Goal: Transaction & Acquisition: Book appointment/travel/reservation

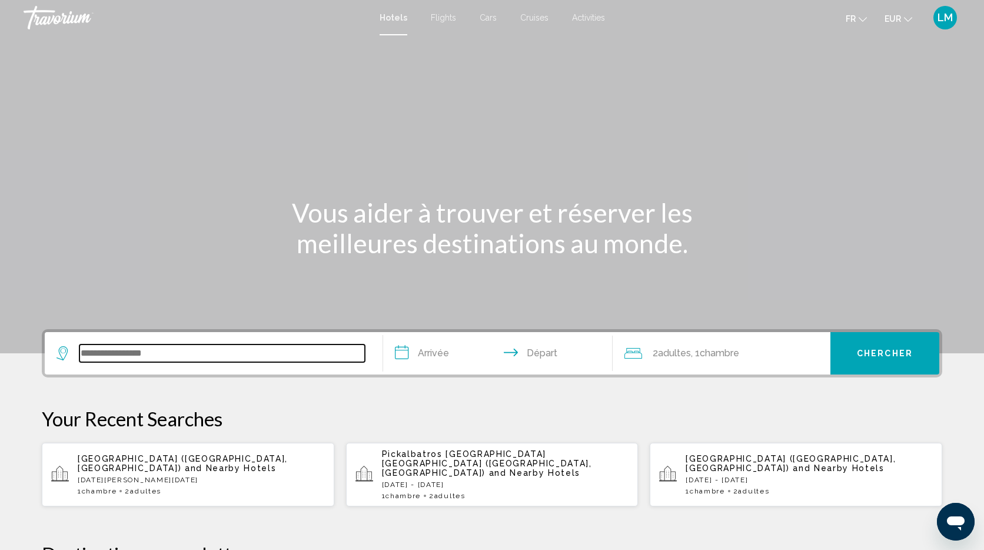
click at [237, 353] on input "Search widget" at bounding box center [221, 353] width 285 height 18
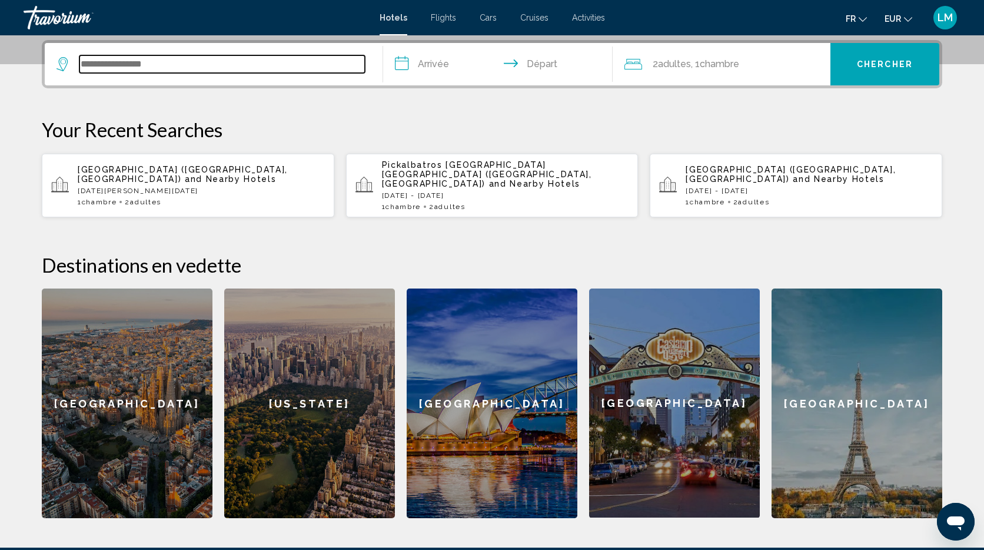
scroll to position [291, 0]
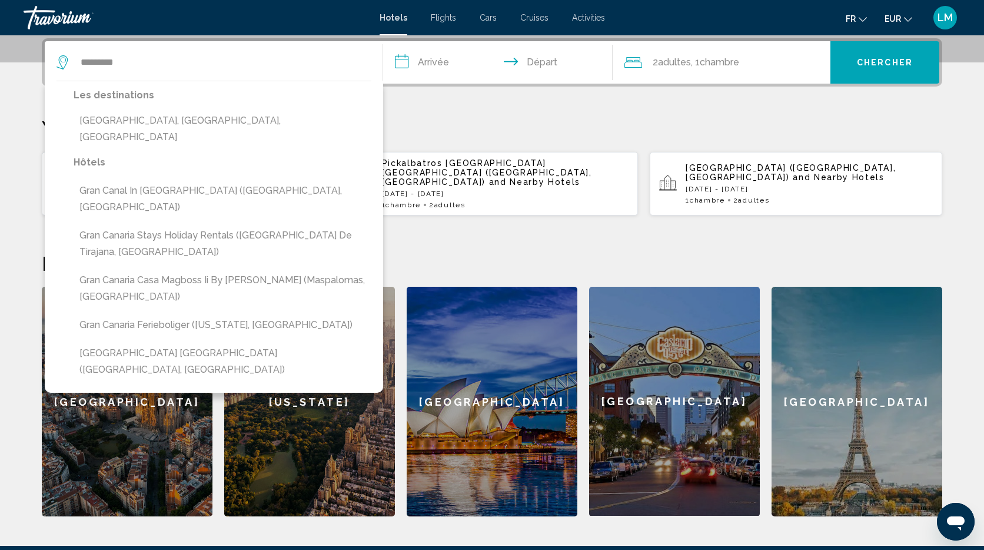
click at [177, 120] on button "[GEOGRAPHIC_DATA], [GEOGRAPHIC_DATA], [GEOGRAPHIC_DATA]" at bounding box center [223, 128] width 298 height 39
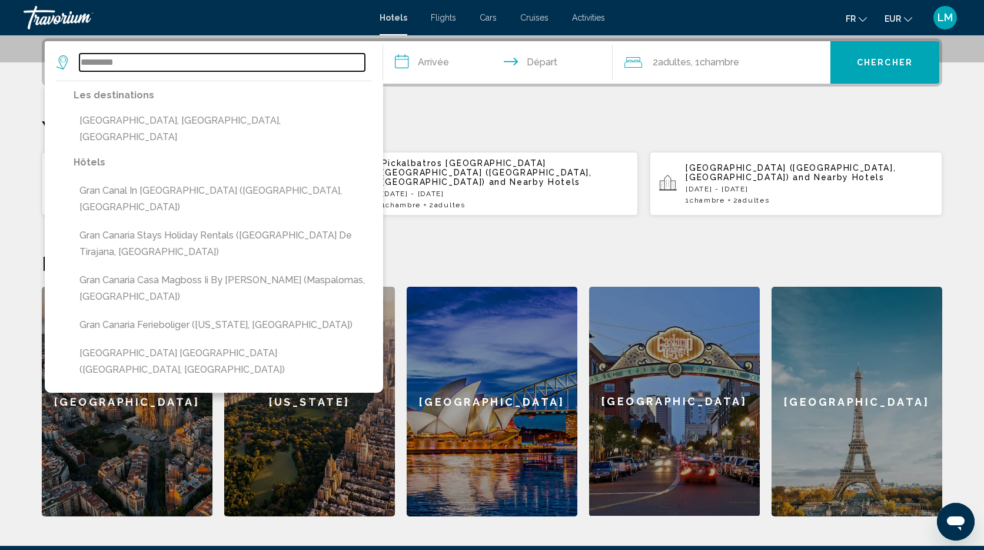
type input "**********"
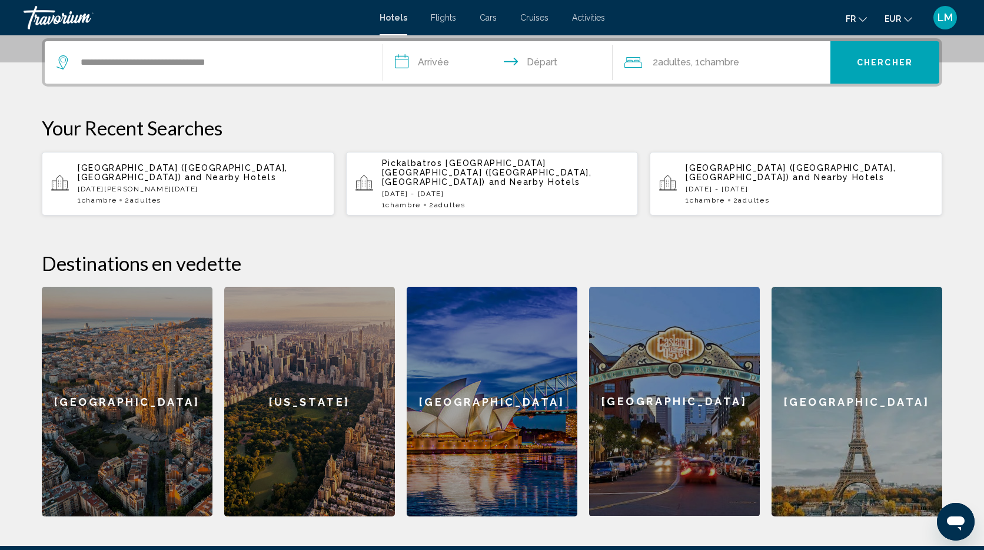
click at [430, 62] on input "**********" at bounding box center [500, 64] width 234 height 46
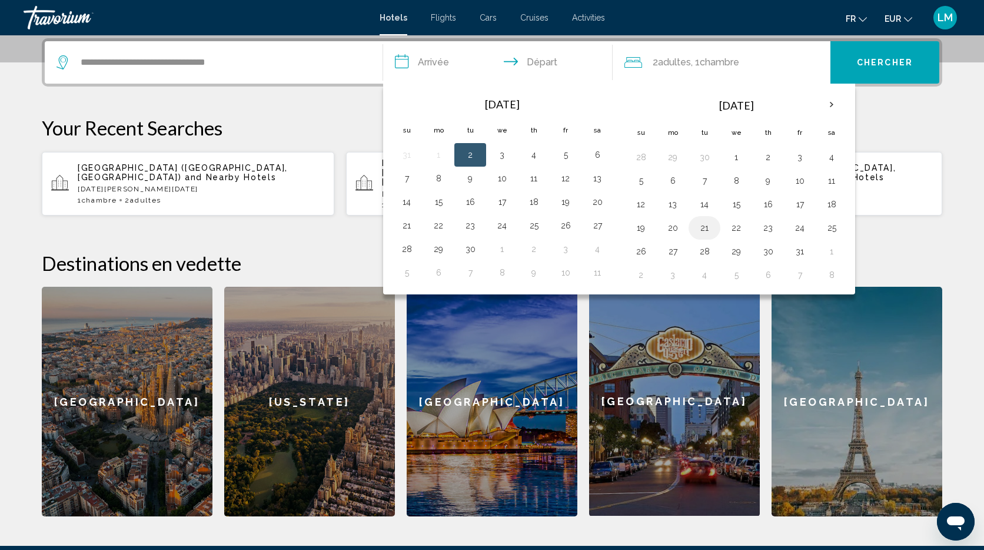
drag, startPoint x: 700, startPoint y: 228, endPoint x: 702, endPoint y: 237, distance: 9.0
click at [701, 229] on button "21" at bounding box center [704, 228] width 19 height 16
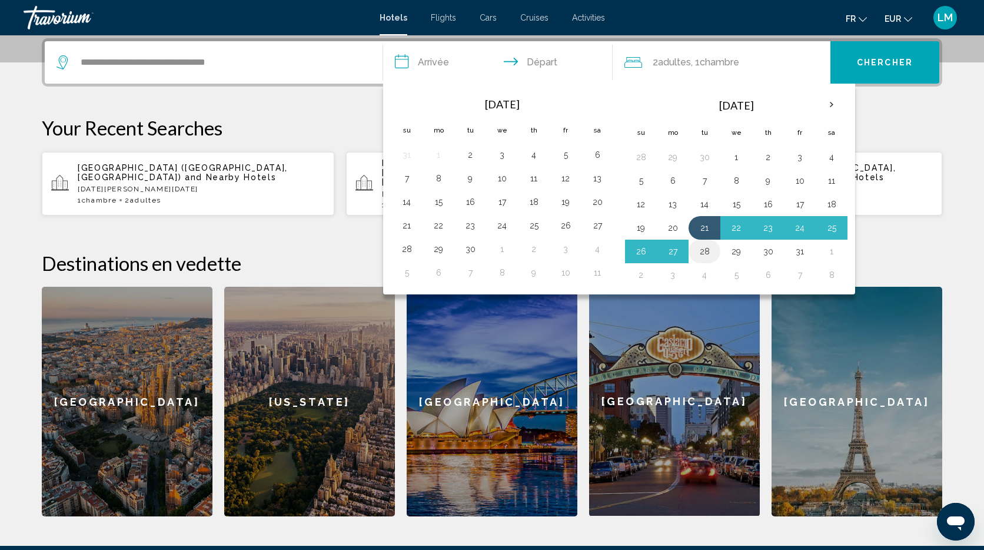
click at [704, 252] on button "28" at bounding box center [704, 251] width 19 height 16
type input "**********"
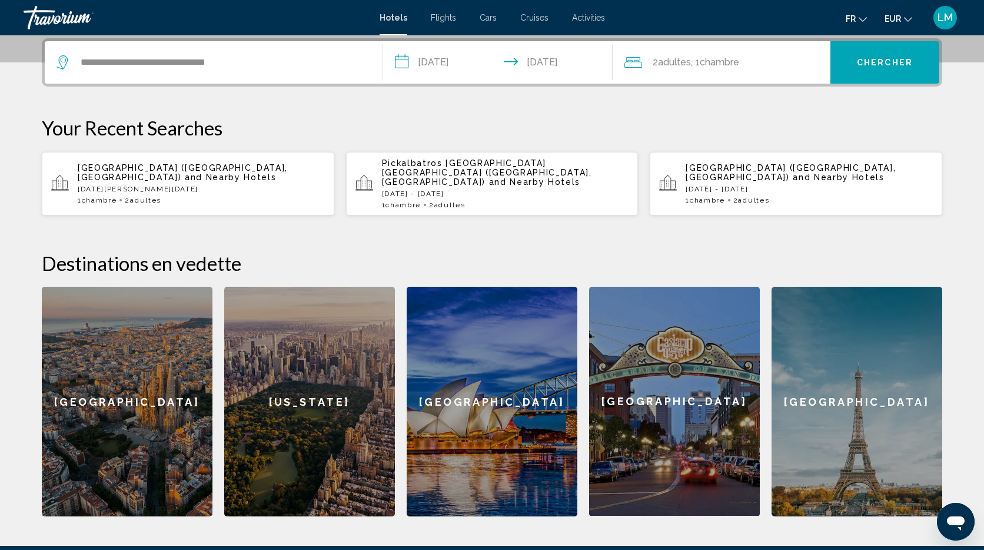
click at [683, 60] on span "Adultes" at bounding box center [674, 62] width 33 height 11
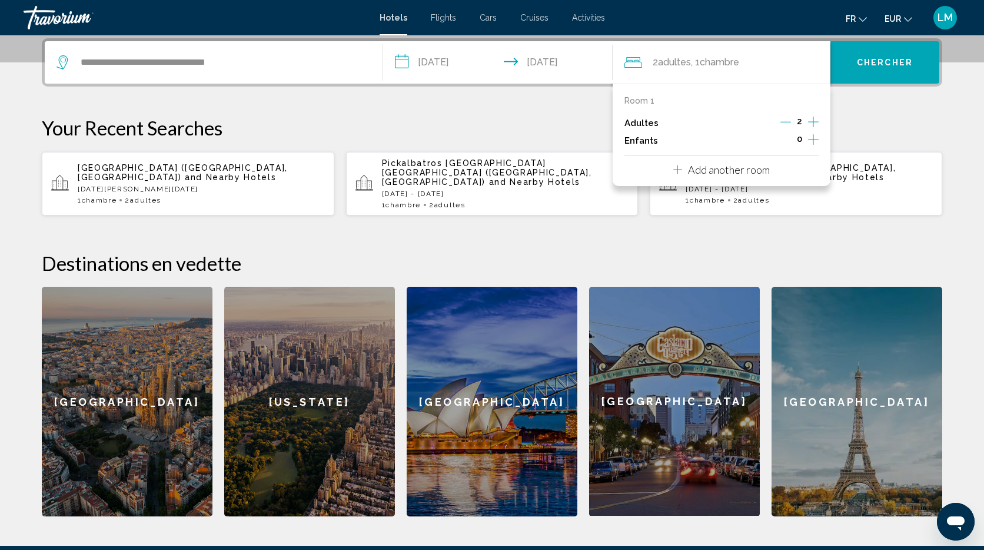
click at [815, 138] on icon "Increment children" at bounding box center [813, 139] width 11 height 14
click at [815, 139] on icon "Increment children" at bounding box center [813, 139] width 11 height 14
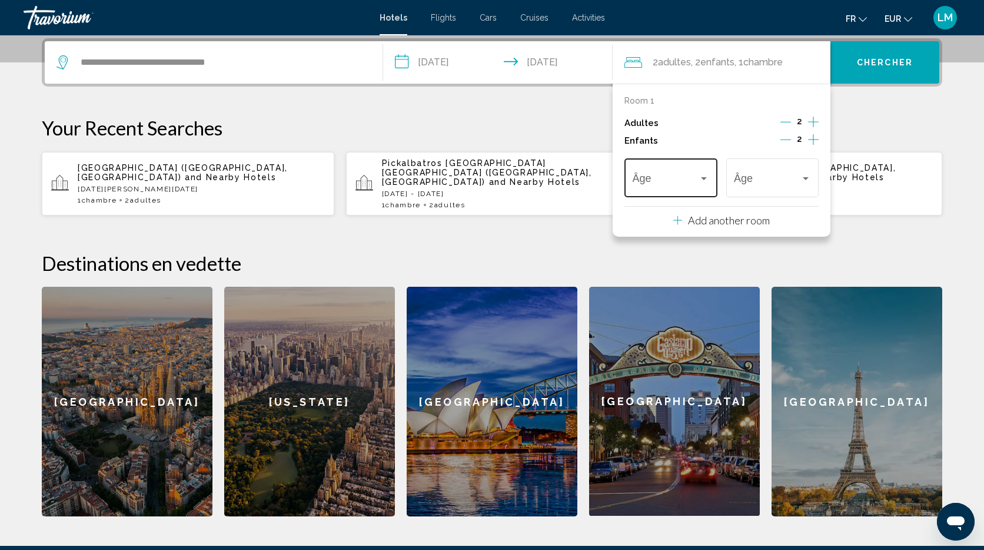
click at [674, 172] on div "Âge" at bounding box center [671, 176] width 77 height 42
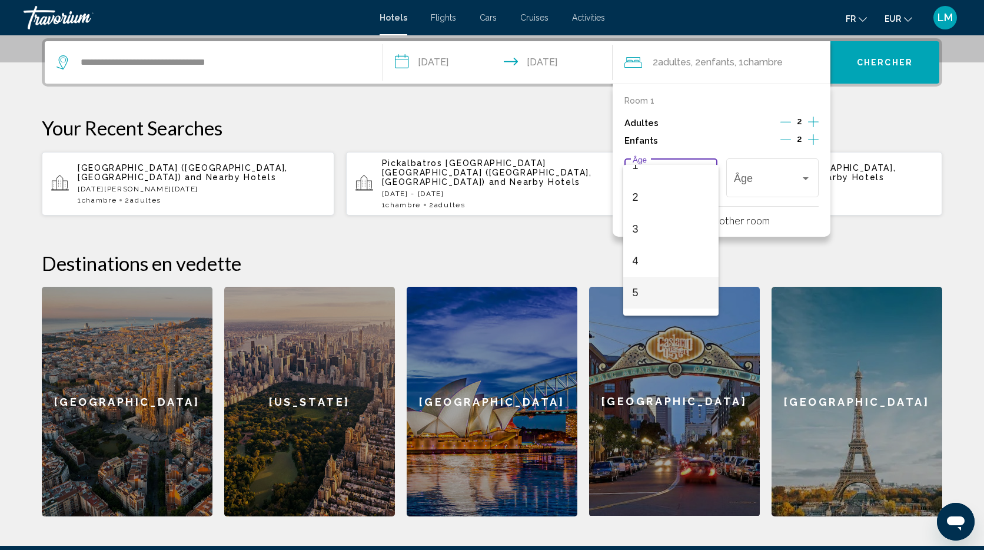
scroll to position [46, 0]
drag, startPoint x: 649, startPoint y: 295, endPoint x: 657, endPoint y: 285, distance: 12.5
click at [649, 295] on span "5" at bounding box center [671, 293] width 77 height 32
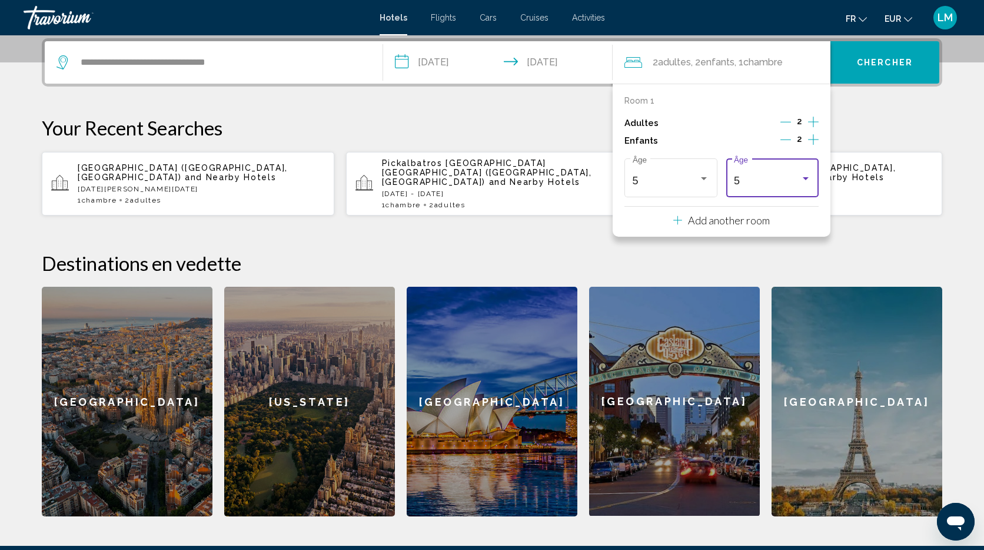
click at [748, 179] on div "5" at bounding box center [767, 181] width 67 height 12
click at [750, 190] on span "8" at bounding box center [772, 196] width 77 height 32
click at [888, 68] on button "Chercher" at bounding box center [884, 62] width 109 height 42
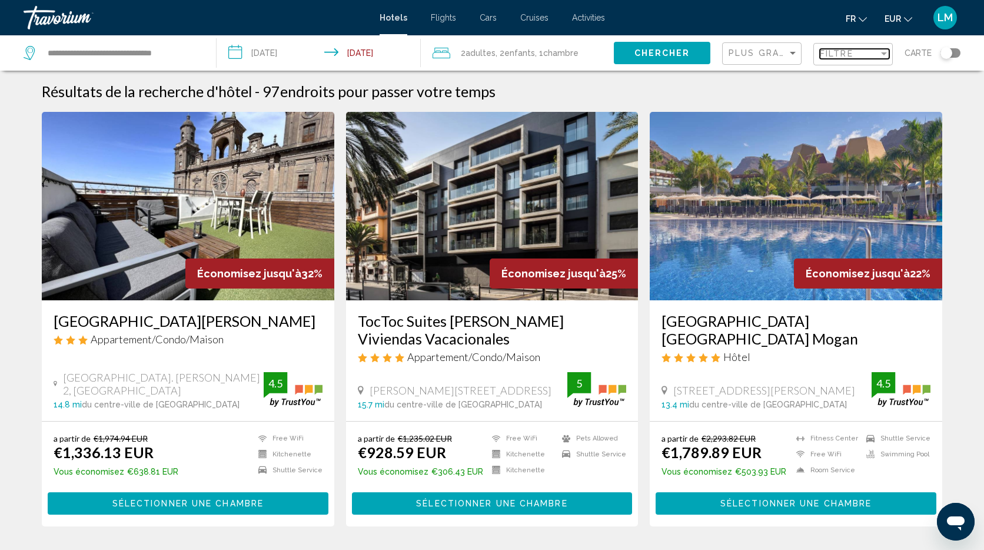
click at [836, 52] on span "Filtre" at bounding box center [837, 53] width 34 height 9
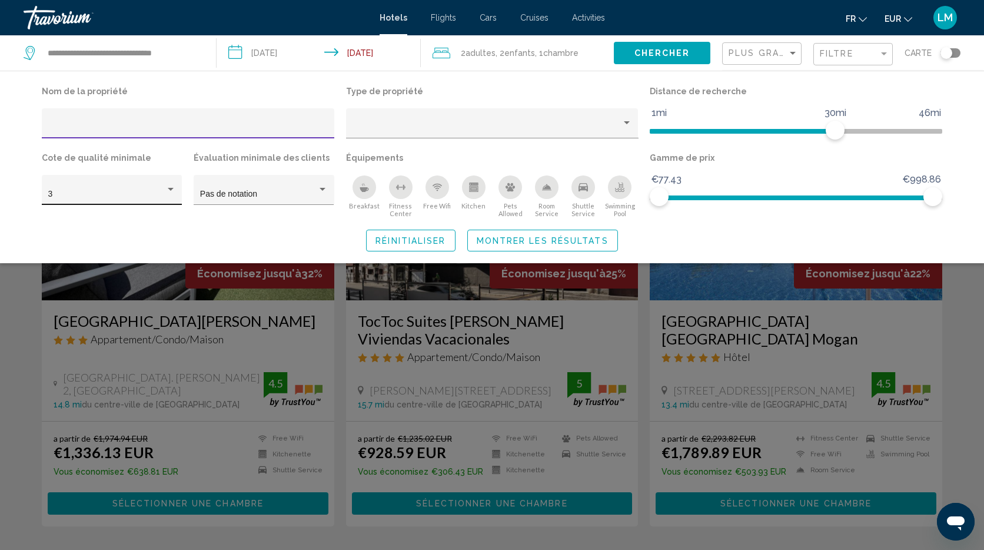
click at [93, 188] on div "3" at bounding box center [112, 193] width 128 height 24
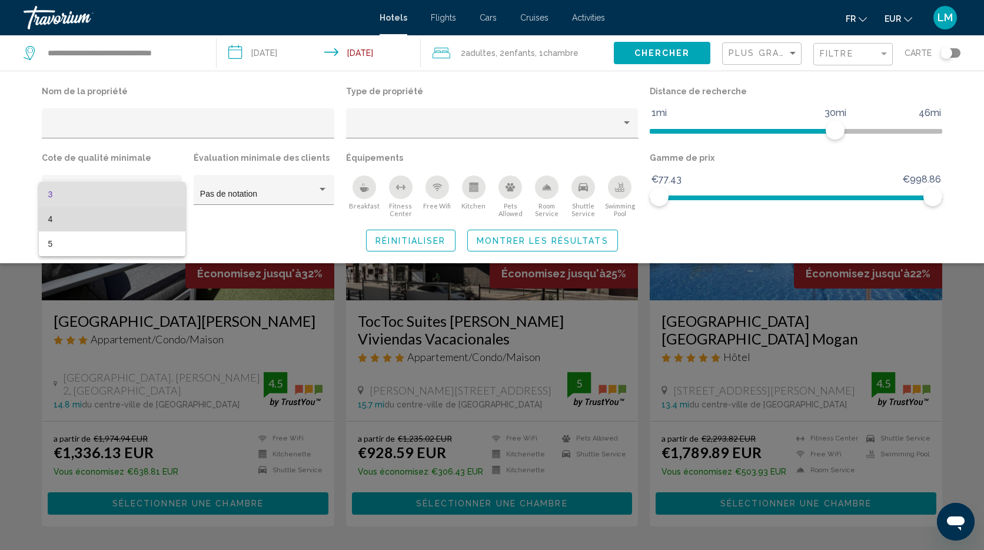
click at [90, 221] on span "4" at bounding box center [112, 219] width 128 height 25
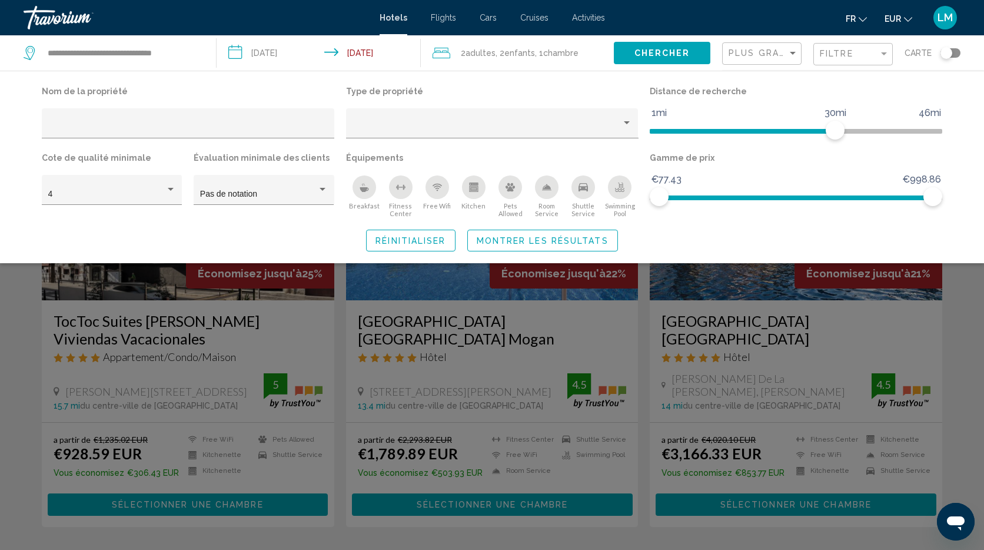
drag, startPoint x: 371, startPoint y: 184, endPoint x: 536, endPoint y: 187, distance: 164.8
click at [372, 184] on div "Breakfast" at bounding box center [365, 187] width 24 height 24
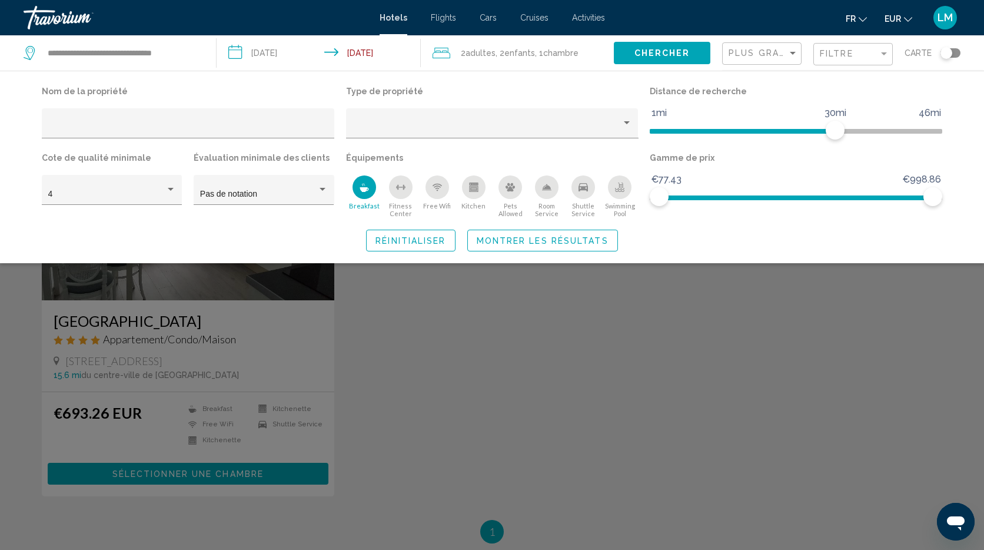
drag, startPoint x: 627, startPoint y: 192, endPoint x: 606, endPoint y: 208, distance: 27.3
click at [627, 192] on div "Swimming Pool" at bounding box center [620, 187] width 24 height 24
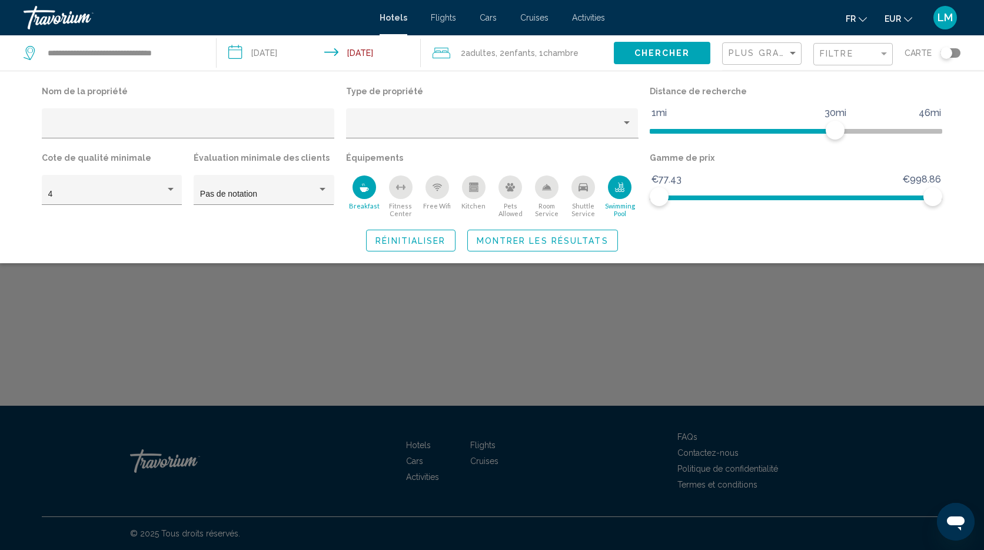
click at [560, 238] on span "Montrer les résultats" at bounding box center [543, 240] width 132 height 9
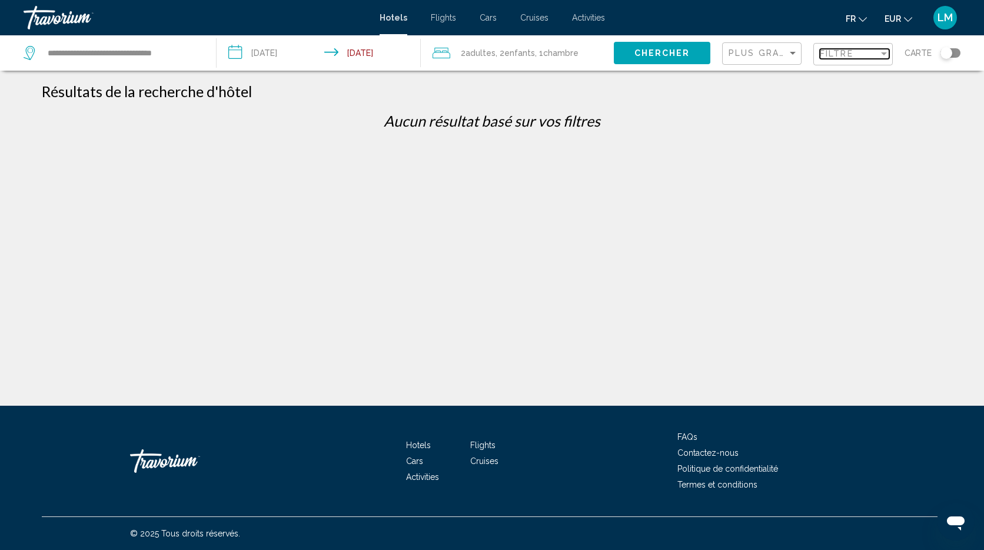
click at [853, 56] on span "Filtre" at bounding box center [837, 53] width 34 height 9
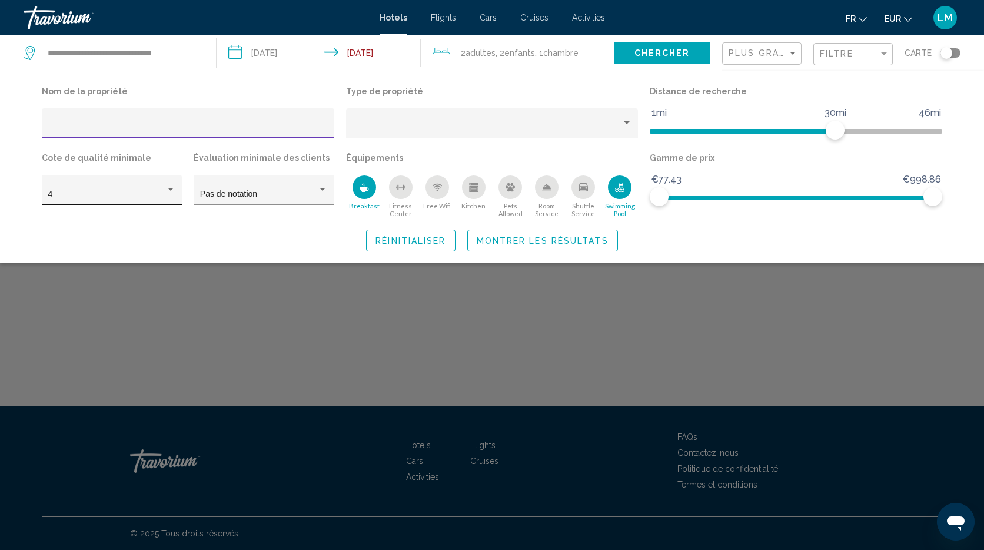
click at [170, 195] on div "4" at bounding box center [112, 194] width 128 height 9
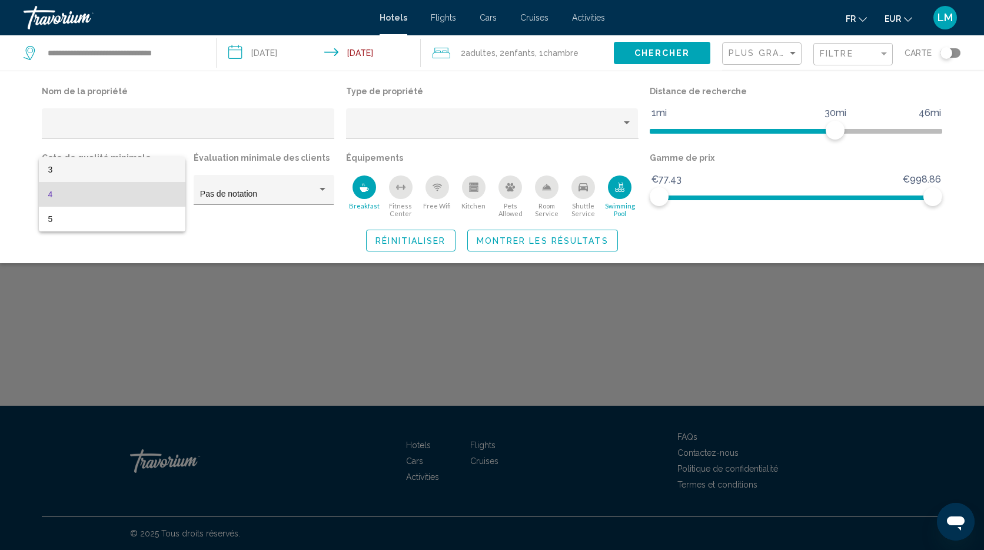
click at [138, 170] on span "3" at bounding box center [112, 169] width 128 height 25
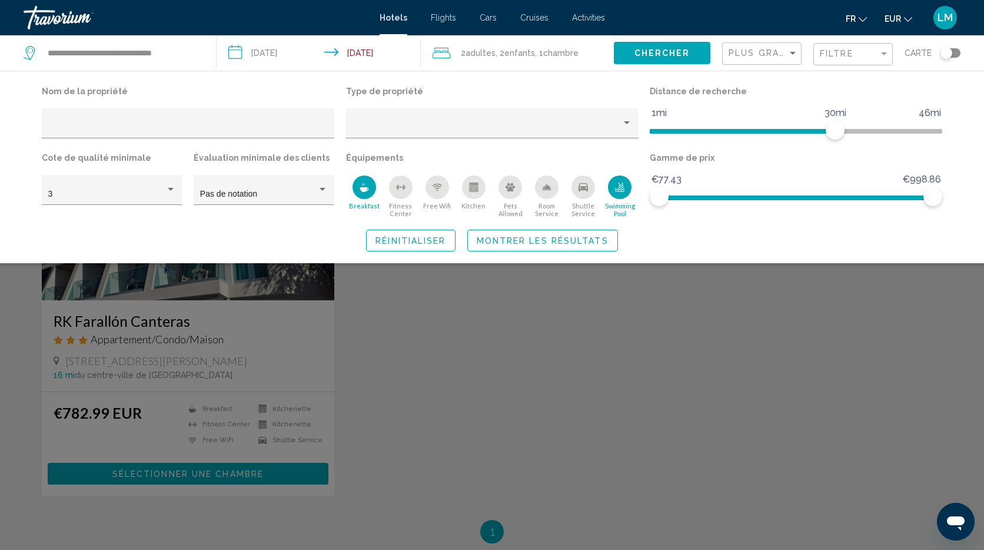
click at [363, 182] on icon "Breakfast" at bounding box center [364, 186] width 9 height 9
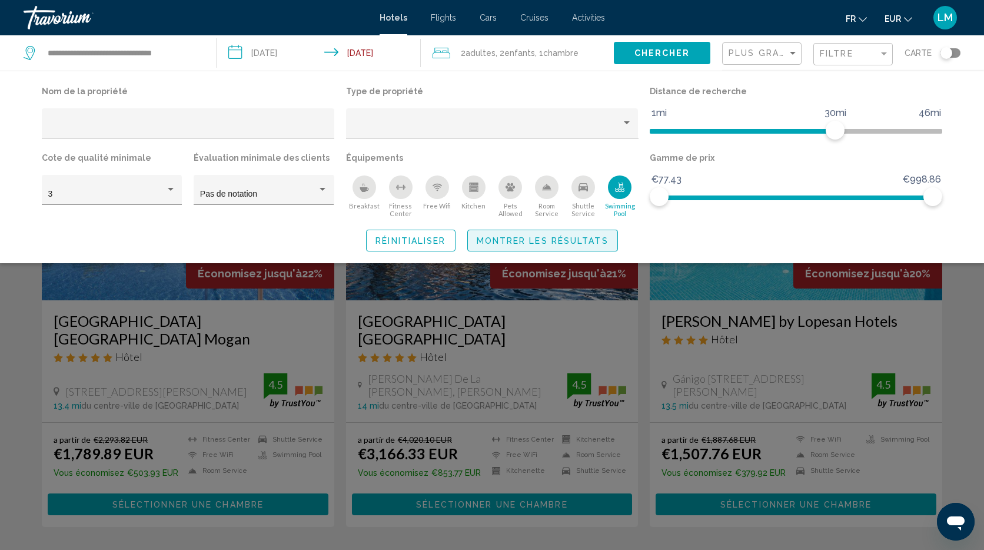
click at [544, 240] on span "Montrer les résultats" at bounding box center [543, 240] width 132 height 9
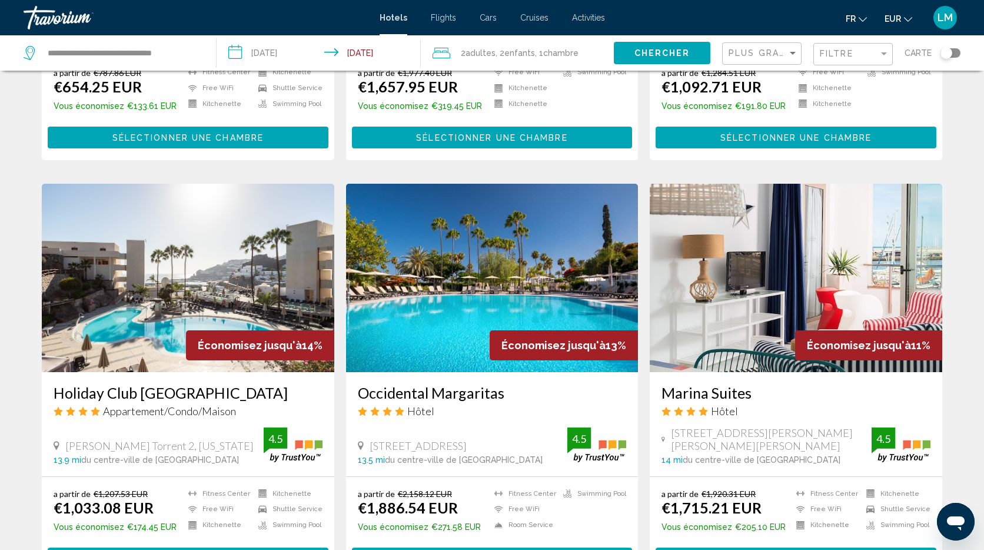
scroll to position [1472, 0]
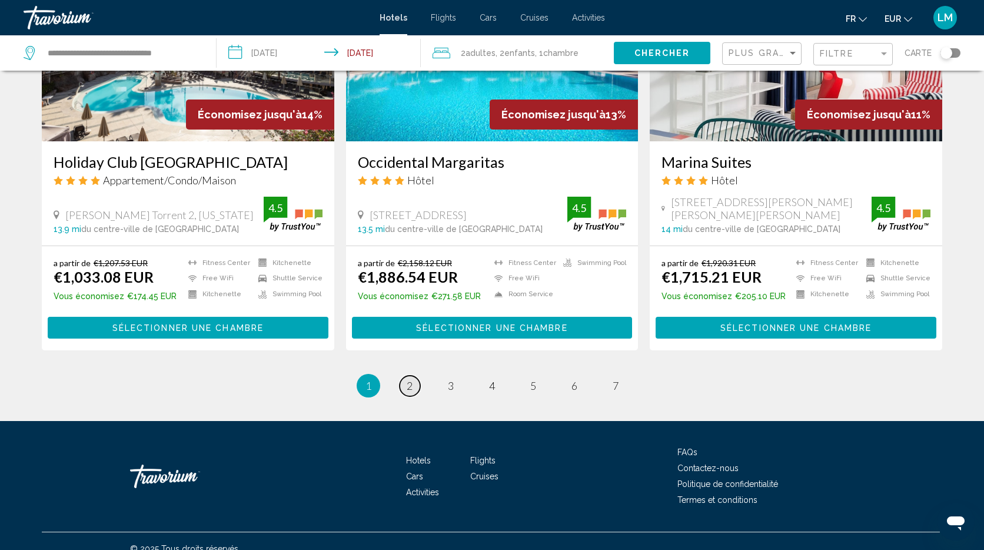
click at [407, 379] on span "2" at bounding box center [410, 385] width 6 height 13
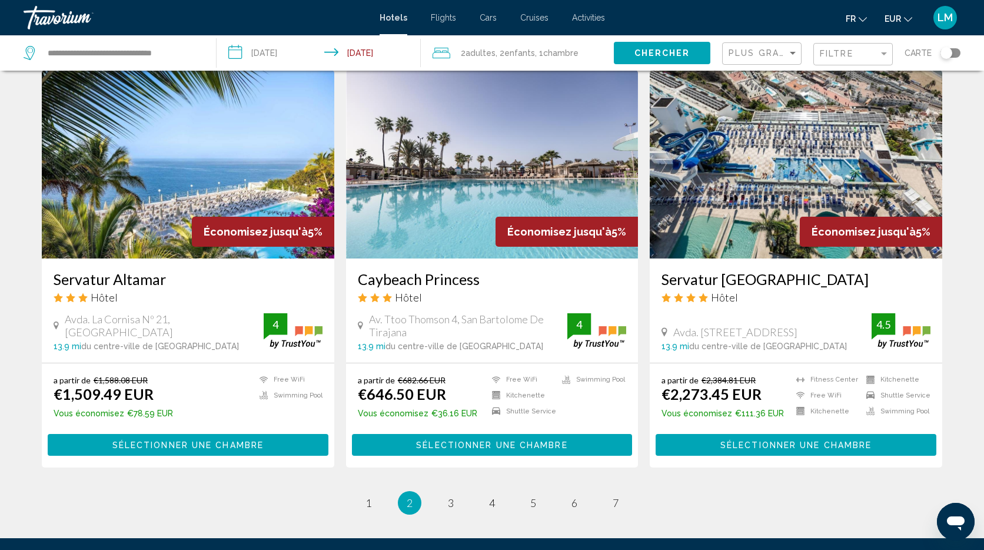
scroll to position [1308, 0]
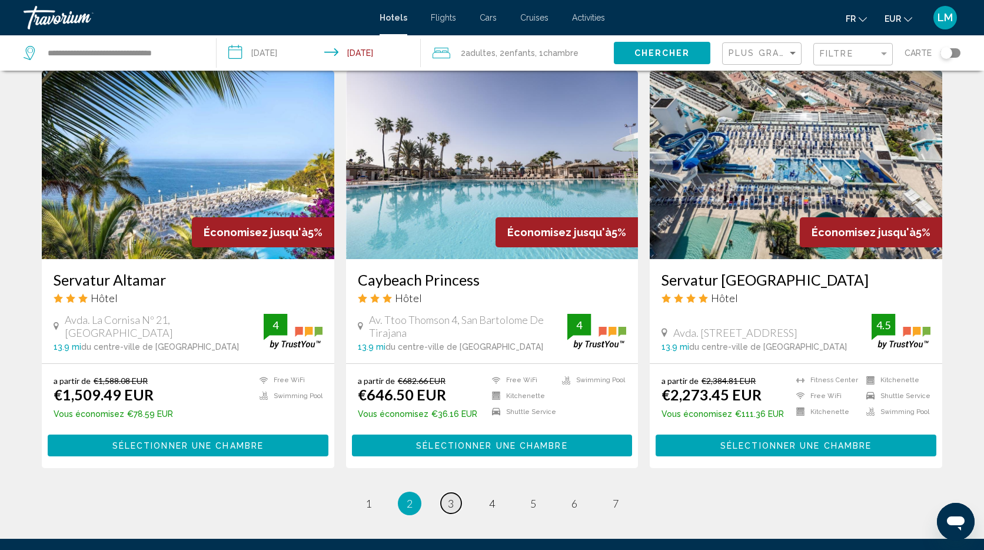
click at [448, 510] on span "3" at bounding box center [451, 503] width 6 height 13
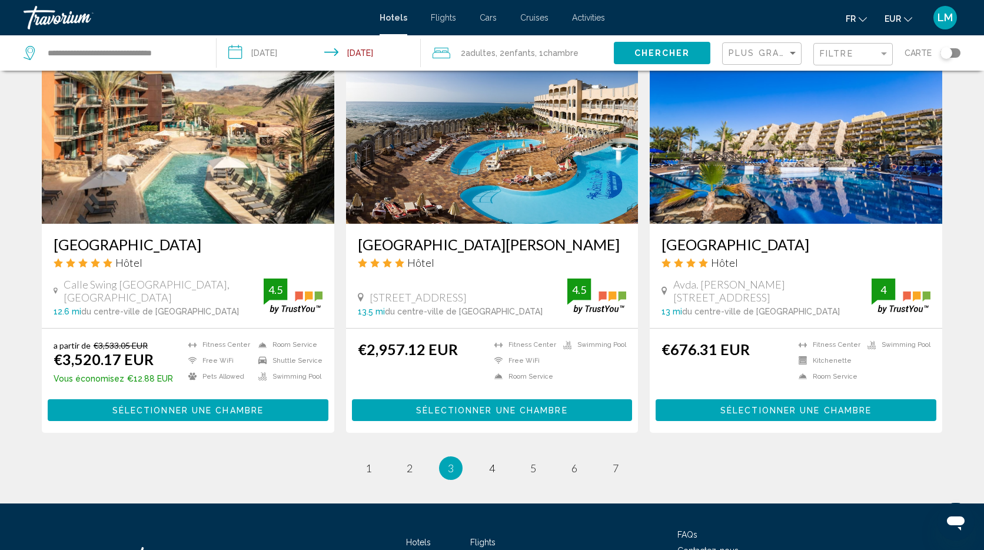
scroll to position [1437, 0]
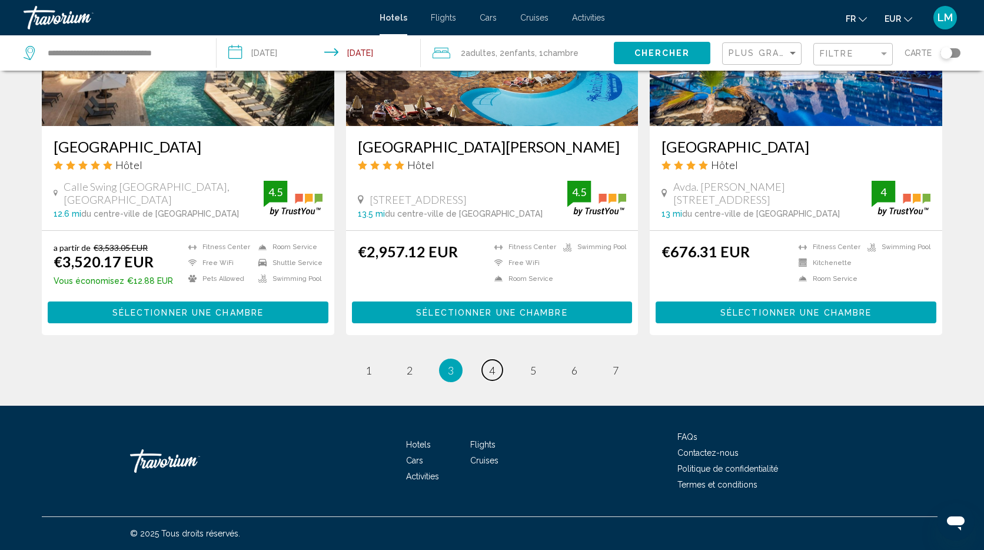
click at [492, 370] on span "4" at bounding box center [492, 370] width 6 height 13
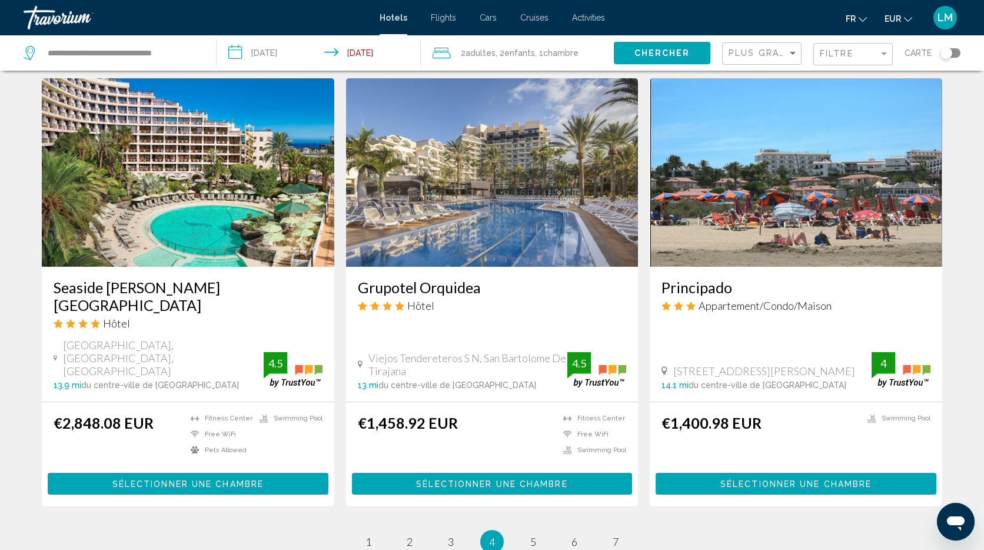
scroll to position [1454, 0]
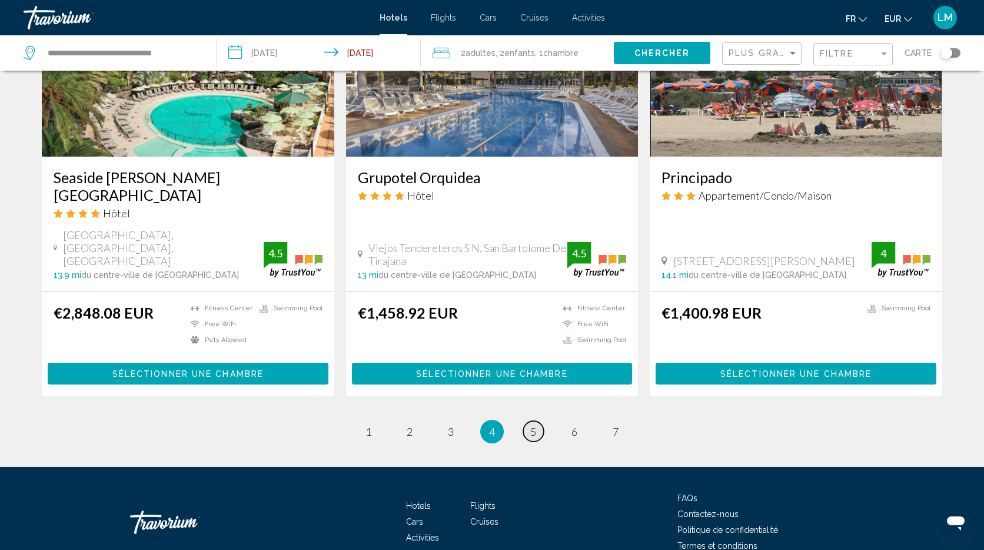
click at [530, 425] on span "5" at bounding box center [533, 431] width 6 height 13
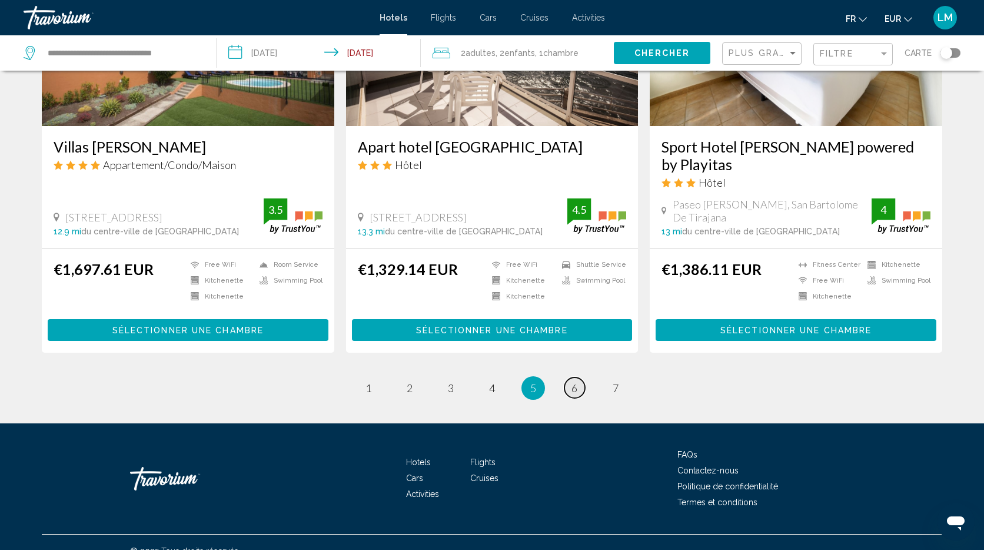
click at [577, 381] on span "6" at bounding box center [574, 387] width 6 height 13
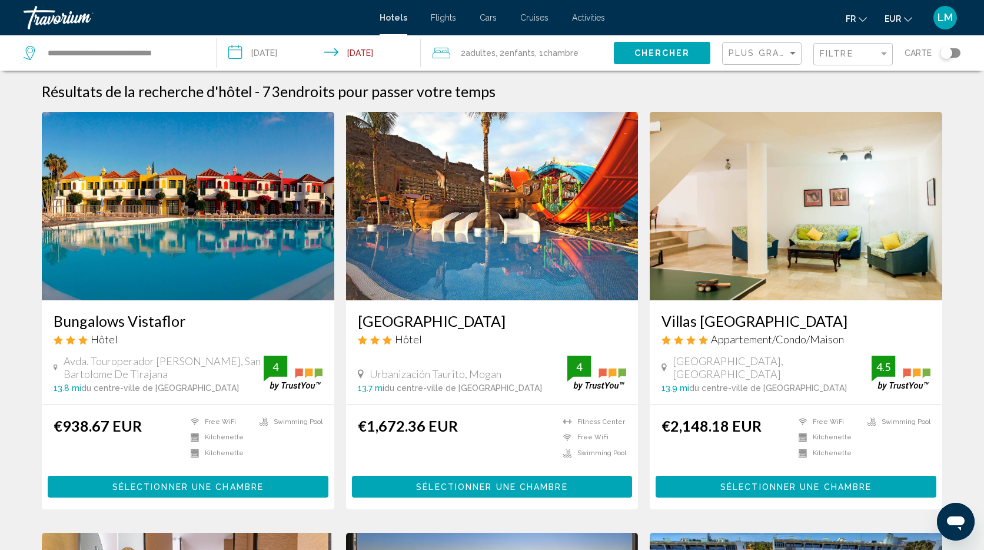
click at [497, 184] on img "Main content" at bounding box center [492, 206] width 293 height 188
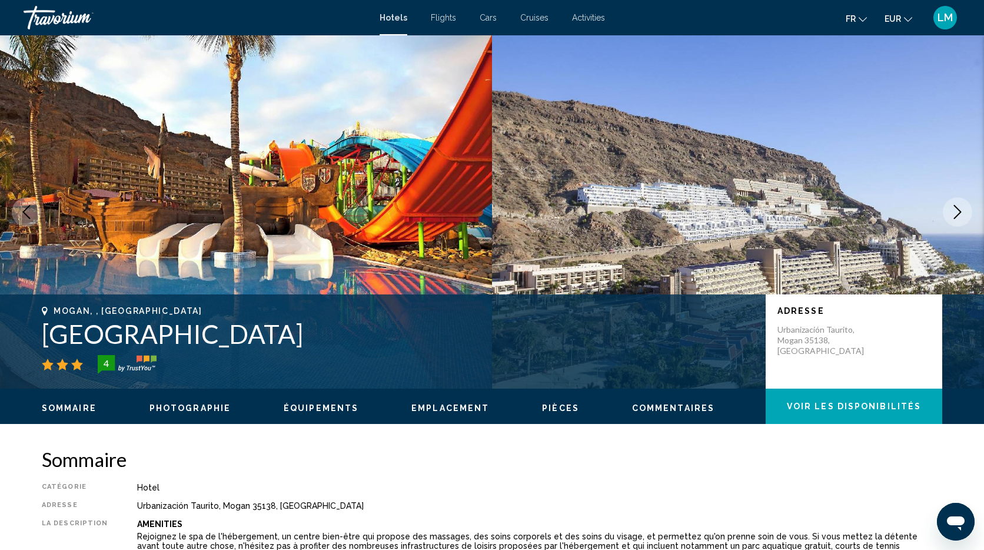
drag, startPoint x: 476, startPoint y: 337, endPoint x: 46, endPoint y: 343, distance: 430.3
click at [46, 343] on h1 "[GEOGRAPHIC_DATA]" at bounding box center [398, 333] width 712 height 31
copy h1 "[GEOGRAPHIC_DATA]"
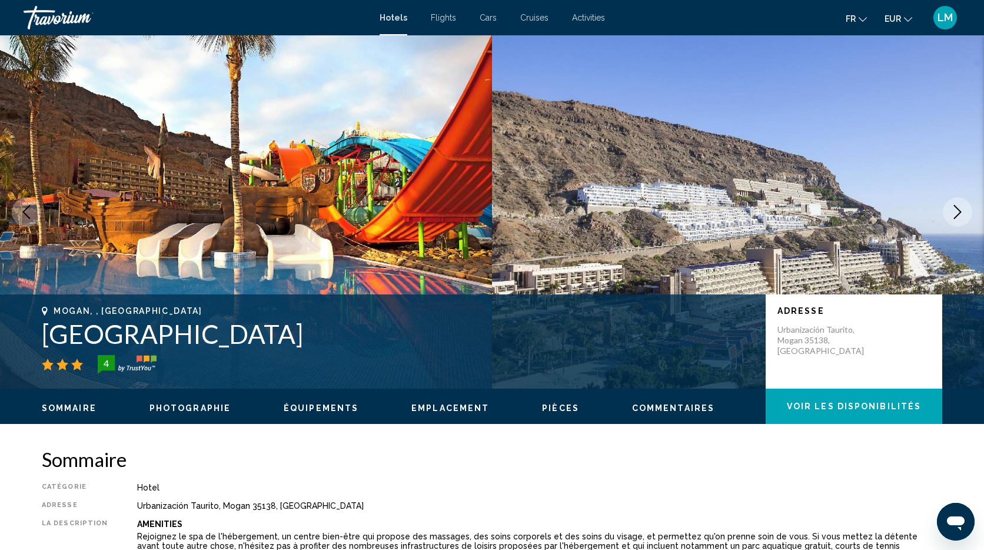
click at [257, 504] on div "Urbanización Taurito, Mogan 35138, [GEOGRAPHIC_DATA]" at bounding box center [539, 505] width 805 height 9
click at [260, 506] on div "Urbanización Taurito, Mogan 35138, [GEOGRAPHIC_DATA]" at bounding box center [539, 505] width 805 height 9
click at [262, 506] on div "Urbanización Taurito, Mogan 35138, [GEOGRAPHIC_DATA]" at bounding box center [539, 505] width 805 height 9
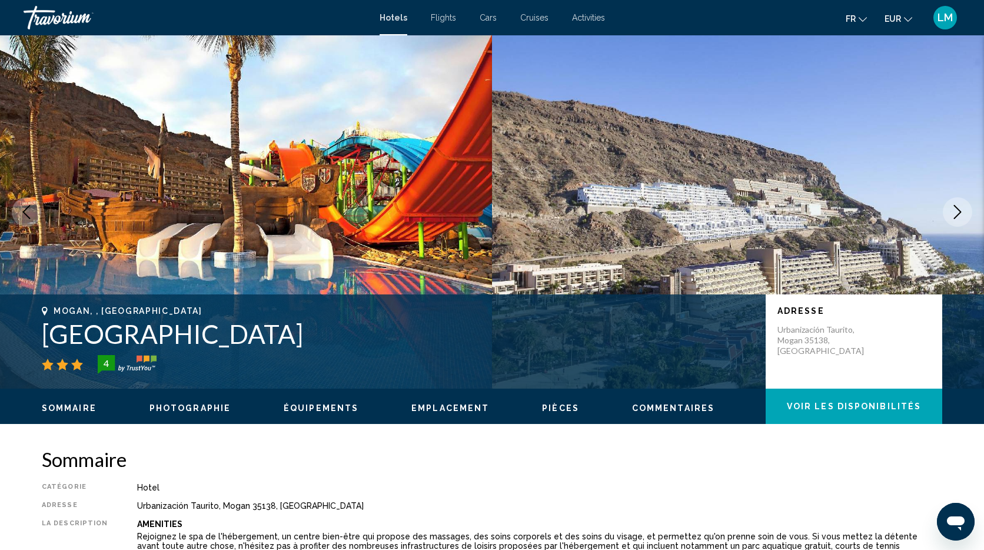
click at [262, 506] on div "Urbanización Taurito, Mogan 35138, [GEOGRAPHIC_DATA]" at bounding box center [539, 505] width 805 height 9
drag, startPoint x: 262, startPoint y: 506, endPoint x: 303, endPoint y: 468, distance: 55.4
click at [262, 506] on div "Urbanización Taurito, Mogan 35138, [GEOGRAPHIC_DATA]" at bounding box center [539, 505] width 805 height 9
click at [282, 481] on div "Sommaire Catégorie Hotel Adresse Urbanización Taurito, [GEOGRAPHIC_DATA], [GEOG…" at bounding box center [492, 534] width 901 height 175
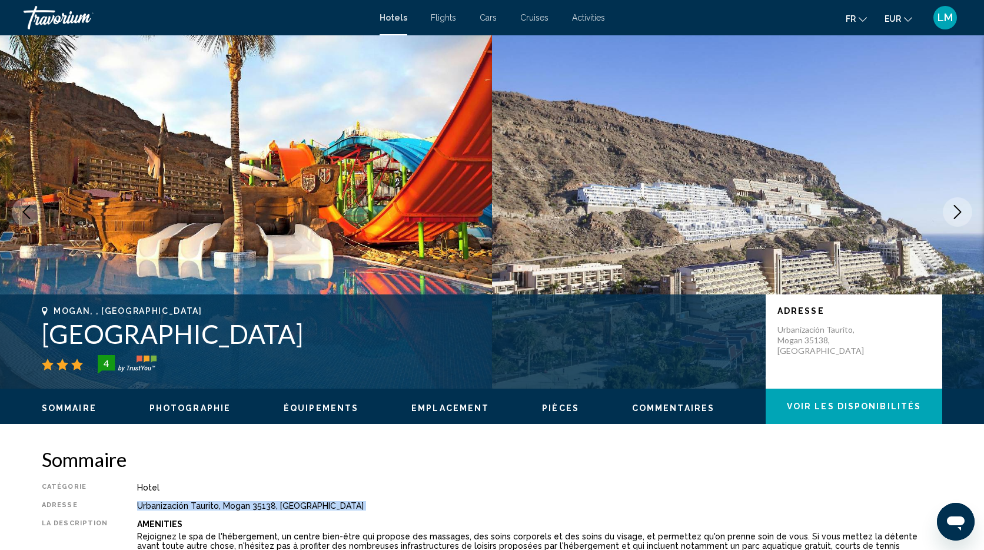
click at [303, 468] on h2 "Sommaire" at bounding box center [492, 459] width 901 height 24
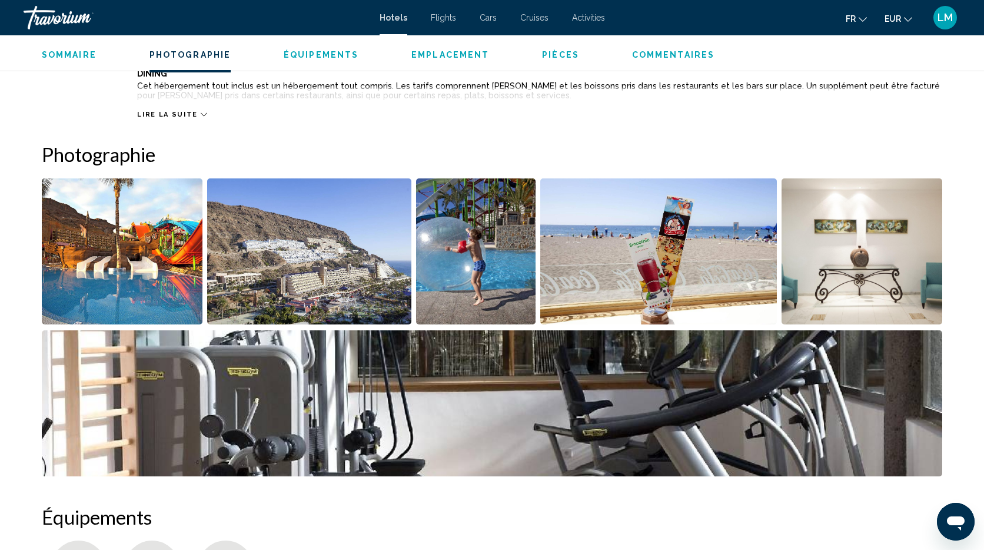
scroll to position [570, 0]
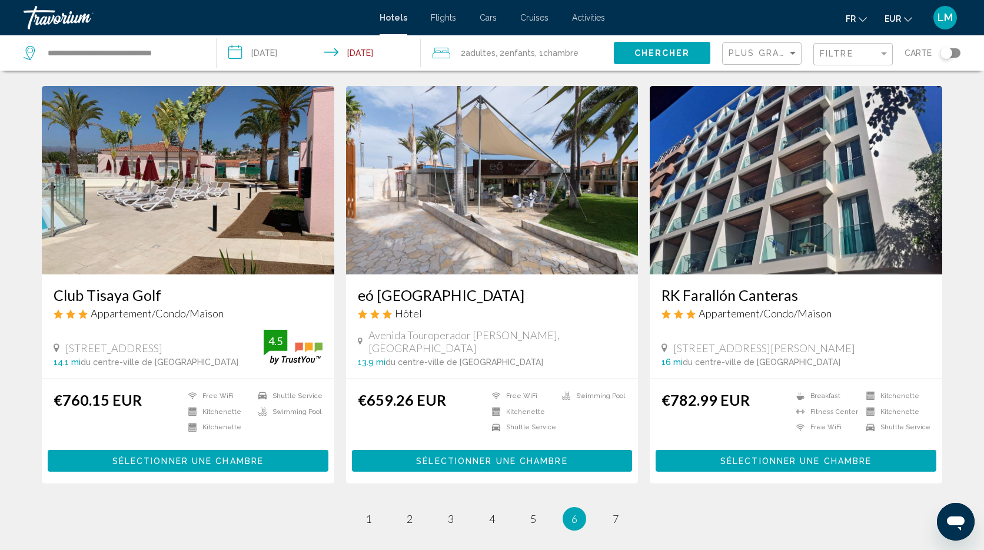
scroll to position [1455, 0]
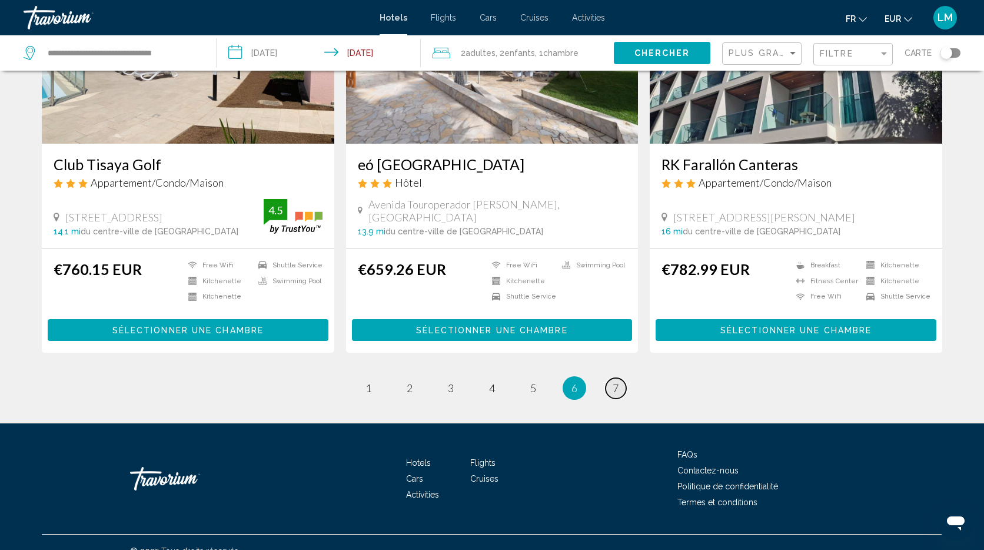
click at [611, 378] on link "page 7" at bounding box center [616, 388] width 21 height 21
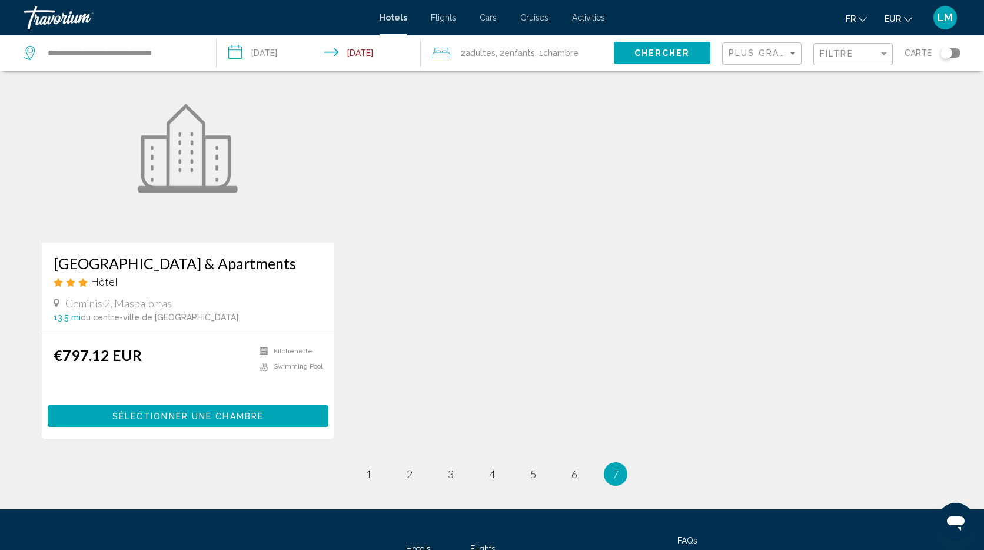
scroll to position [179, 0]
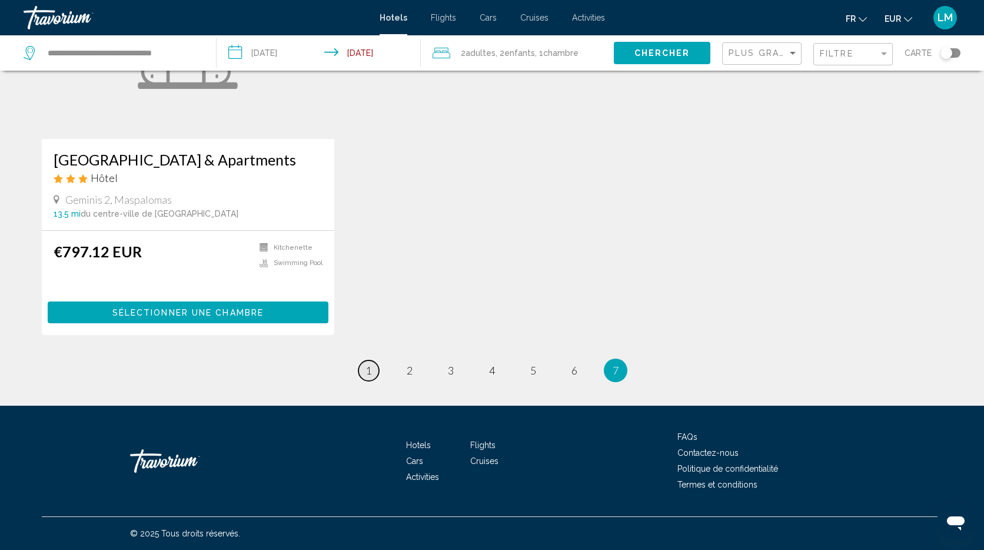
click at [367, 368] on span "1" at bounding box center [368, 370] width 6 height 13
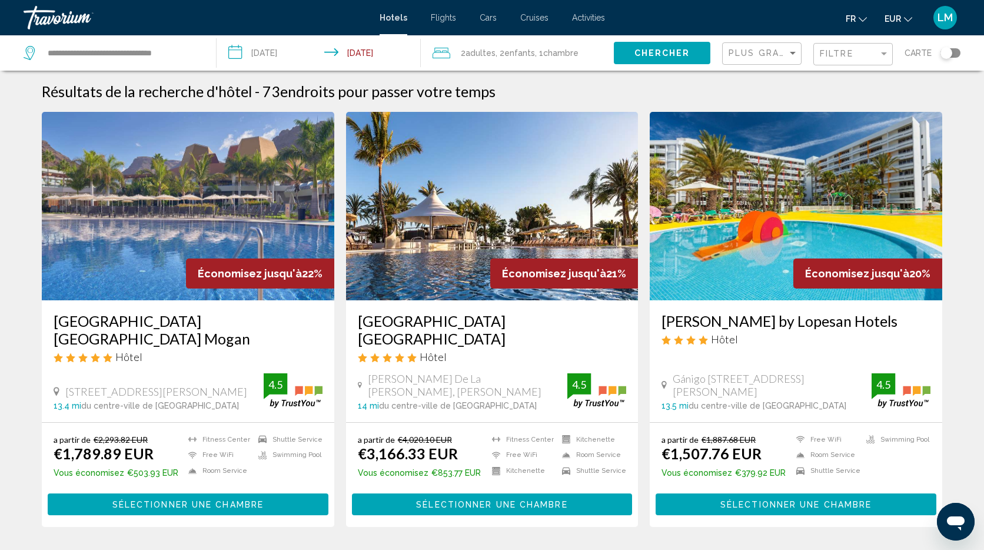
click at [780, 200] on img "Main content" at bounding box center [796, 206] width 293 height 188
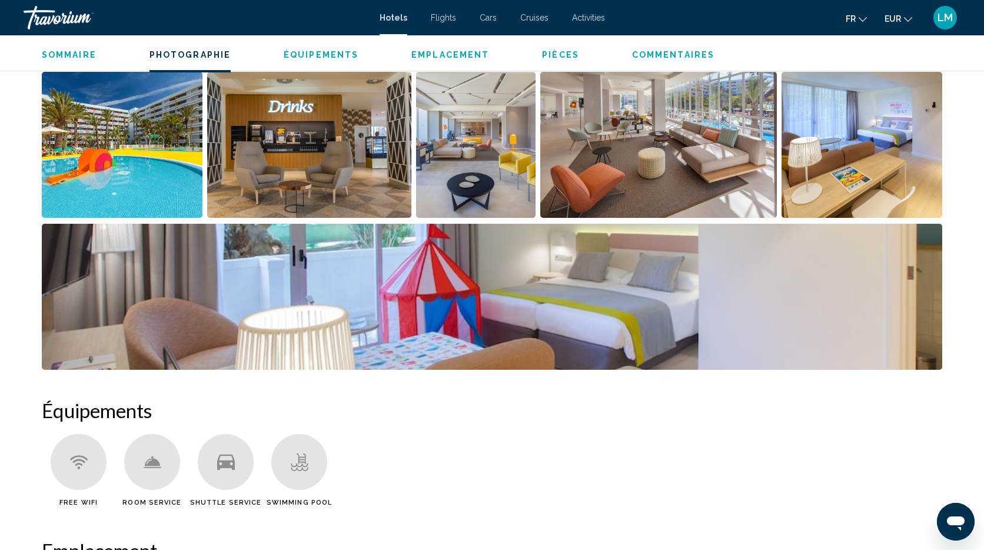
scroll to position [1535, 0]
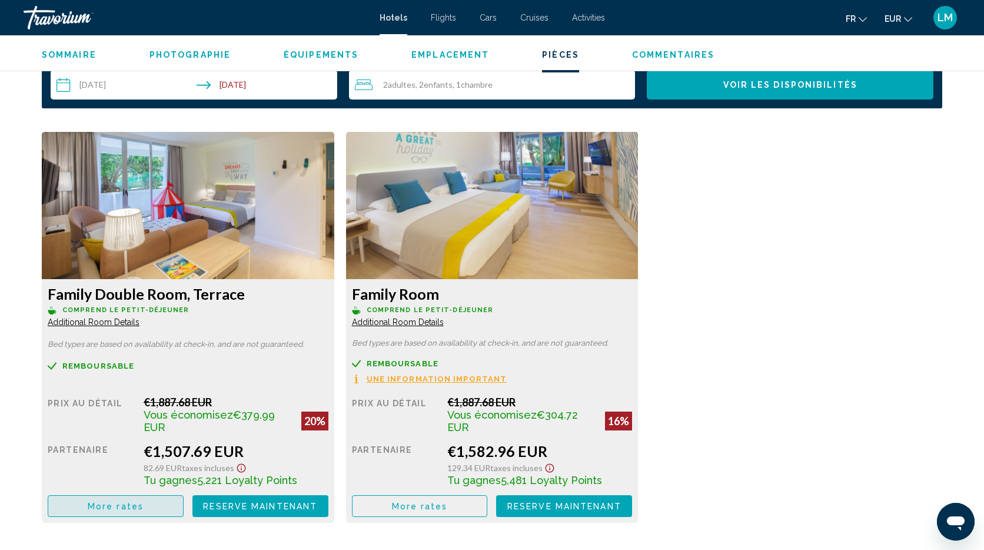
click at [120, 501] on span "More rates" at bounding box center [116, 505] width 56 height 9
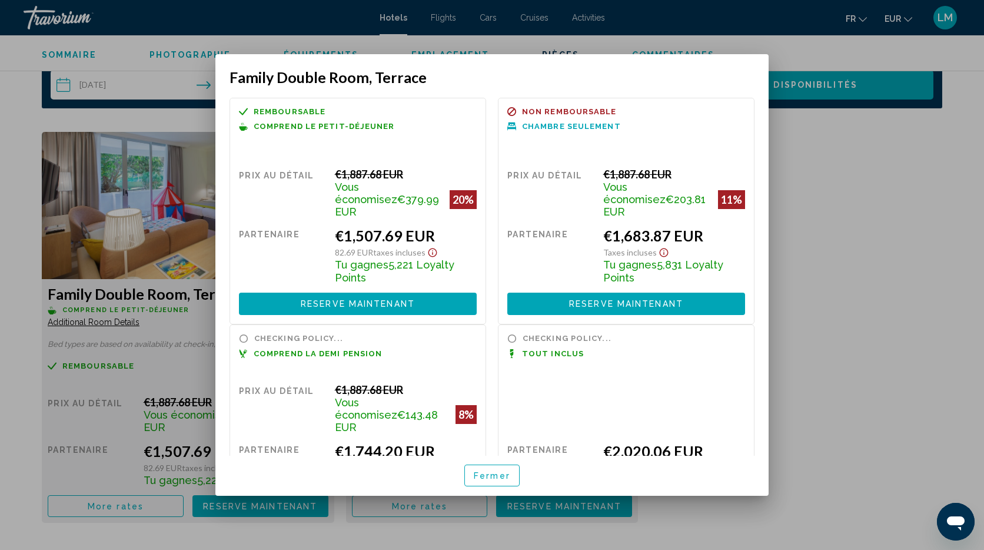
scroll to position [0, 0]
click at [865, 404] on div at bounding box center [492, 275] width 984 height 550
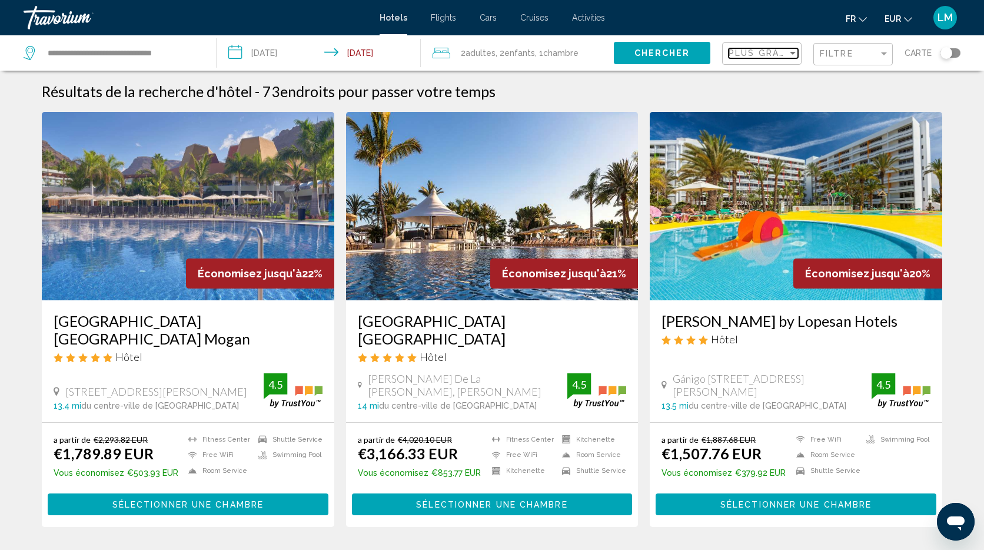
click at [759, 57] on span "Plus grandes économies" at bounding box center [799, 52] width 140 height 9
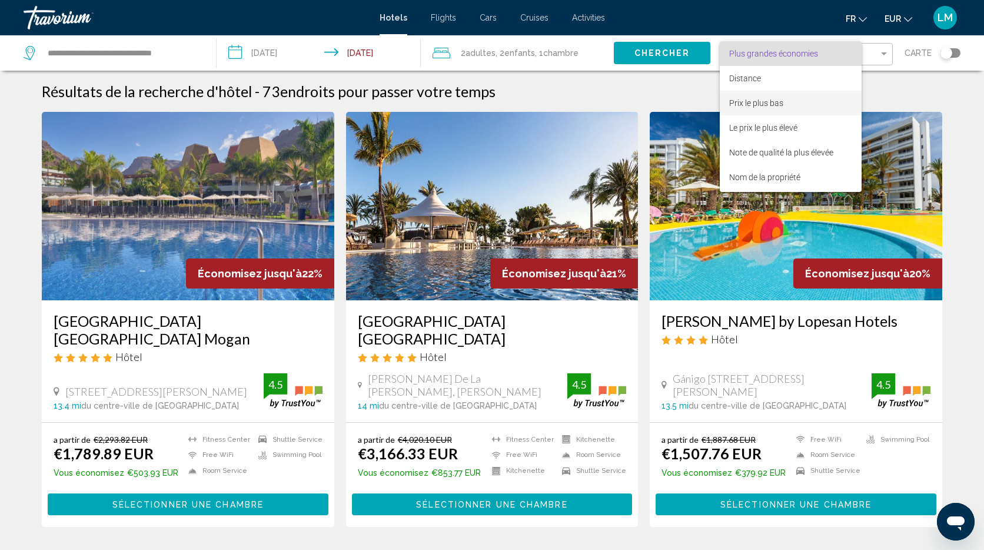
click at [789, 99] on span "Prix le plus bas" at bounding box center [790, 103] width 123 height 25
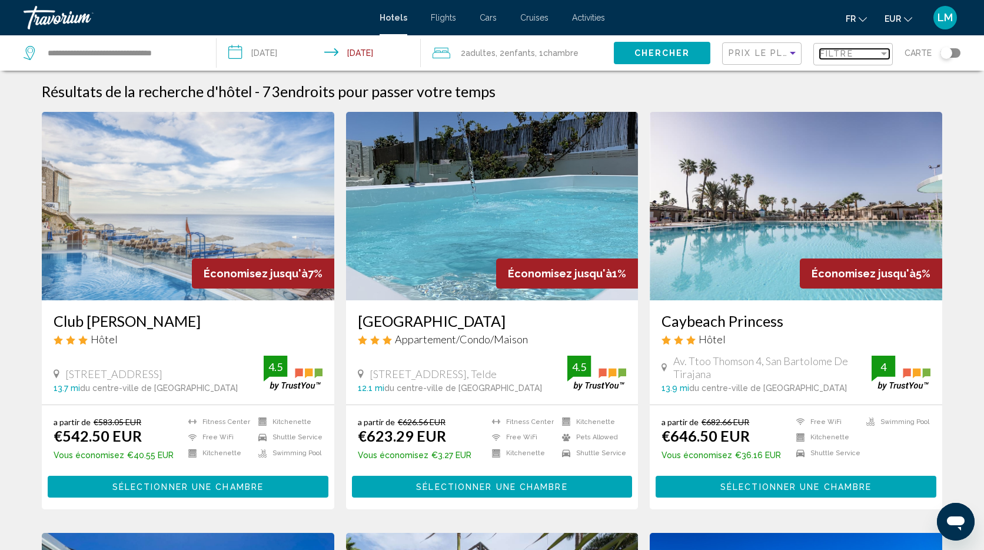
click at [842, 51] on span "Filtre" at bounding box center [837, 53] width 34 height 9
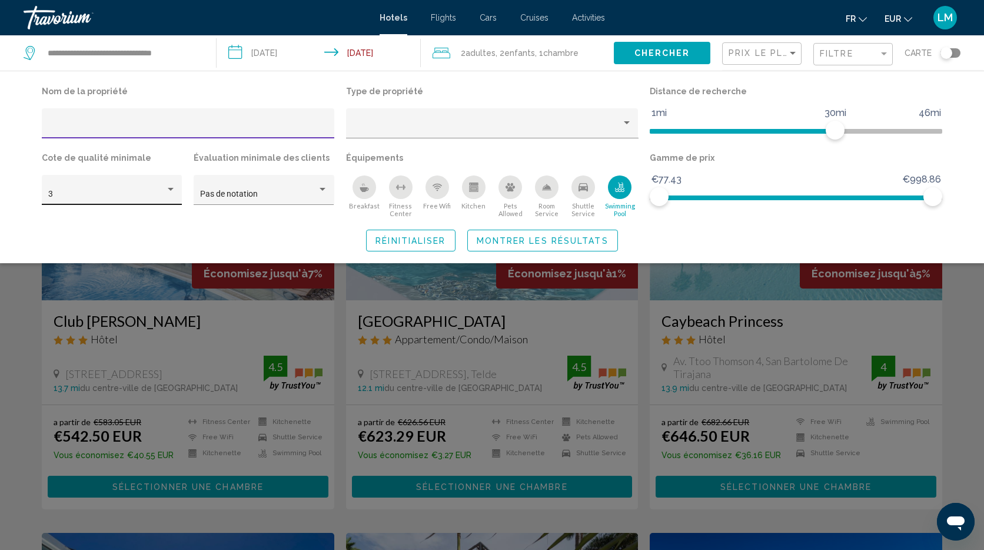
click at [144, 188] on div "3" at bounding box center [112, 193] width 128 height 24
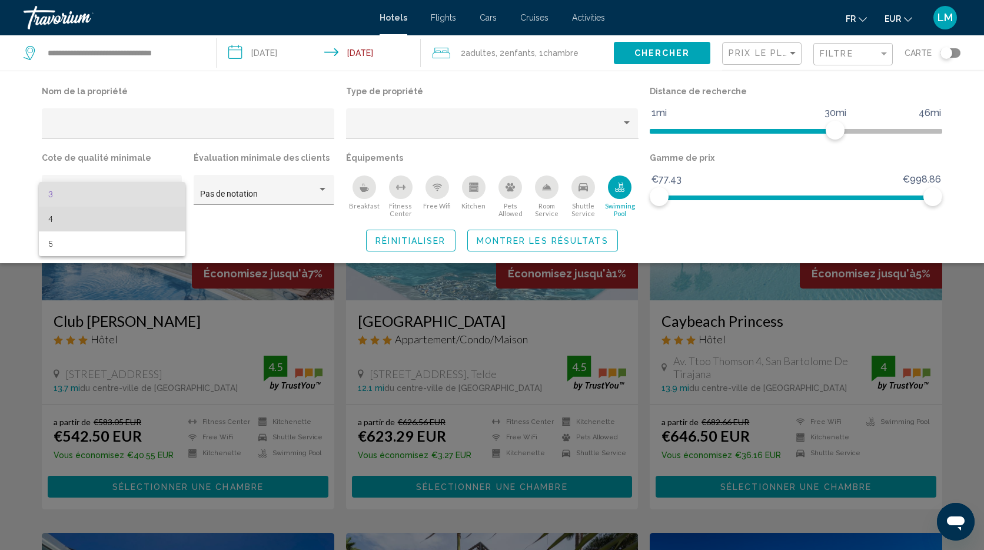
click at [129, 222] on span "4" at bounding box center [112, 219] width 128 height 25
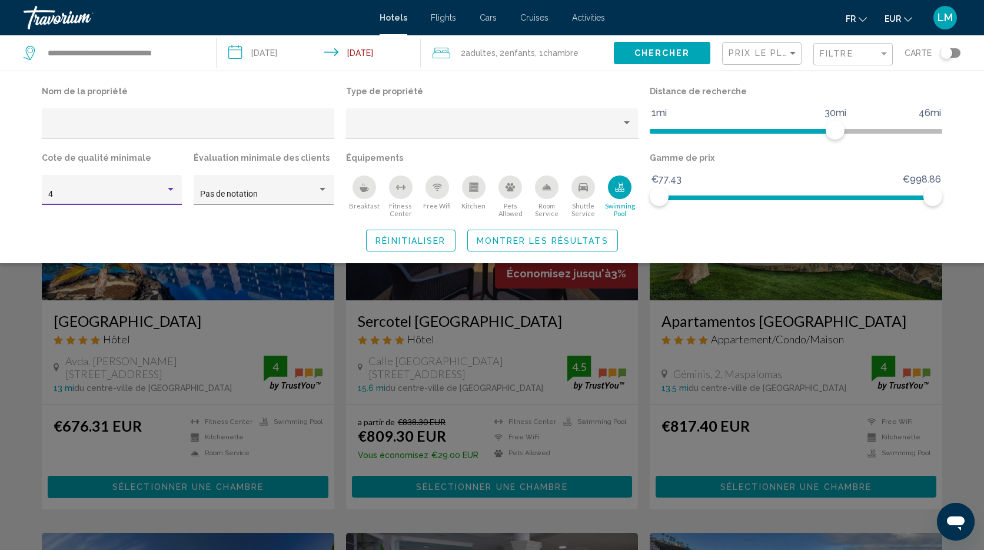
click at [516, 237] on span "Montrer les résultats" at bounding box center [543, 240] width 132 height 9
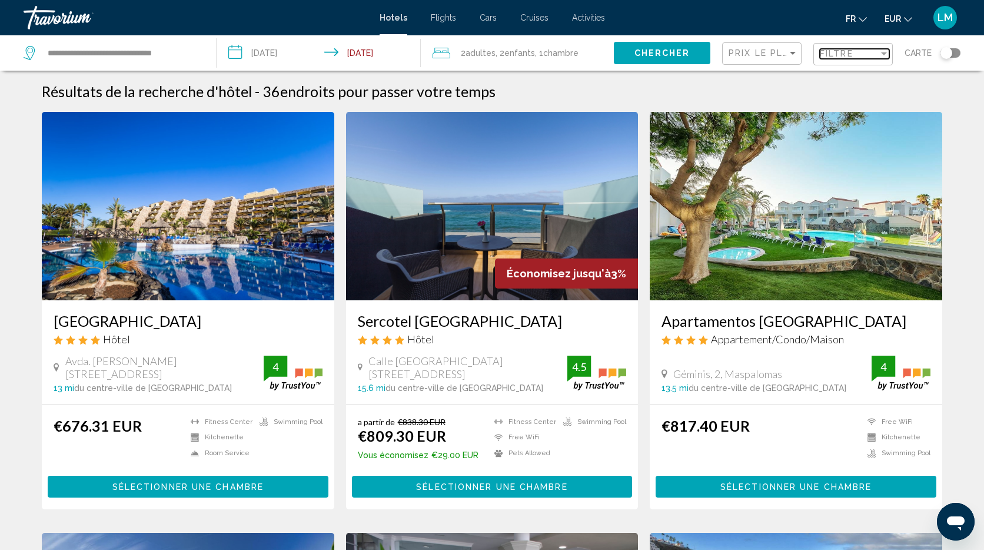
click at [874, 52] on div "Filtre" at bounding box center [849, 53] width 59 height 9
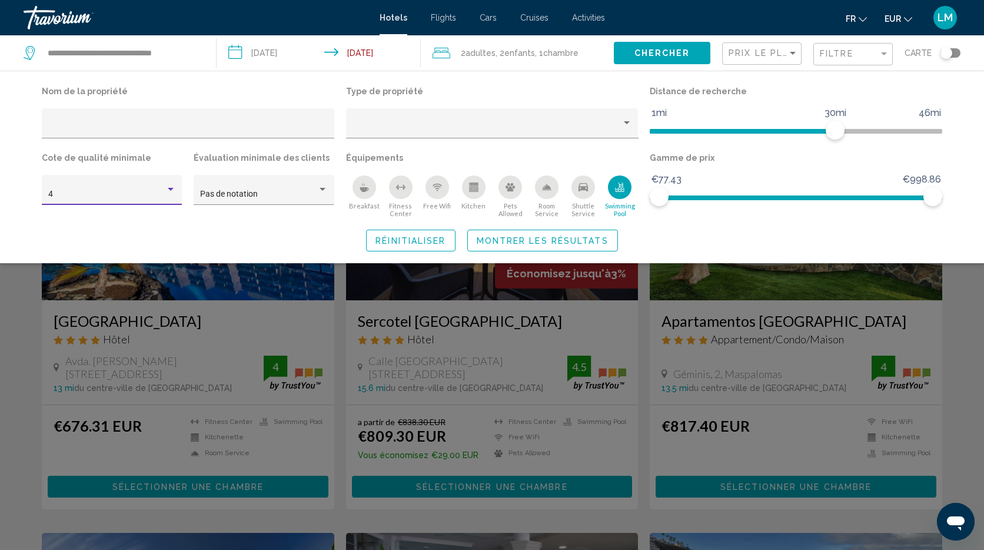
click at [100, 198] on div "4" at bounding box center [106, 194] width 117 height 9
drag, startPoint x: 85, startPoint y: 178, endPoint x: 277, endPoint y: 173, distance: 191.9
click at [85, 178] on span "3" at bounding box center [112, 169] width 128 height 25
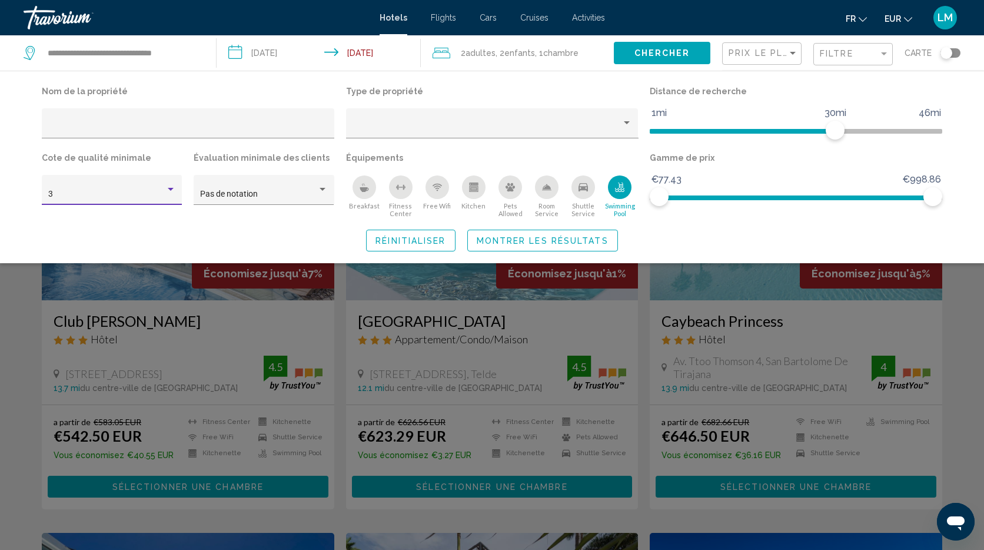
click at [518, 235] on button "Montrer les résultats" at bounding box center [542, 241] width 151 height 22
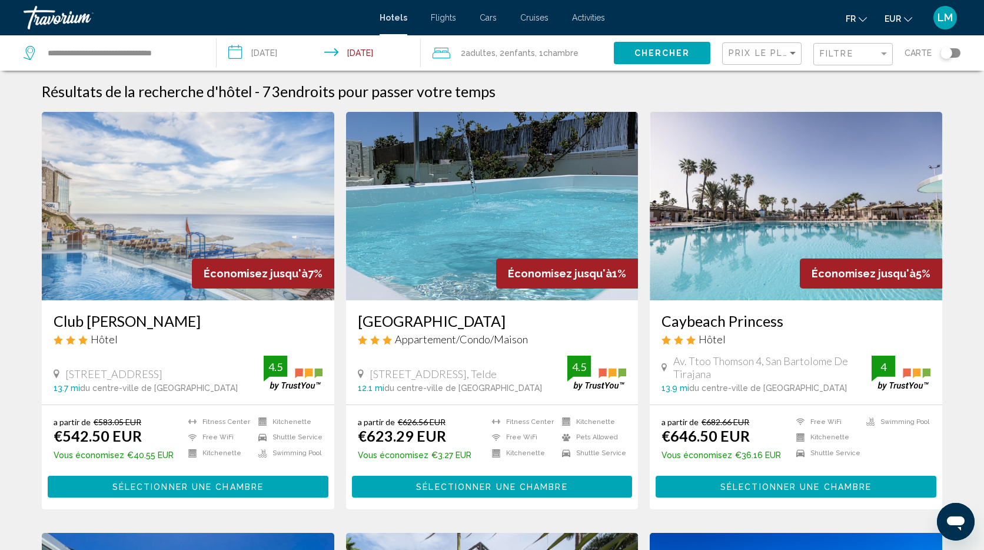
click at [942, 53] on div "Toggle map" at bounding box center [947, 53] width 12 height 12
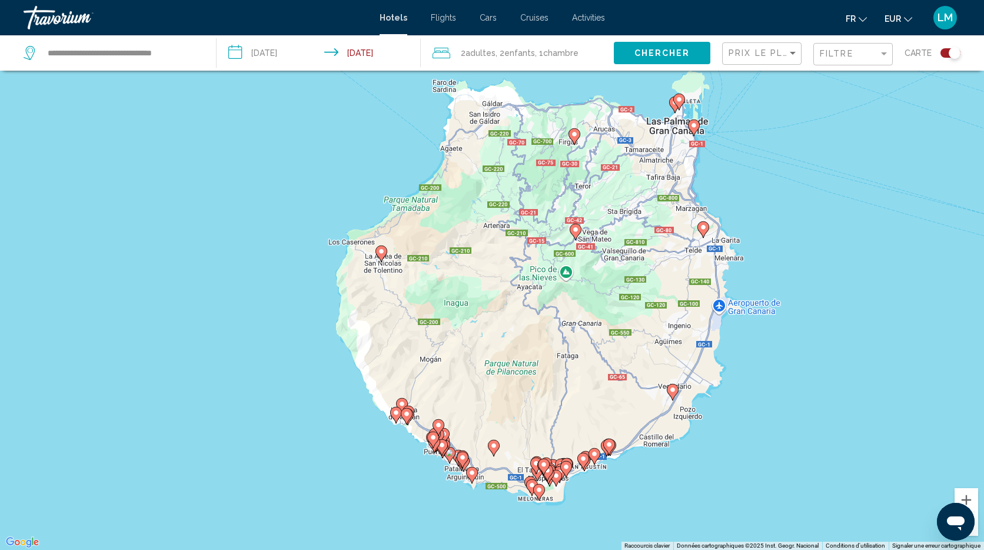
drag, startPoint x: 822, startPoint y: 187, endPoint x: 872, endPoint y: 220, distance: 59.9
click at [872, 220] on div "Pour activer le glissement avec le clavier, appuyez sur Alt+Entrée. Une fois ce…" at bounding box center [492, 275] width 984 height 550
click at [953, 54] on div "Toggle map" at bounding box center [955, 53] width 12 height 12
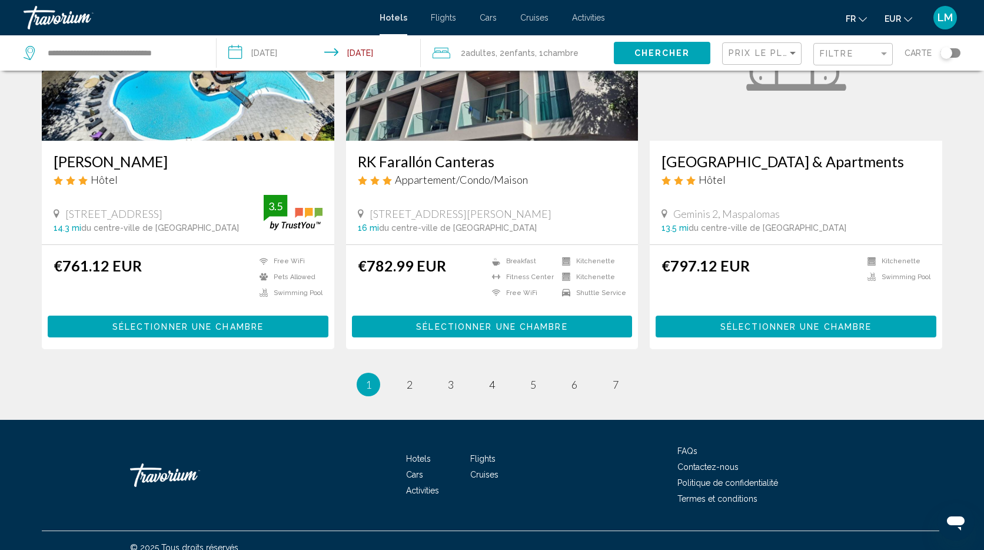
scroll to position [1442, 0]
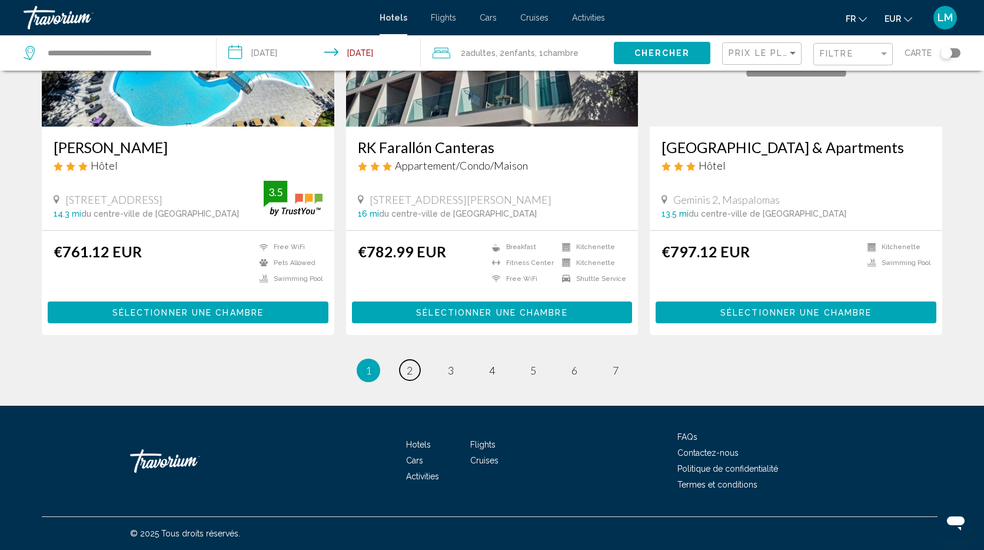
click at [403, 376] on link "page 2" at bounding box center [410, 370] width 21 height 21
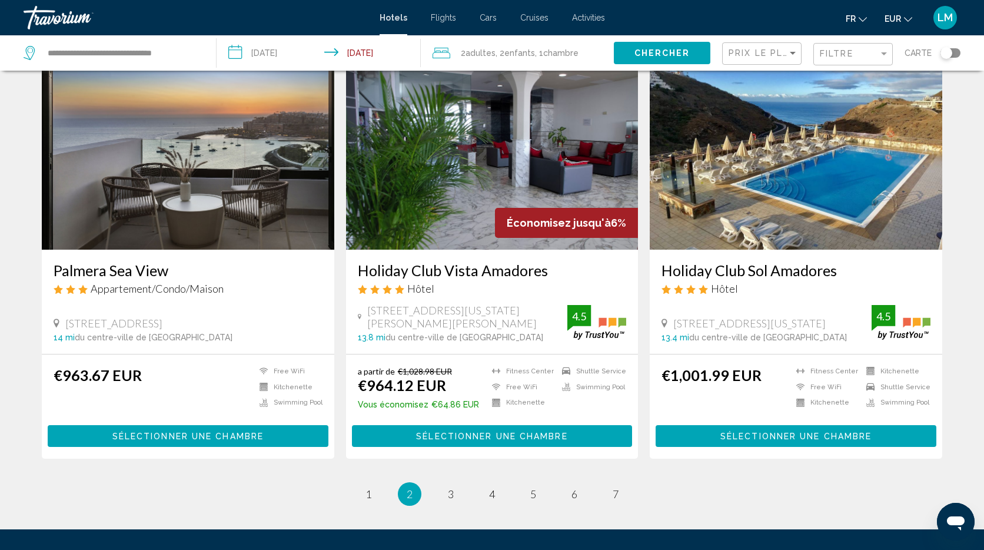
scroll to position [1335, 0]
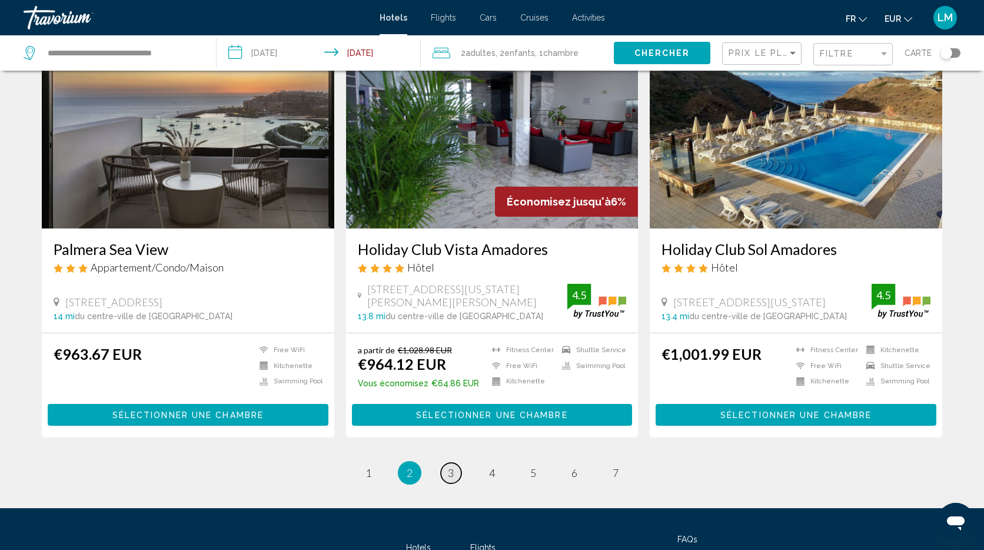
click at [453, 476] on span "3" at bounding box center [451, 472] width 6 height 13
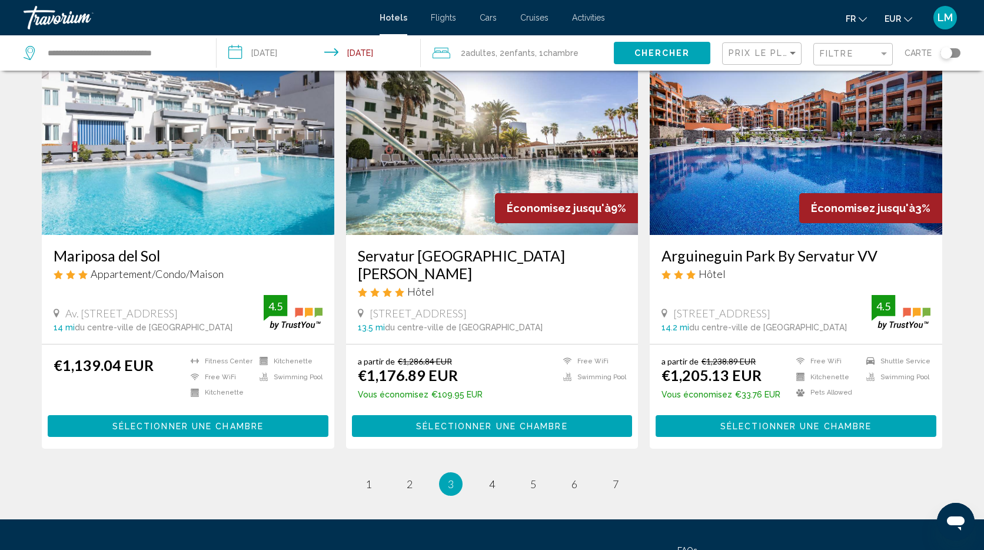
scroll to position [1436, 0]
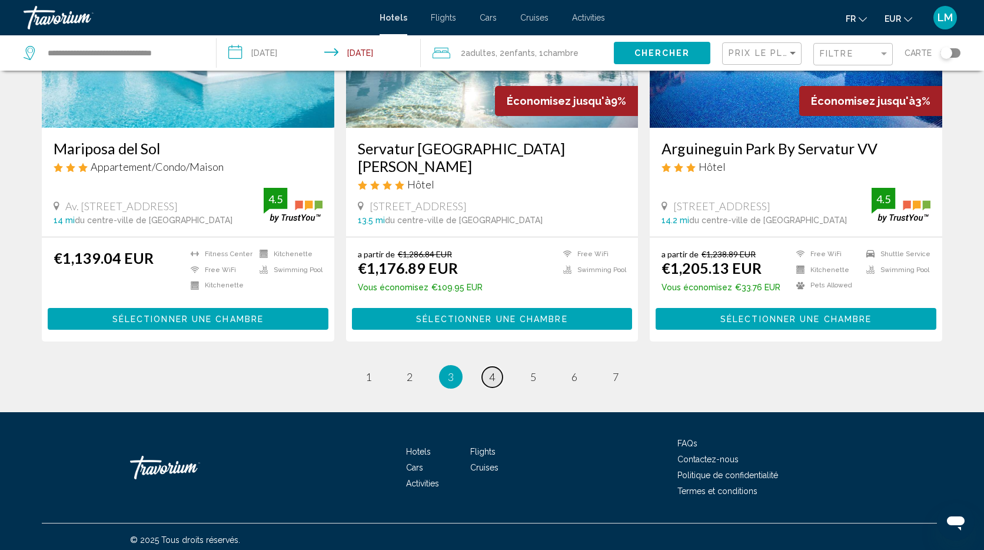
click at [493, 370] on span "4" at bounding box center [492, 376] width 6 height 13
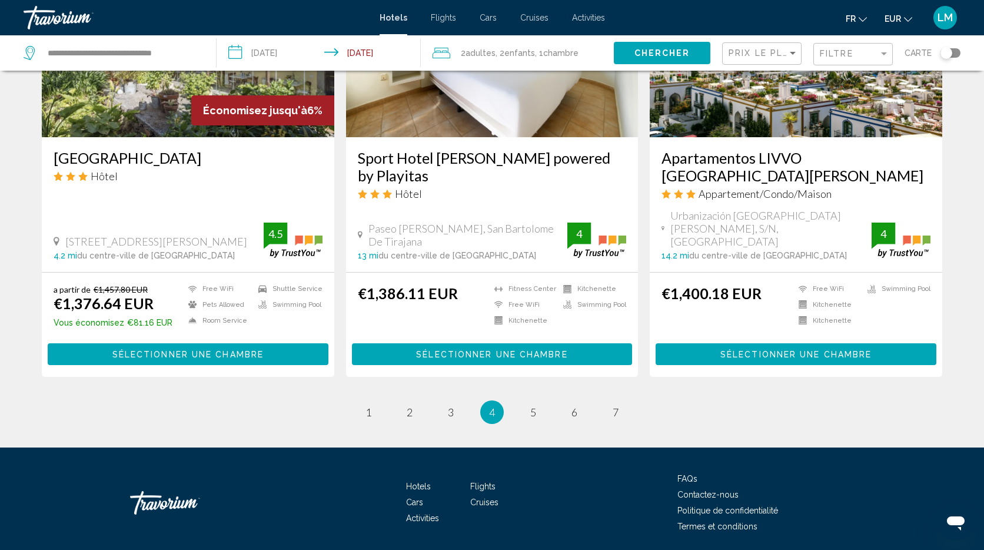
scroll to position [1431, 0]
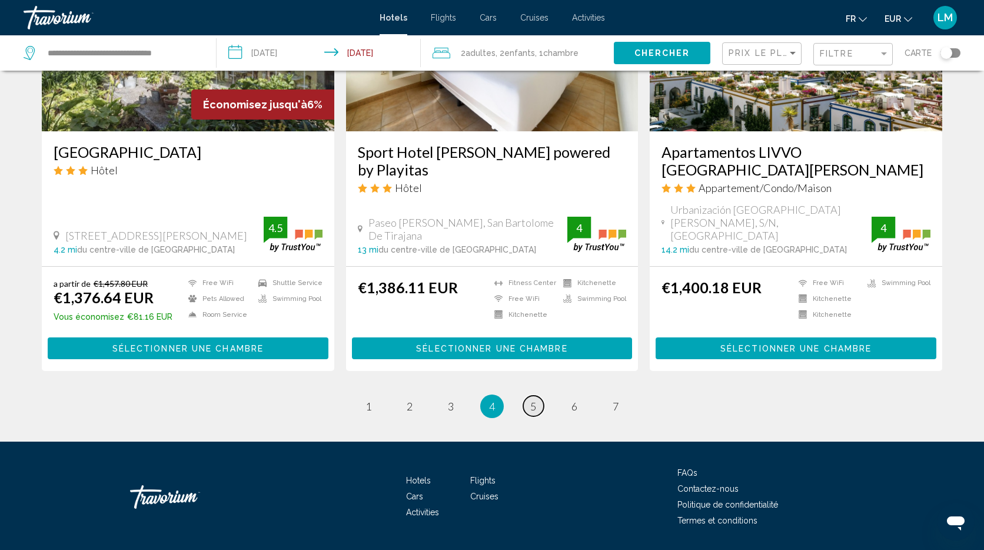
click at [533, 407] on span "5" at bounding box center [533, 406] width 6 height 13
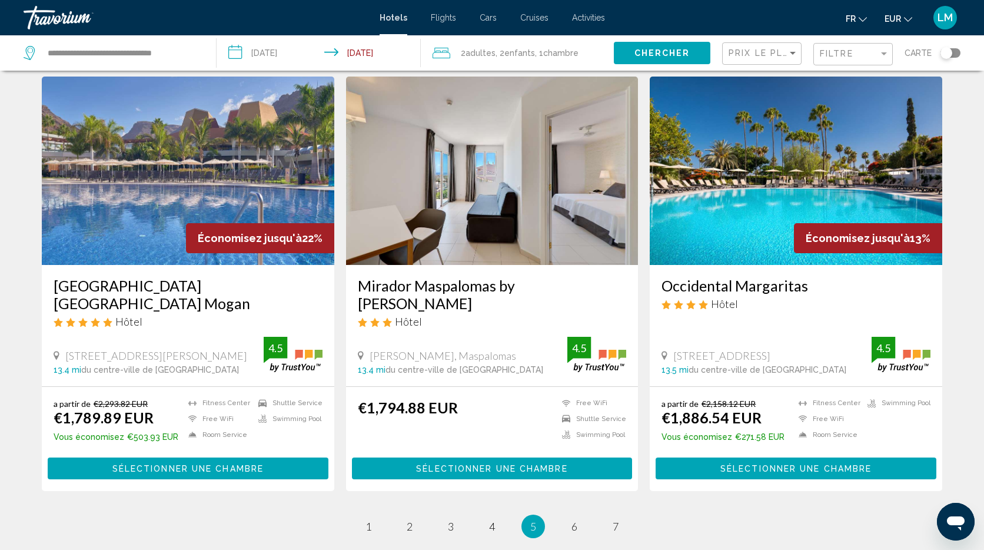
scroll to position [1298, 0]
click at [574, 524] on span "6" at bounding box center [574, 526] width 6 height 13
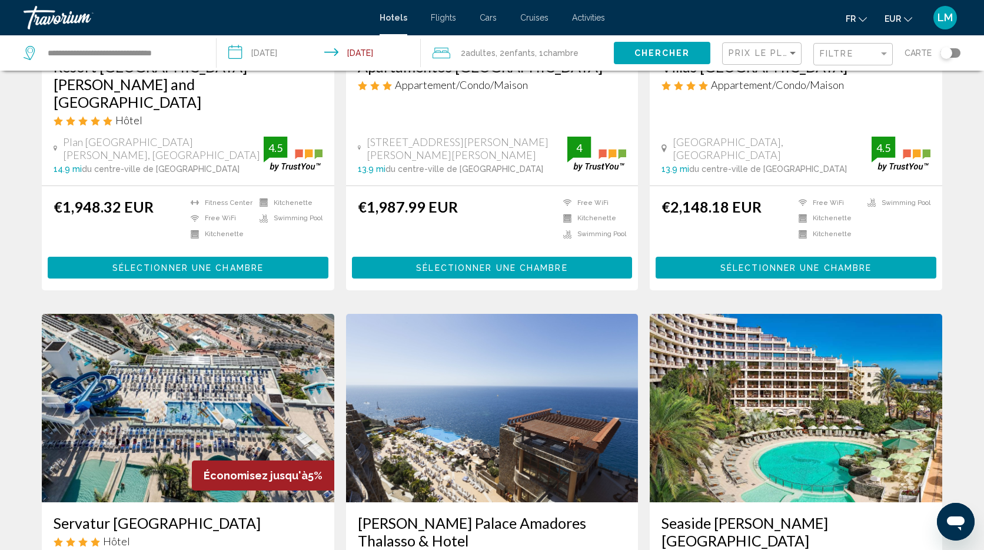
scroll to position [351, 0]
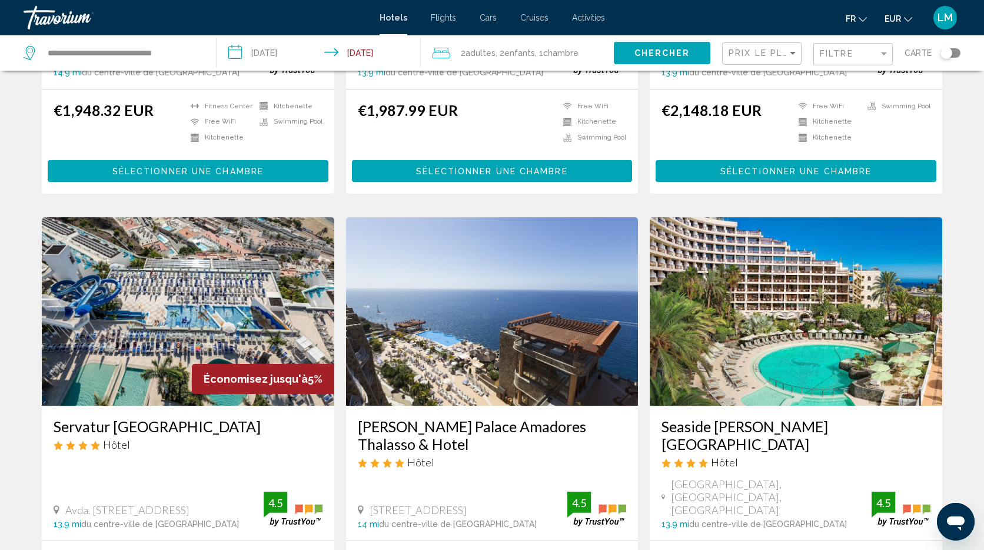
click at [240, 282] on img "Main content" at bounding box center [188, 311] width 293 height 188
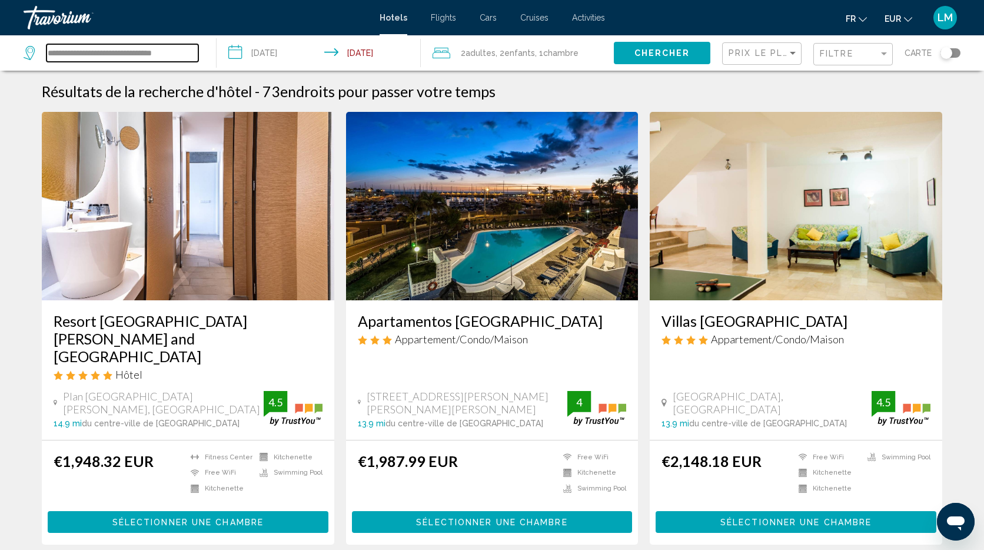
click at [139, 52] on input "**********" at bounding box center [122, 53] width 152 height 18
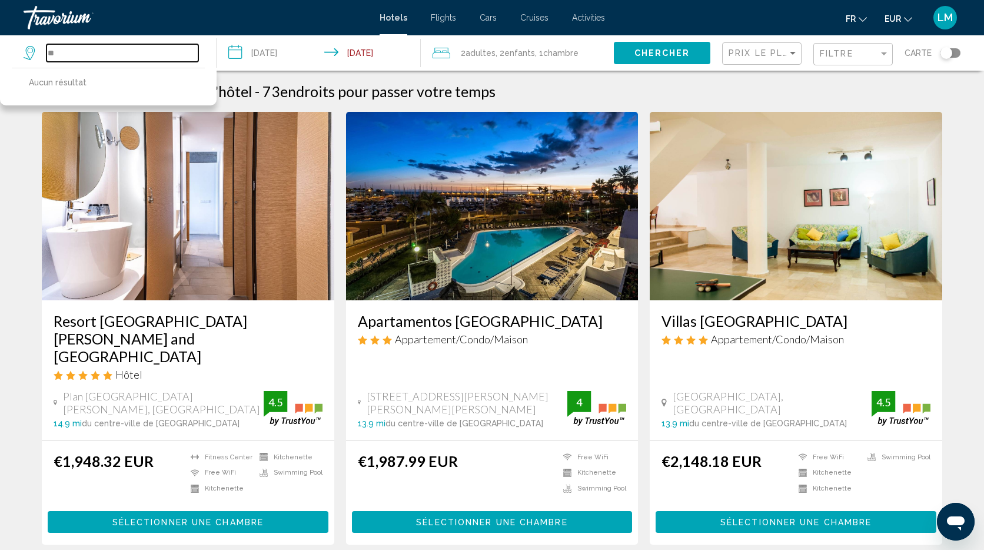
type input "*"
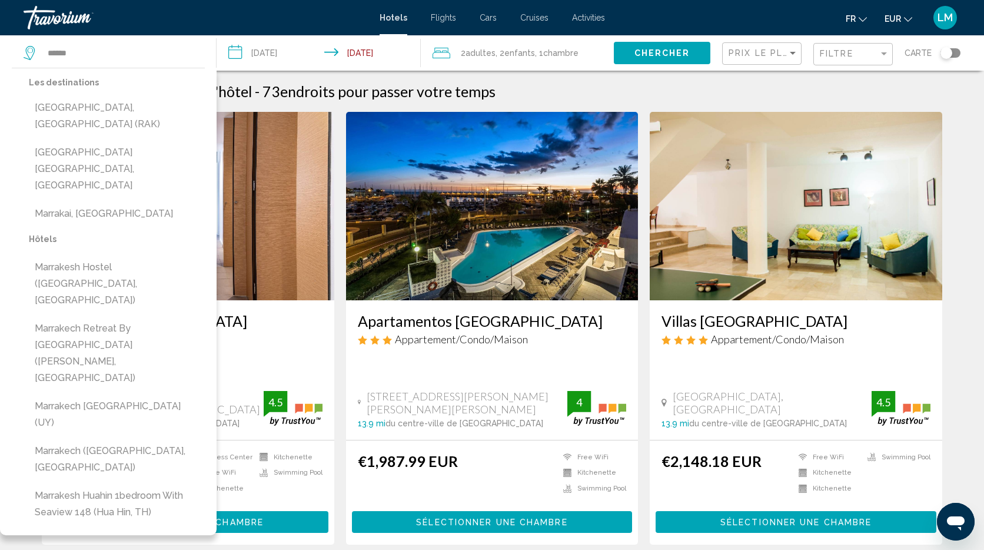
click at [110, 111] on button "[GEOGRAPHIC_DATA], [GEOGRAPHIC_DATA] (RAK)" at bounding box center [117, 116] width 176 height 39
type input "**********"
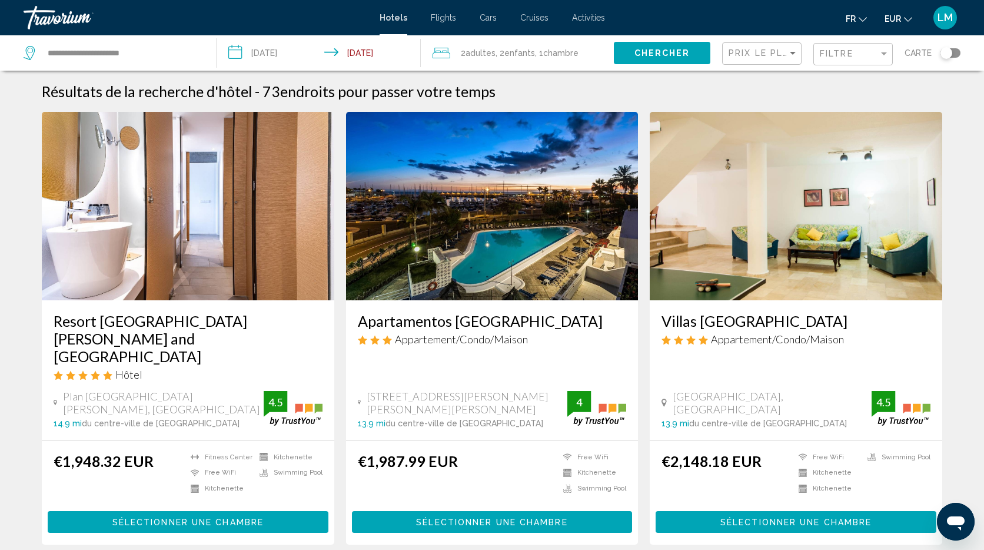
click at [656, 56] on span "Chercher" at bounding box center [662, 53] width 56 height 9
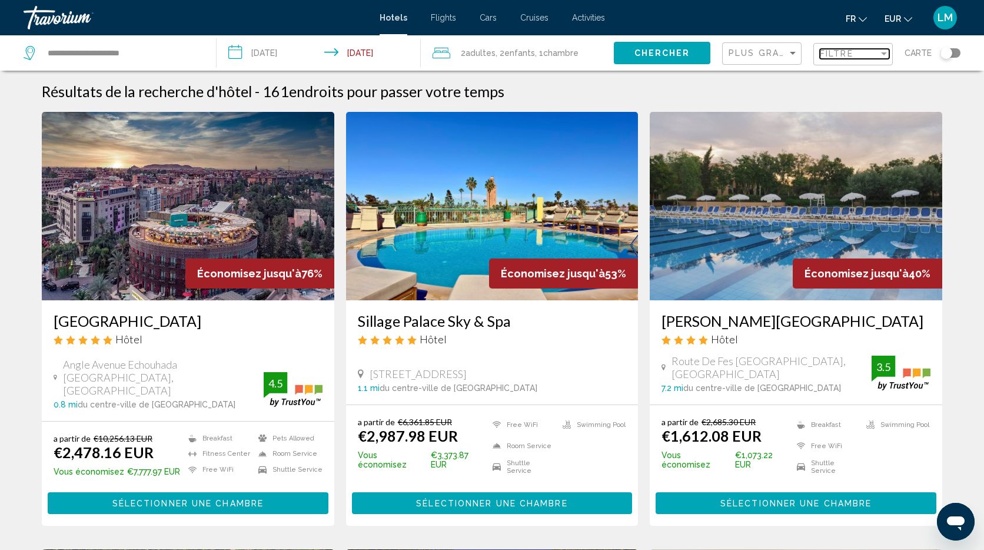
click at [845, 53] on span "Filtre" at bounding box center [837, 53] width 34 height 9
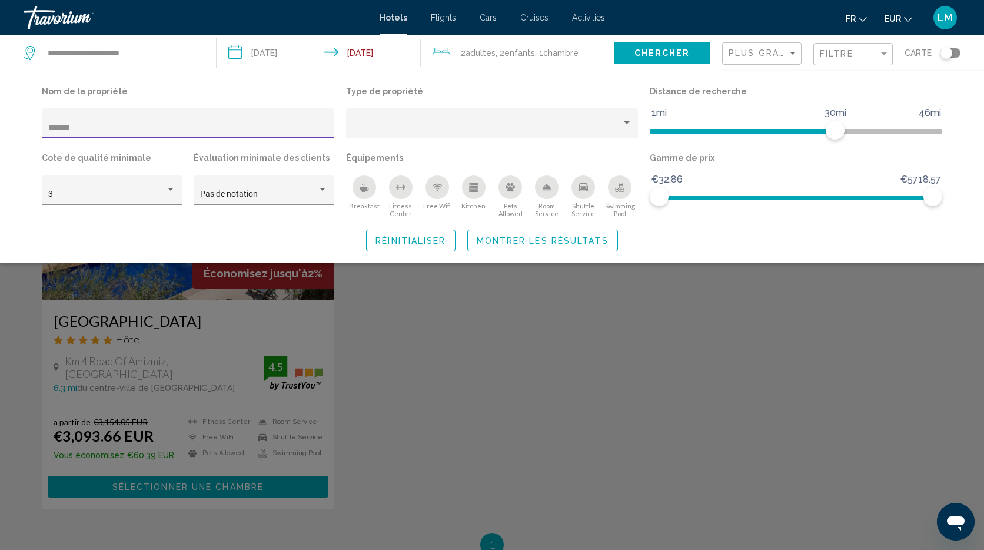
type input "*******"
click at [541, 241] on span "Montrer les résultats" at bounding box center [543, 240] width 132 height 9
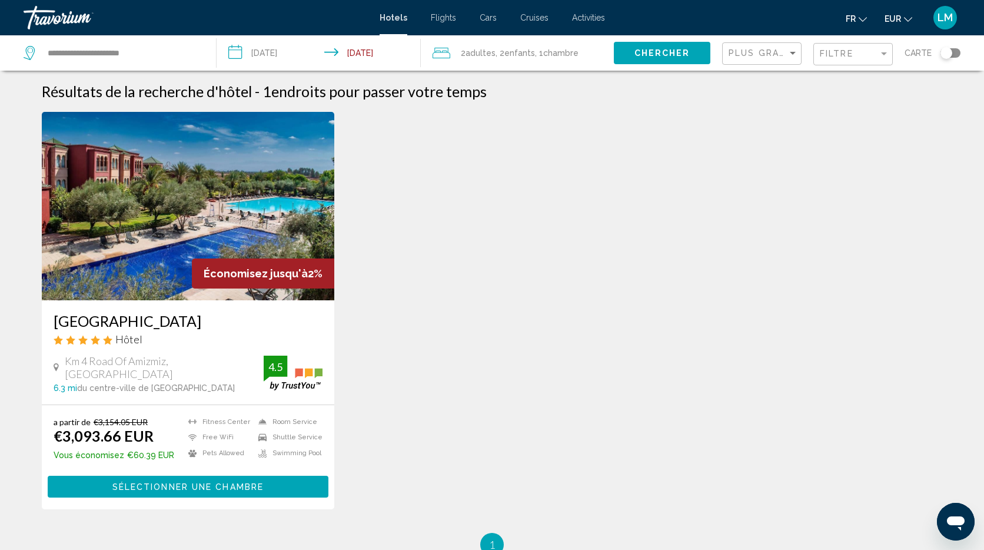
click at [308, 163] on img "Main content" at bounding box center [188, 206] width 293 height 188
click at [874, 54] on div "Filtre" at bounding box center [849, 53] width 59 height 9
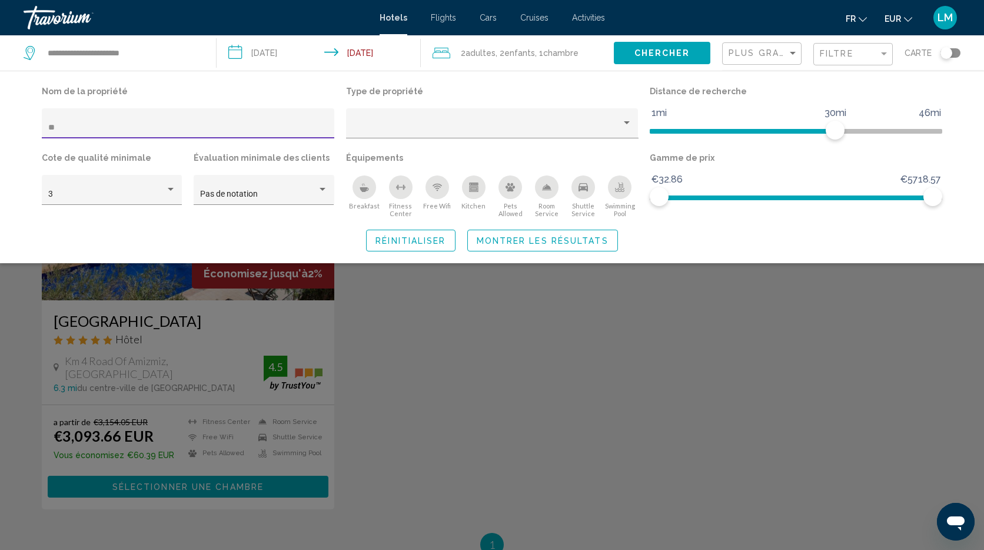
type input "*"
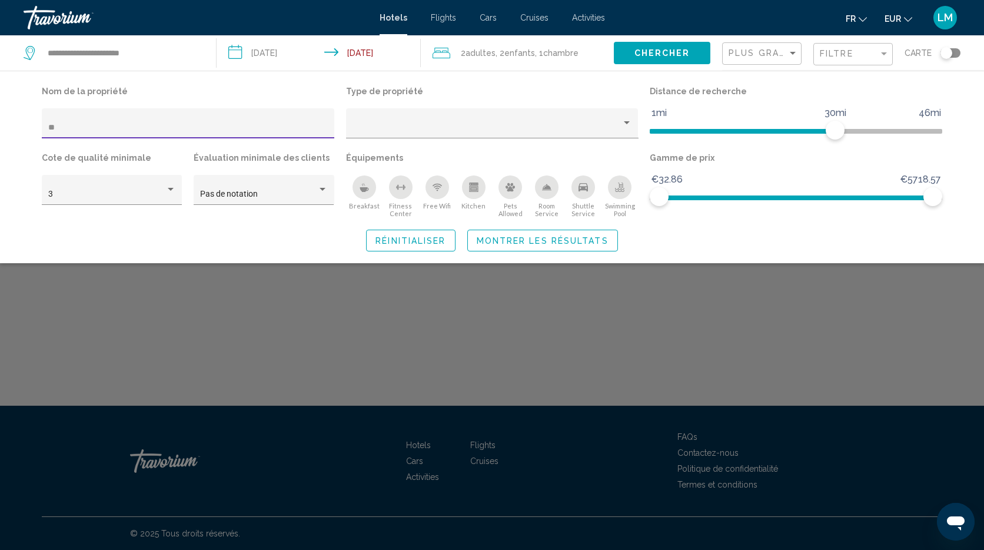
type input "*"
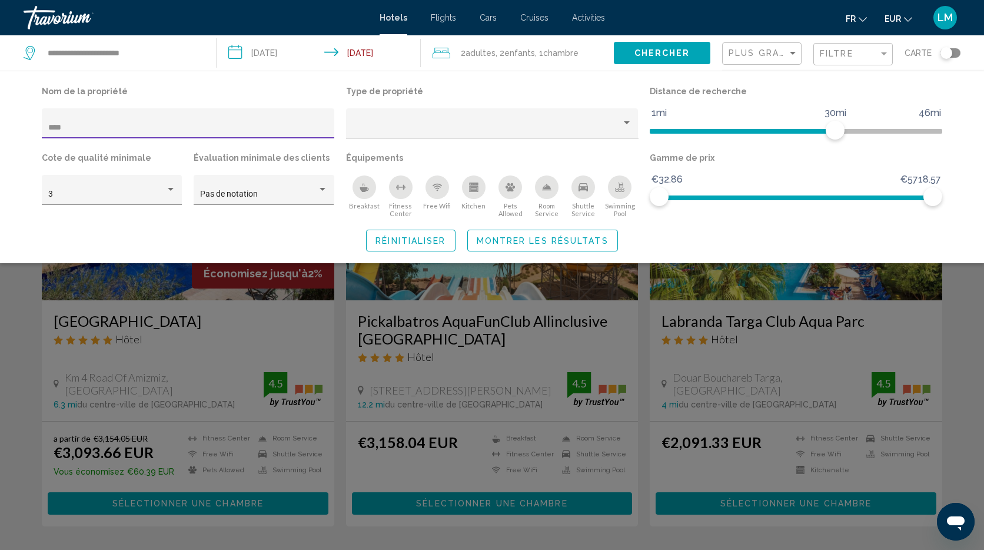
type input "****"
click at [530, 242] on span "Montrer les résultats" at bounding box center [543, 240] width 132 height 9
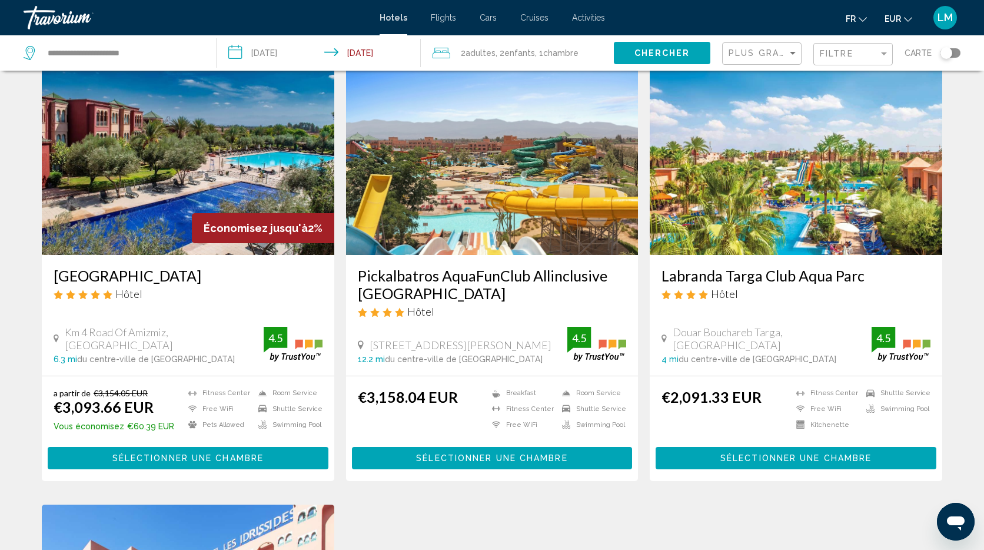
scroll to position [41, 0]
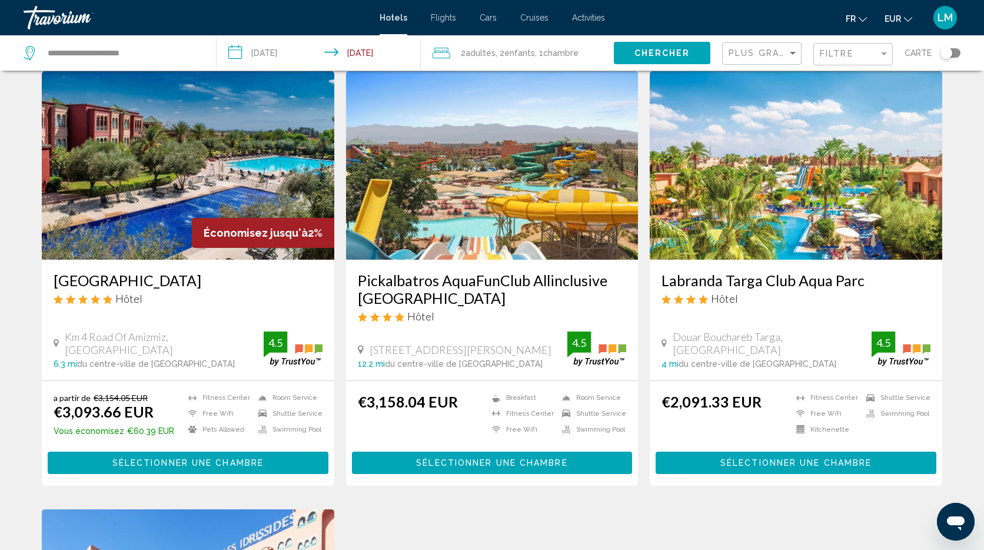
click at [481, 180] on img "Main content" at bounding box center [492, 165] width 293 height 188
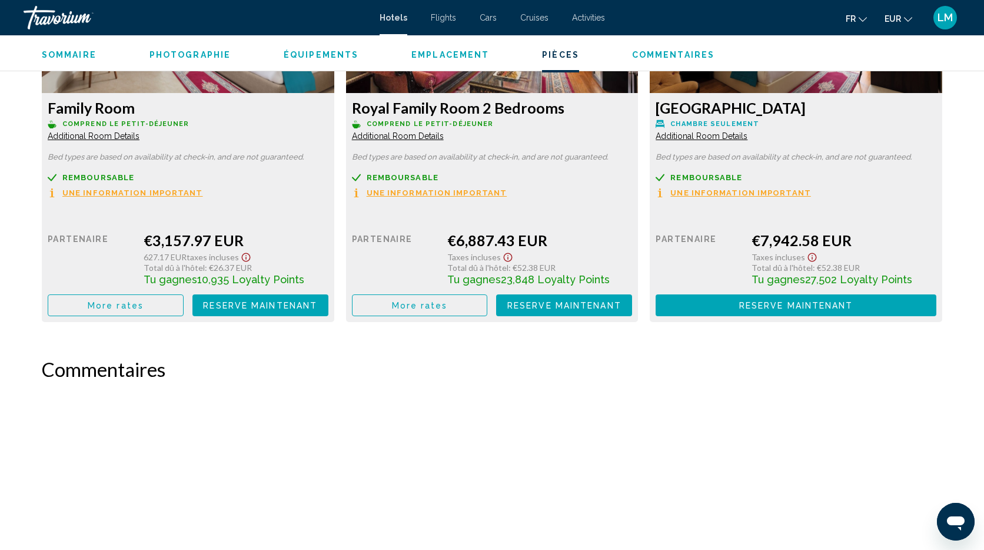
scroll to position [1652, 0]
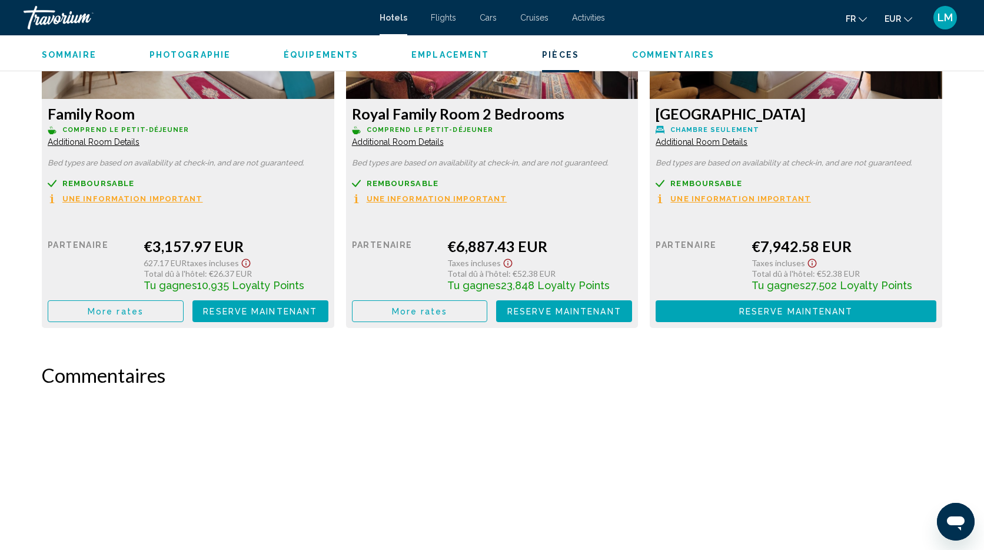
click at [121, 316] on span "More rates" at bounding box center [116, 311] width 56 height 9
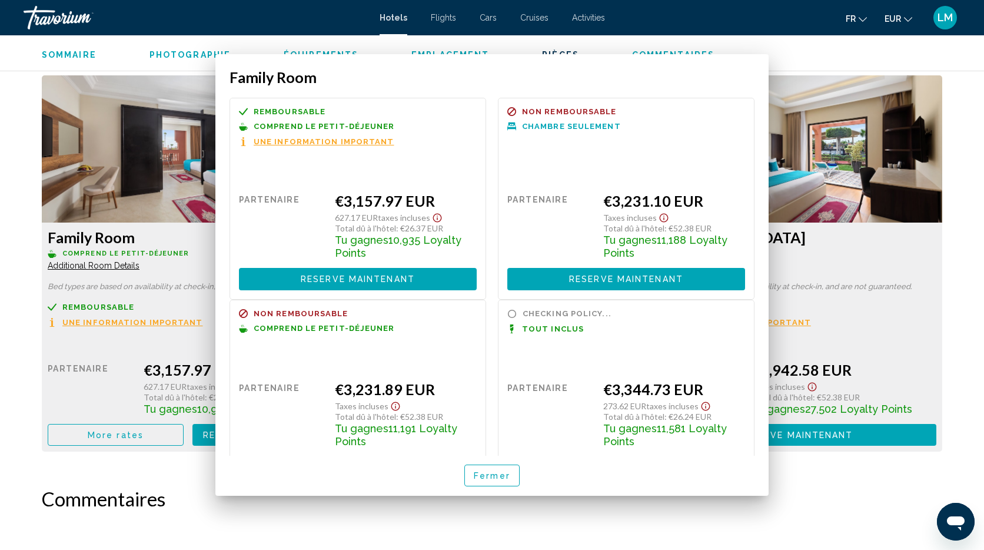
click at [104, 402] on div "Partenaire" at bounding box center [91, 388] width 87 height 54
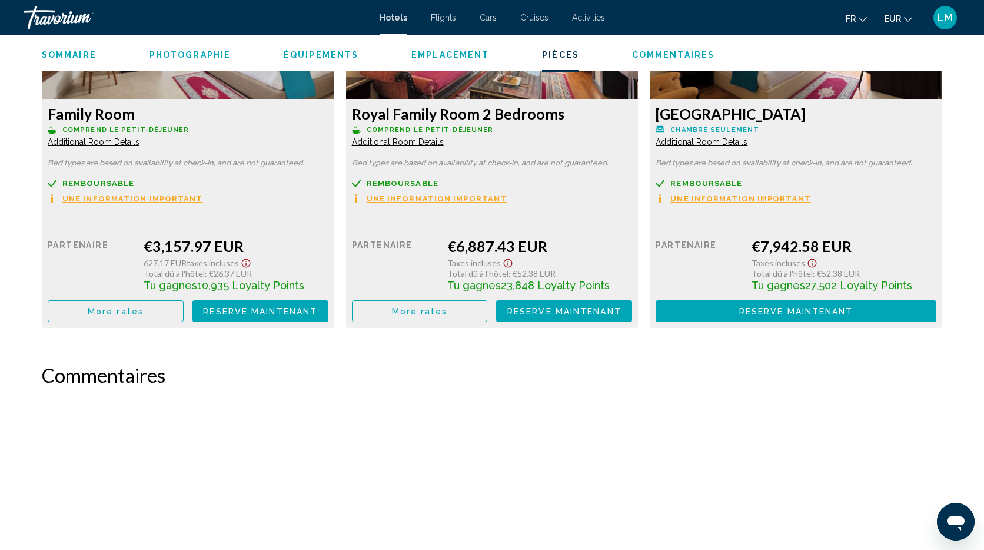
click at [113, 316] on span "More rates" at bounding box center [116, 311] width 56 height 9
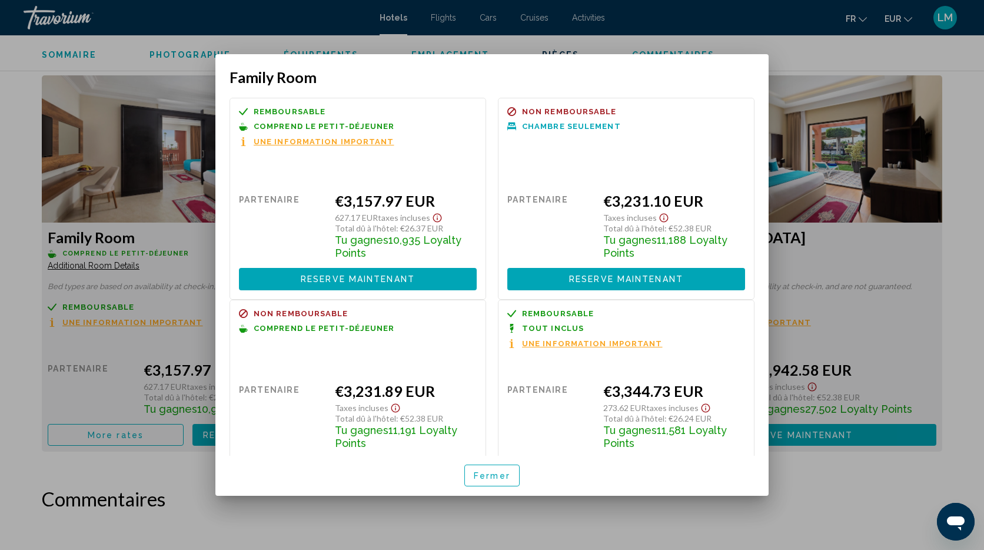
click at [816, 493] on div at bounding box center [492, 275] width 984 height 550
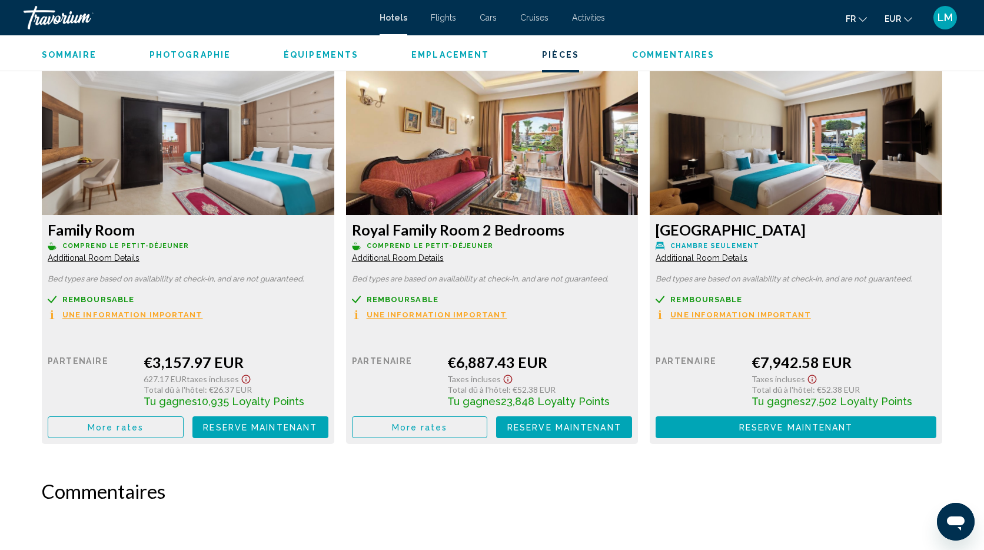
scroll to position [1535, 0]
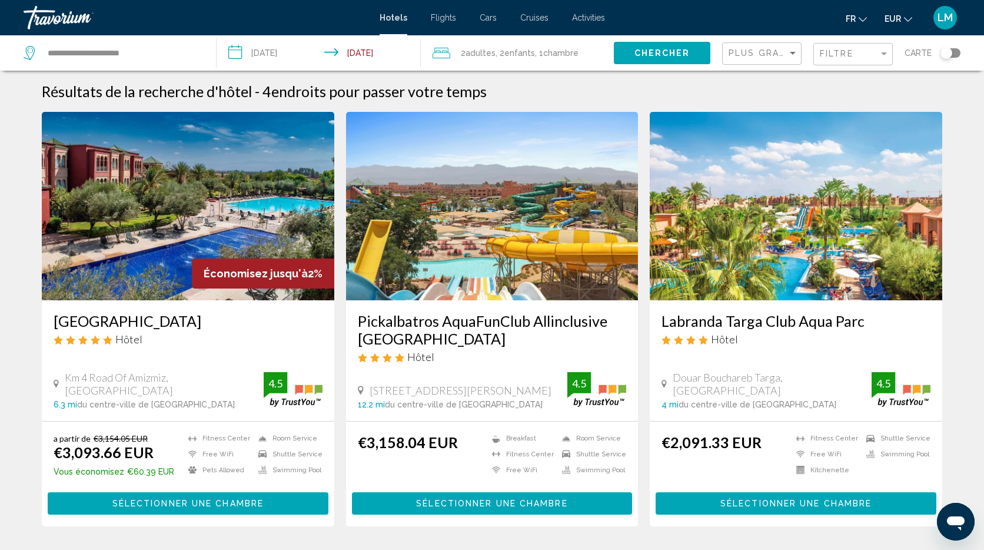
click at [719, 239] on img "Main content" at bounding box center [796, 206] width 293 height 188
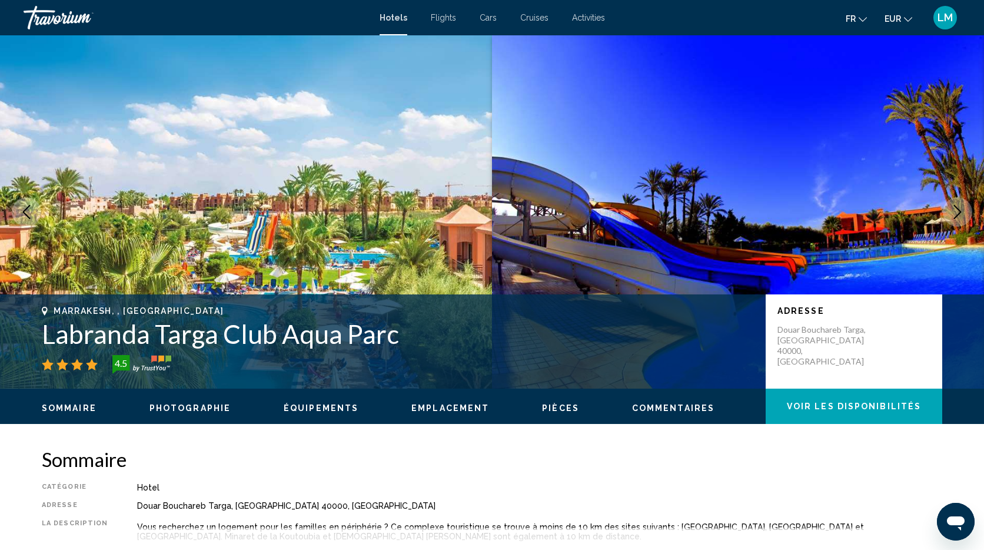
drag, startPoint x: 190, startPoint y: 330, endPoint x: 40, endPoint y: 337, distance: 150.3
click at [40, 337] on div "Marrakesh, , [GEOGRAPHIC_DATA] Labranda Targa Club Aqua Parc 4.5 Adresse Douar …" at bounding box center [492, 341] width 948 height 71
copy h1 "Labranda Targa Club Aqua Parc"
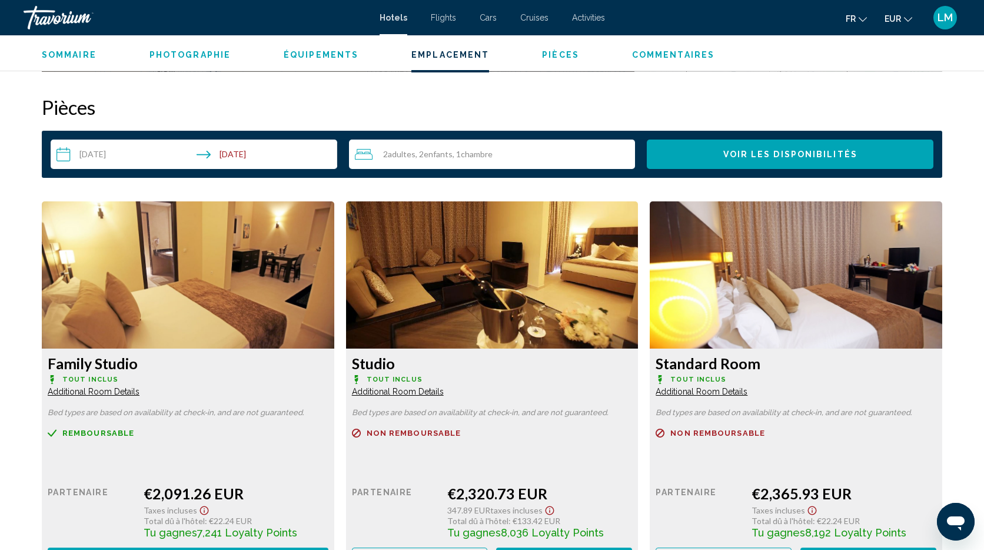
scroll to position [1403, 0]
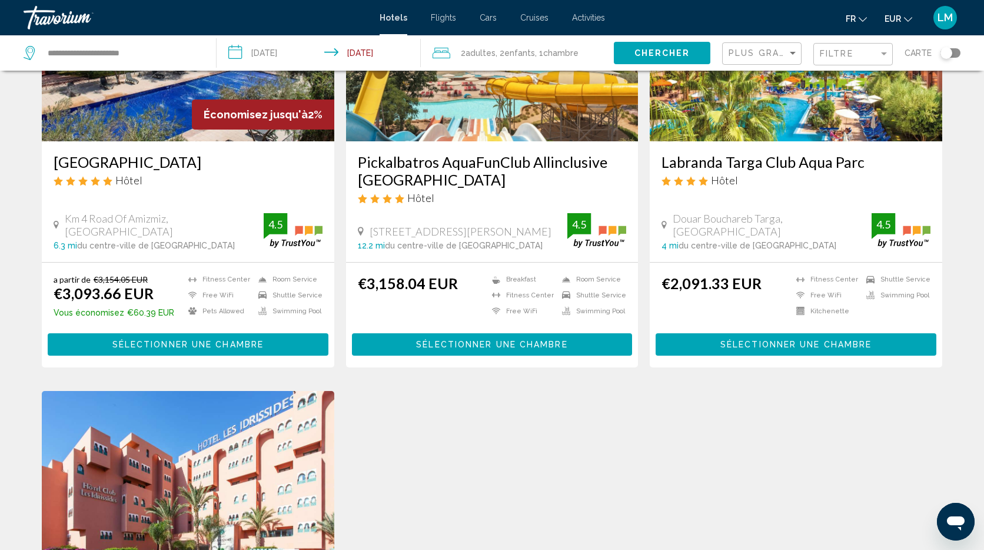
scroll to position [265, 0]
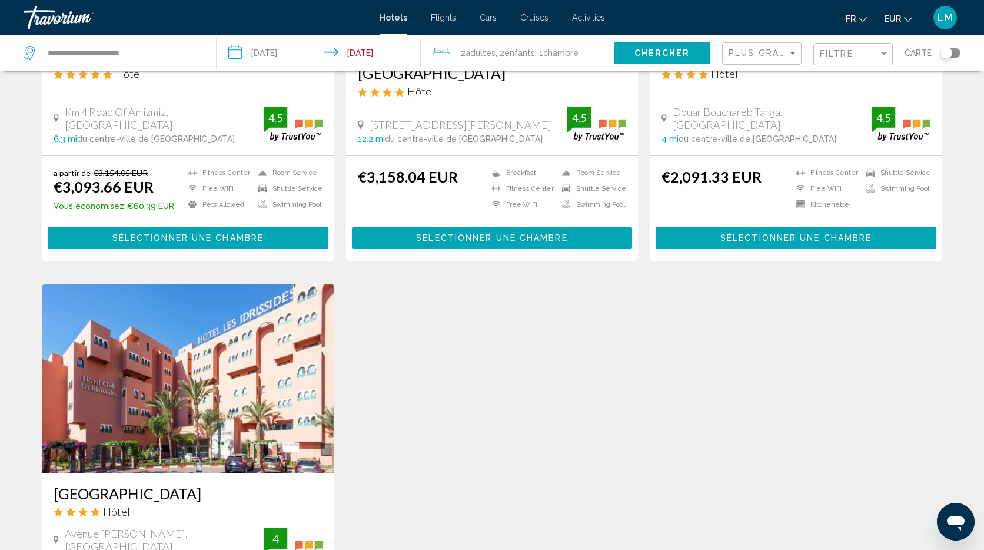
click at [231, 400] on img "Main content" at bounding box center [188, 378] width 293 height 188
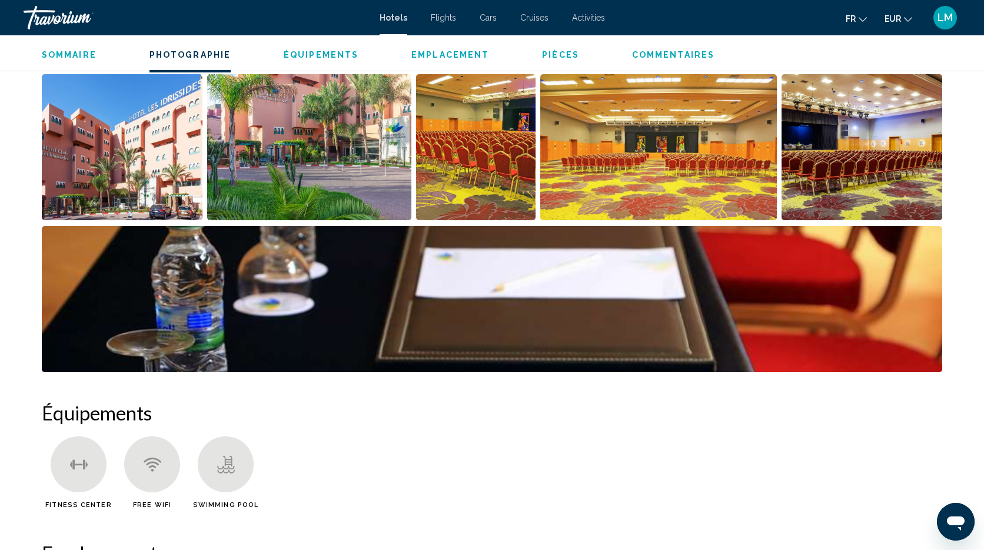
scroll to position [569, 0]
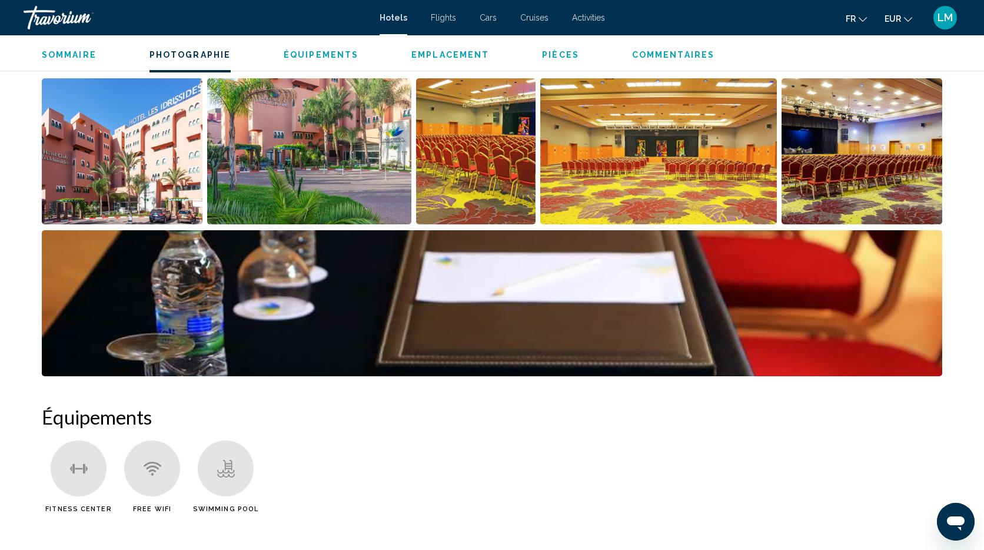
click at [612, 332] on img "Open full-screen image slider" at bounding box center [492, 303] width 901 height 146
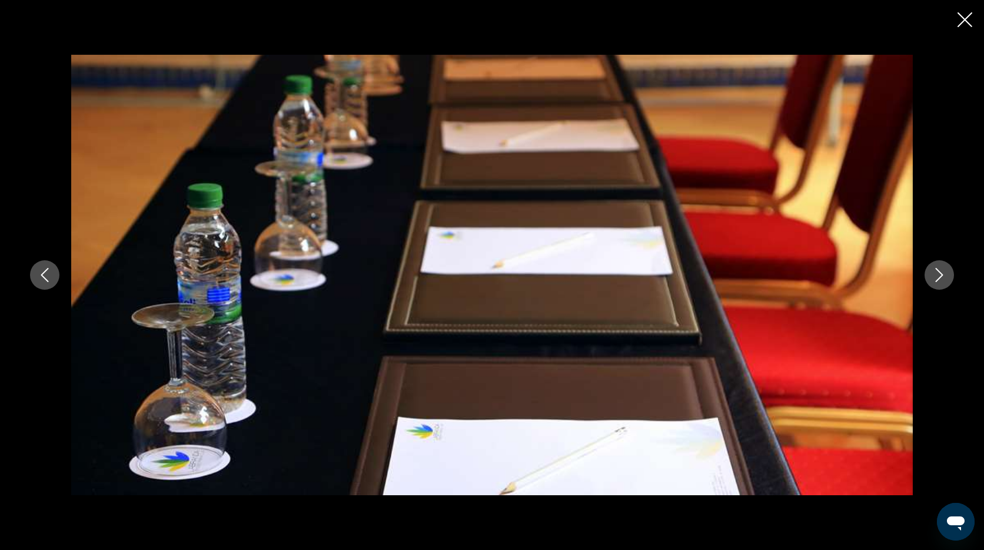
click at [934, 278] on icon "Next image" at bounding box center [939, 275] width 14 height 14
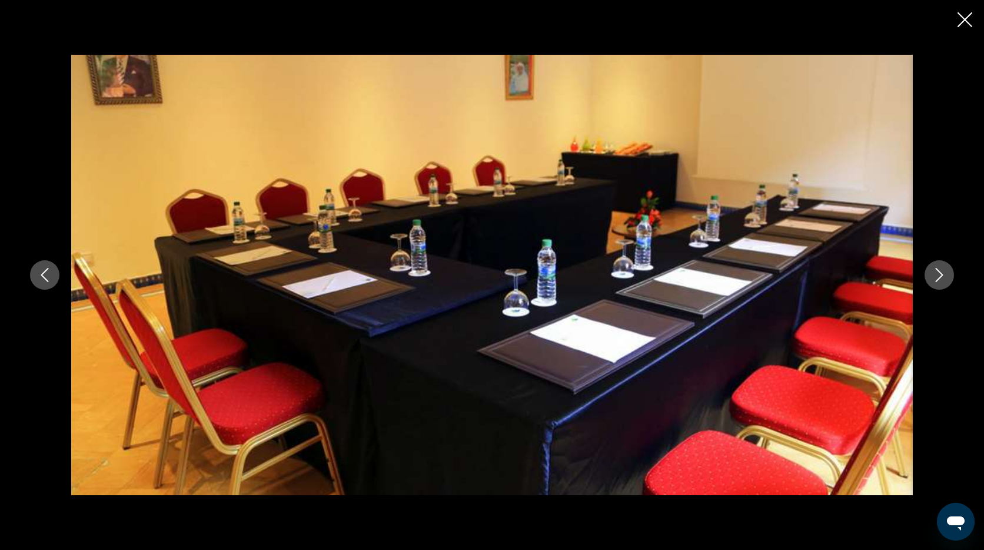
click at [934, 278] on icon "Next image" at bounding box center [939, 275] width 14 height 14
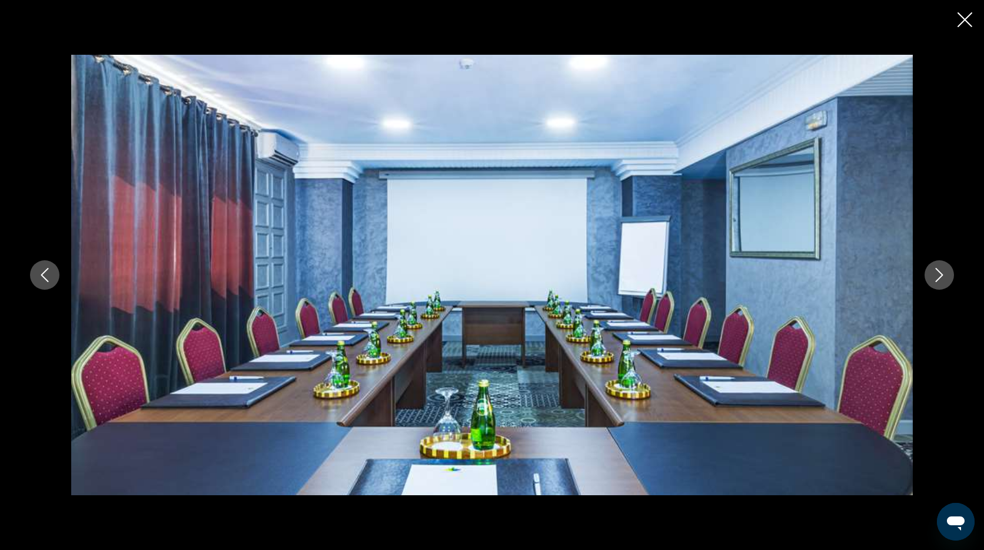
click at [935, 278] on icon "Next image" at bounding box center [939, 275] width 14 height 14
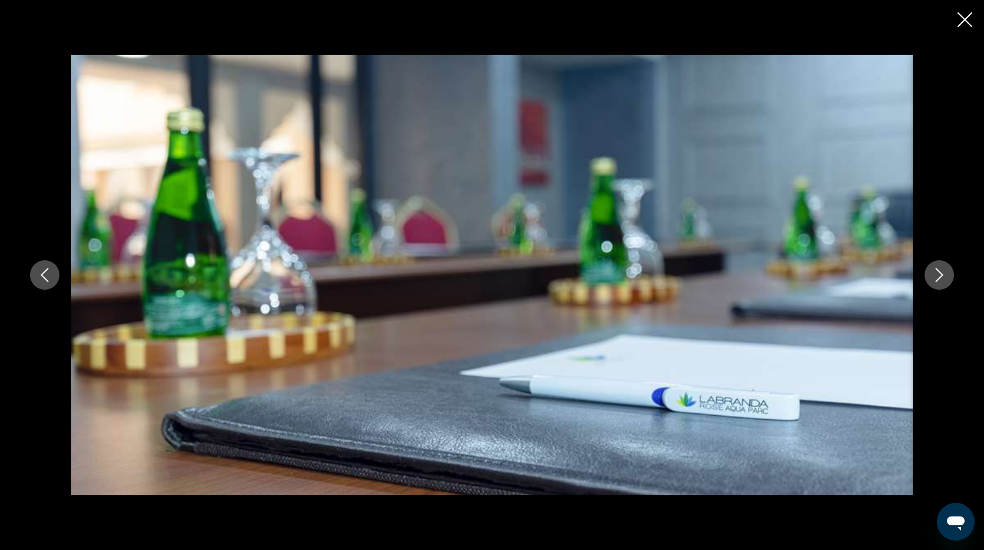
scroll to position [571, 0]
click at [935, 278] on icon "Next image" at bounding box center [939, 275] width 14 height 14
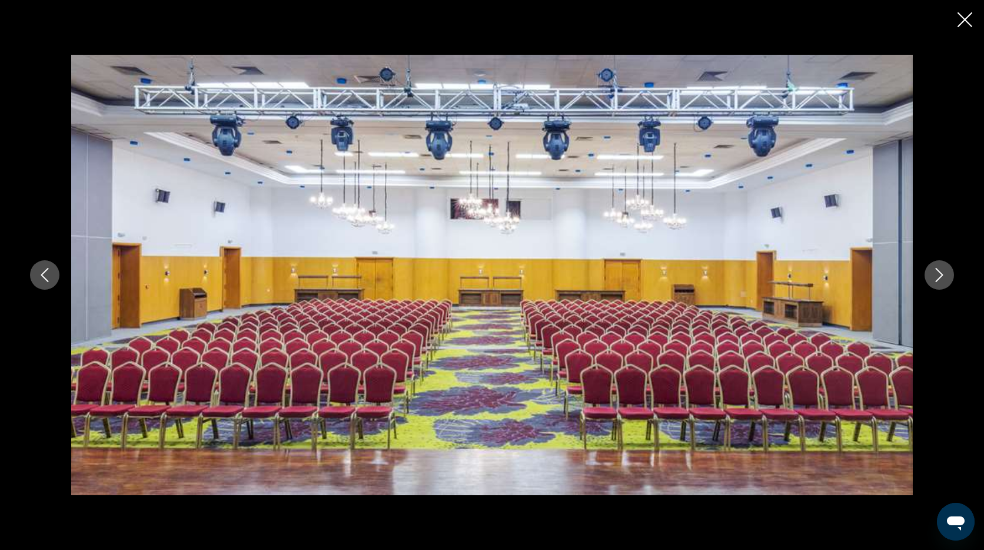
click at [935, 278] on icon "Next image" at bounding box center [939, 275] width 14 height 14
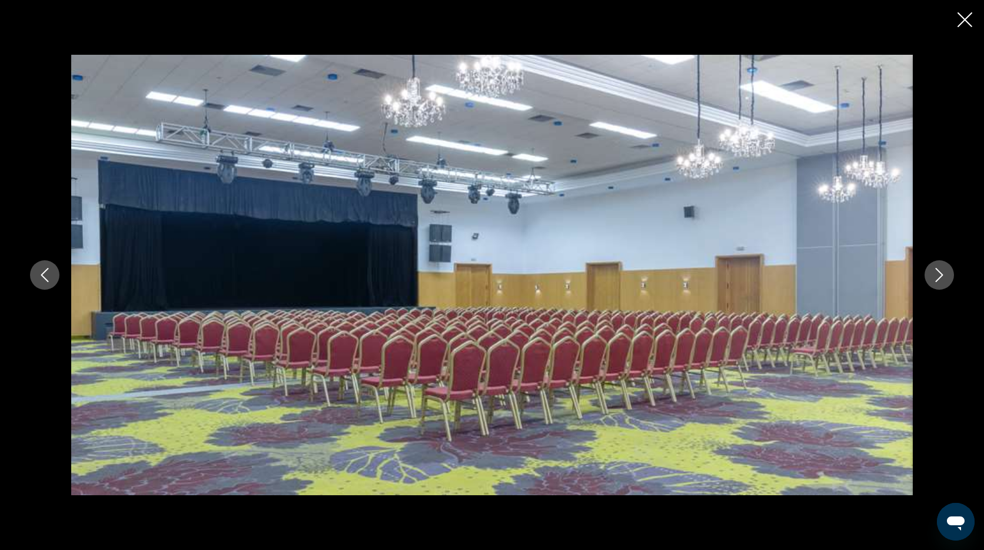
click at [935, 278] on icon "Next image" at bounding box center [939, 275] width 14 height 14
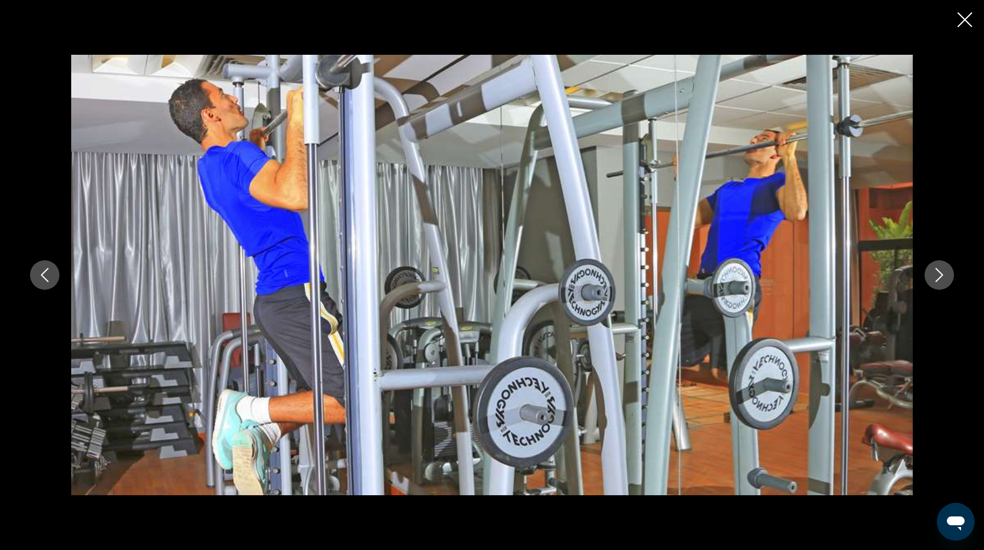
click at [935, 278] on icon "Next image" at bounding box center [939, 275] width 14 height 14
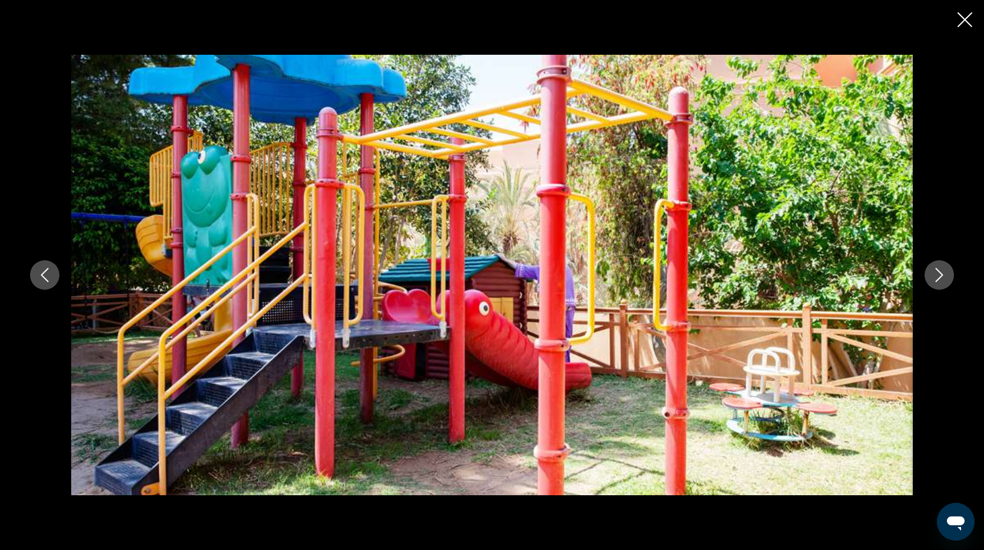
click at [935, 277] on icon "Next image" at bounding box center [939, 275] width 14 height 14
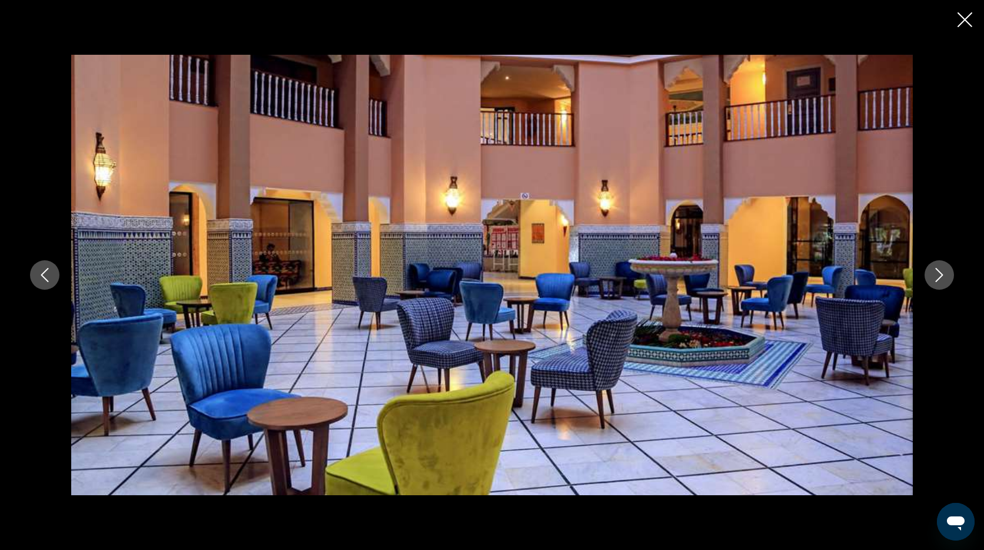
click at [935, 277] on icon "Next image" at bounding box center [939, 275] width 14 height 14
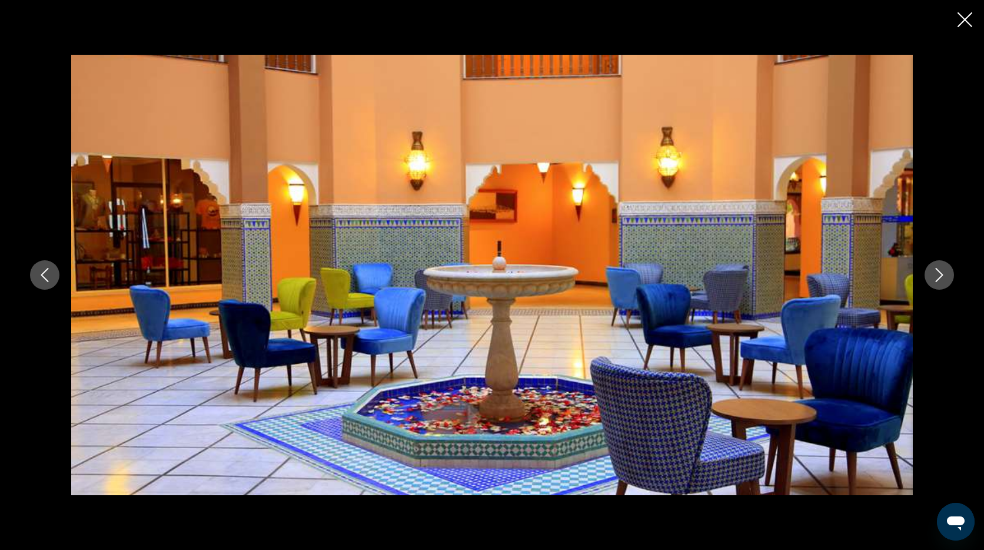
scroll to position [576, 0]
click at [935, 277] on icon "Next image" at bounding box center [939, 275] width 14 height 14
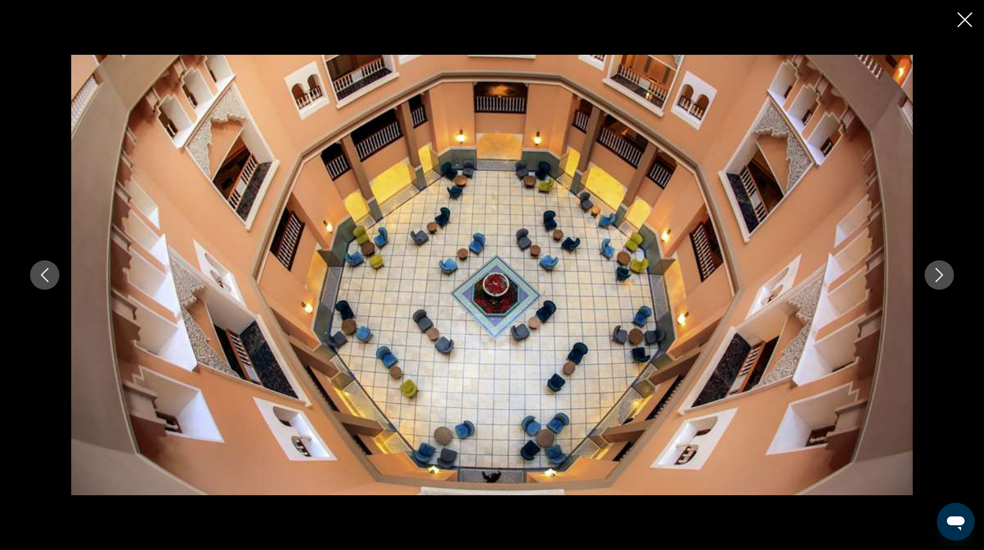
click at [935, 277] on icon "Next image" at bounding box center [939, 275] width 14 height 14
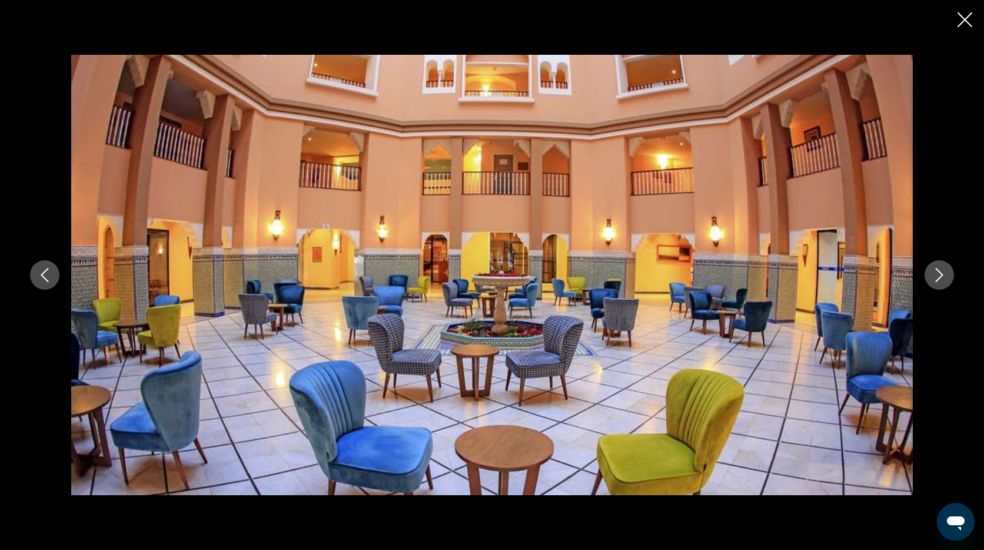
click at [935, 277] on icon "Next image" at bounding box center [939, 275] width 14 height 14
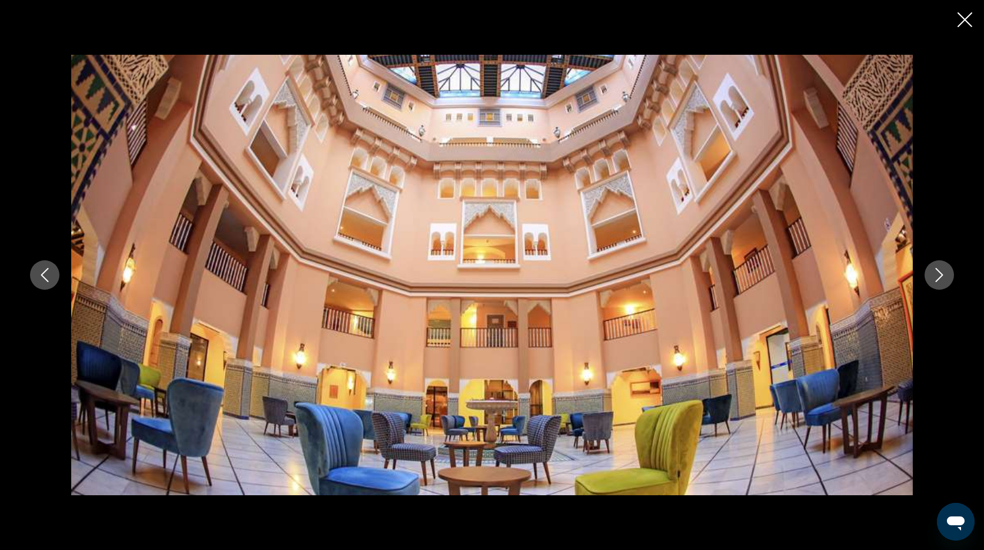
click at [935, 277] on icon "Next image" at bounding box center [939, 275] width 14 height 14
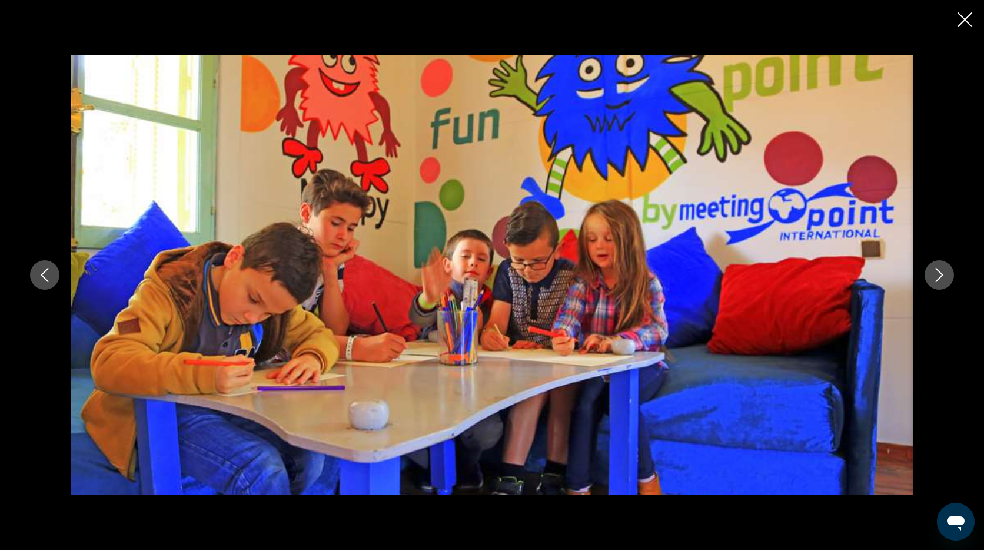
click at [932, 282] on button "Next image" at bounding box center [939, 274] width 29 height 29
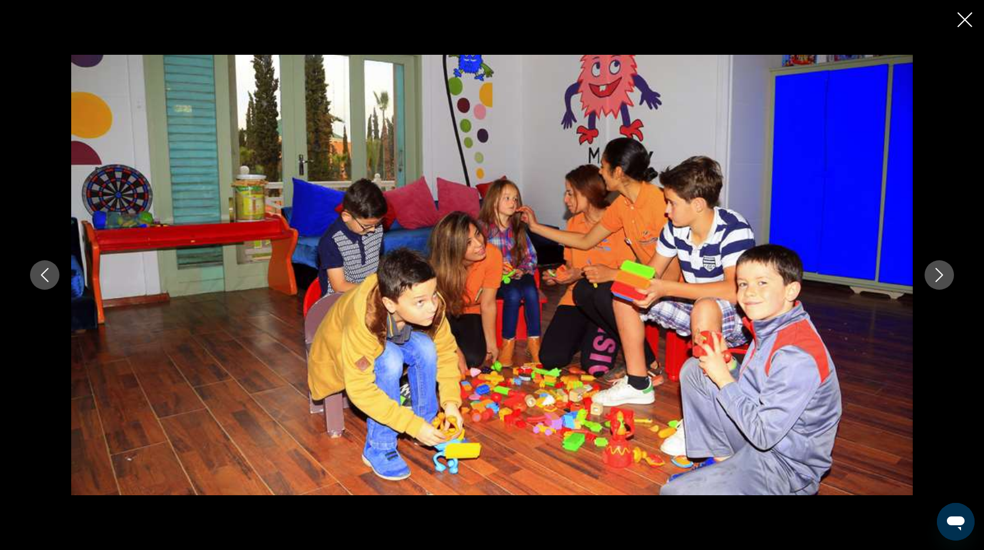
click at [935, 280] on icon "Next image" at bounding box center [939, 275] width 14 height 14
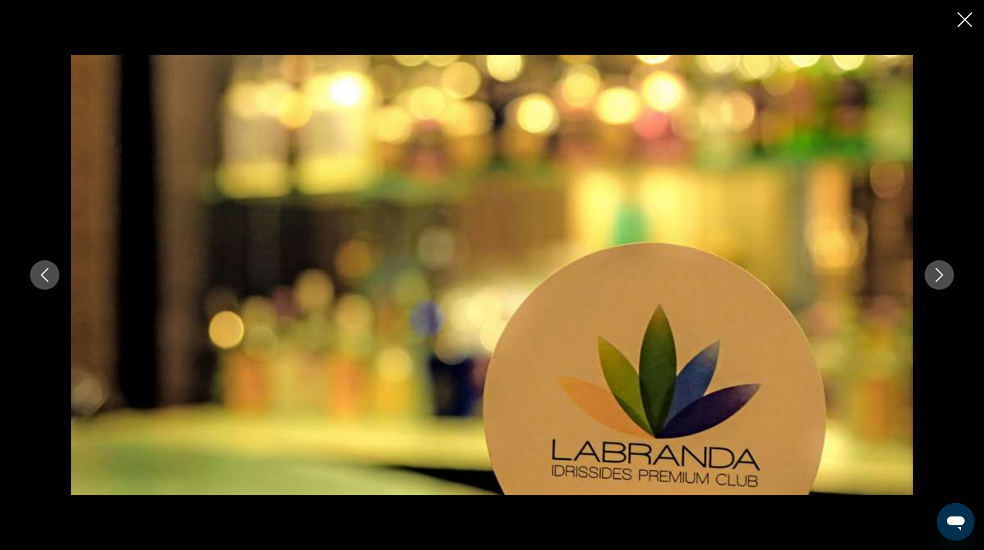
click at [936, 280] on icon "Next image" at bounding box center [939, 275] width 14 height 14
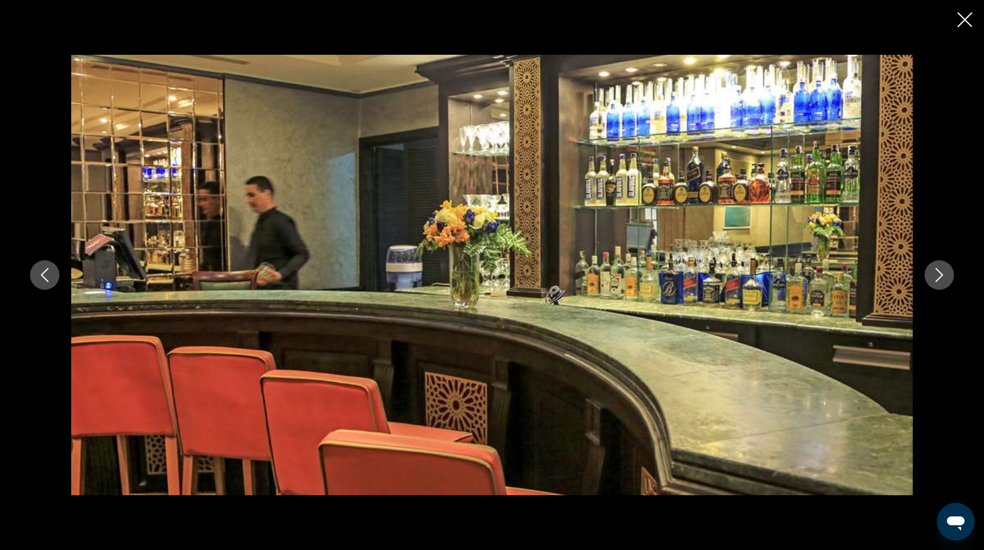
click at [936, 280] on icon "Next image" at bounding box center [939, 275] width 14 height 14
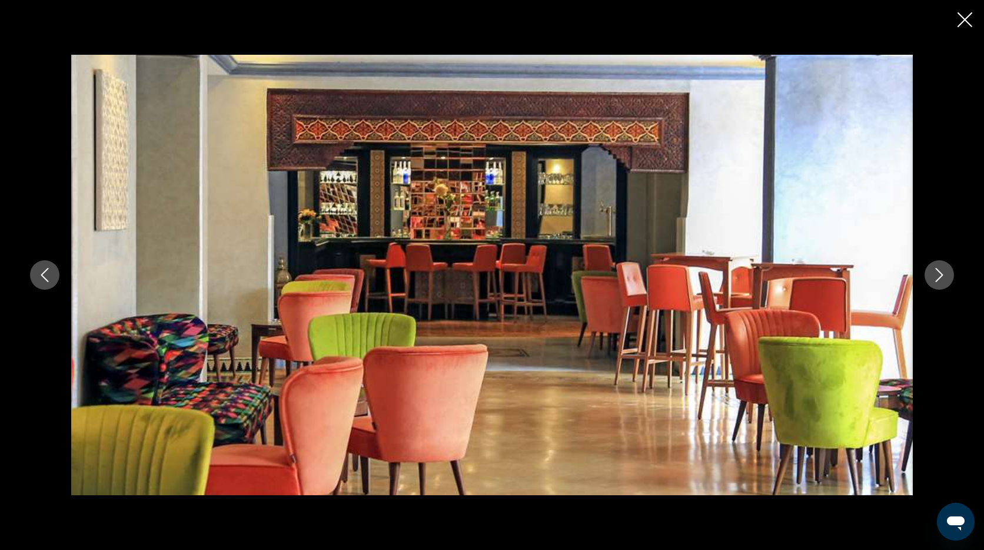
click at [936, 280] on icon "Next image" at bounding box center [939, 275] width 14 height 14
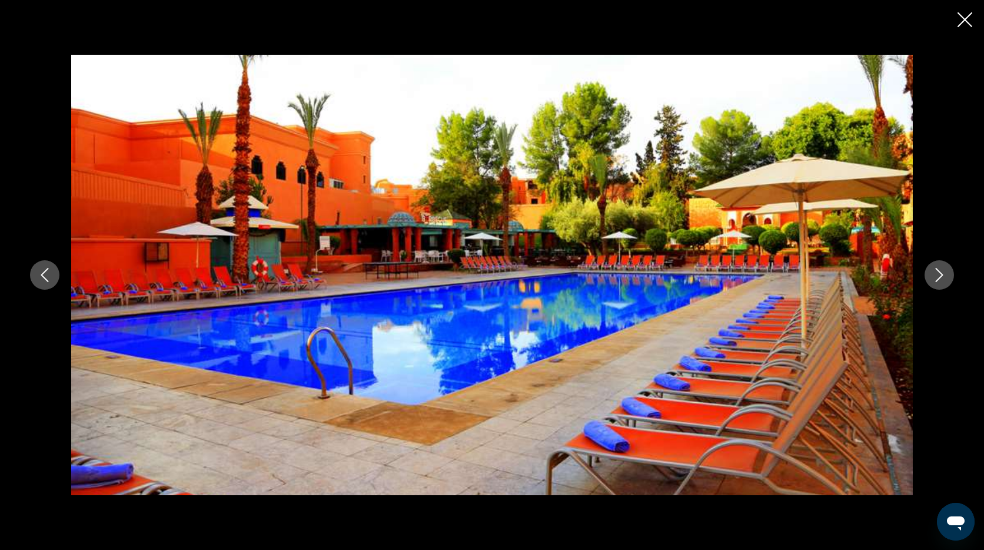
click at [936, 280] on icon "Next image" at bounding box center [939, 275] width 14 height 14
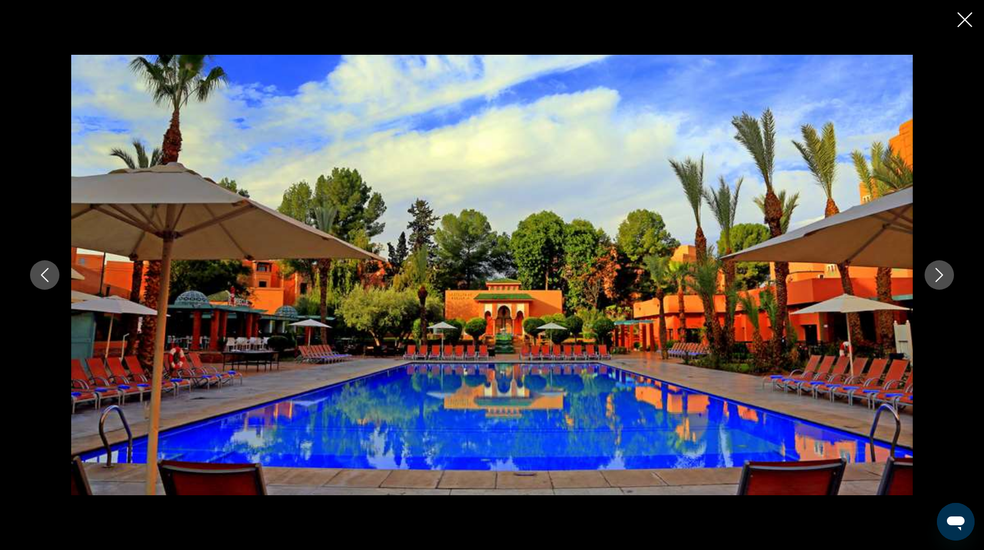
click at [936, 280] on icon "Next image" at bounding box center [939, 275] width 14 height 14
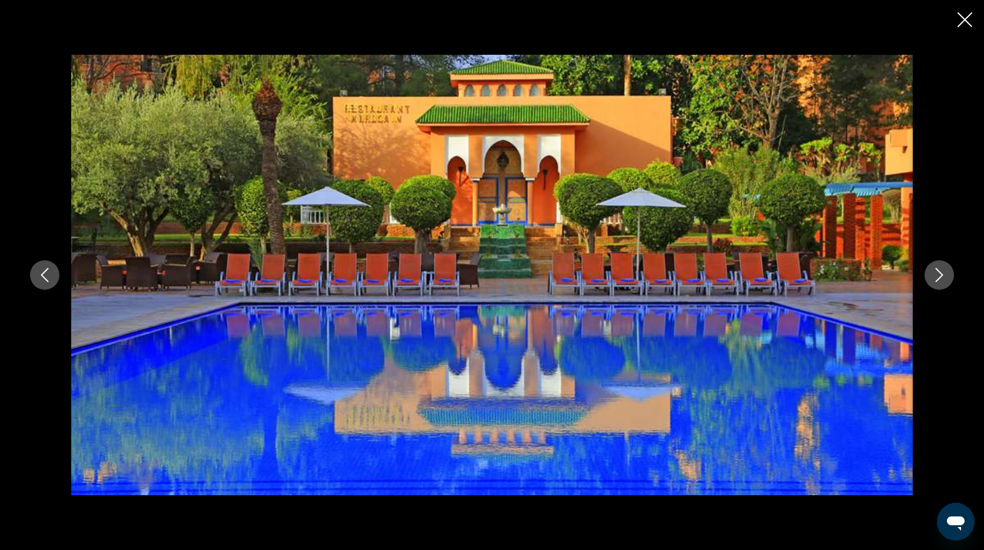
click at [965, 15] on icon "Close slideshow" at bounding box center [965, 19] width 15 height 15
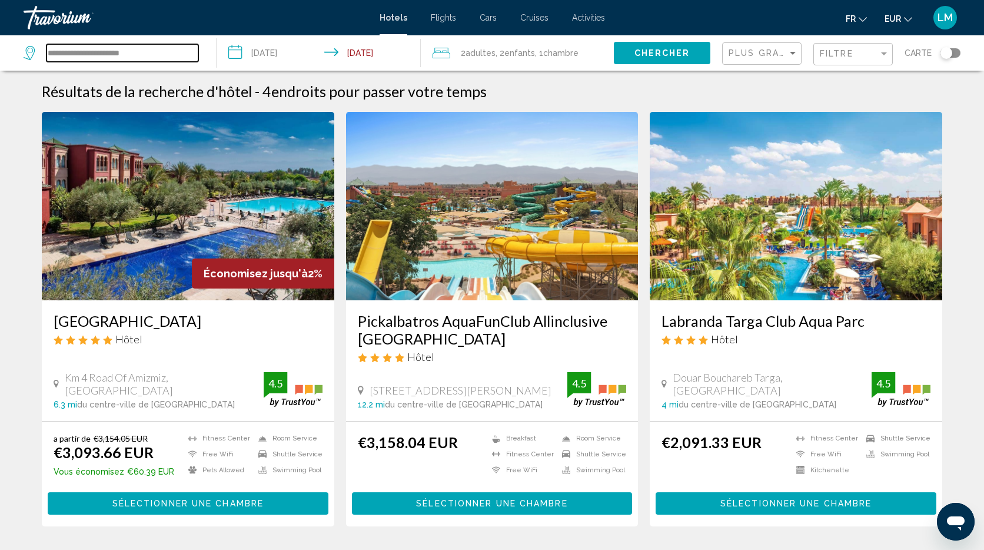
click at [169, 51] on input "**********" at bounding box center [122, 53] width 152 height 18
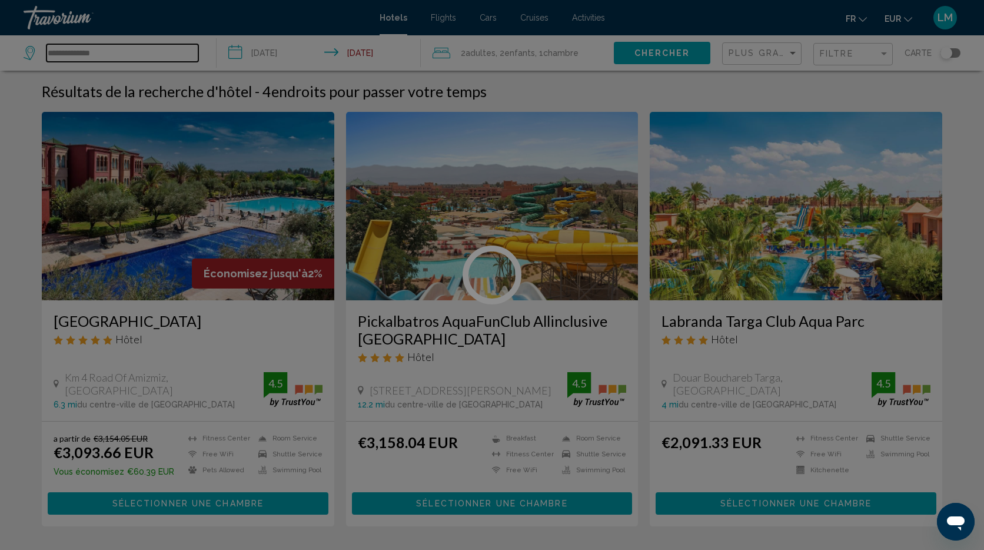
scroll to position [2, 0]
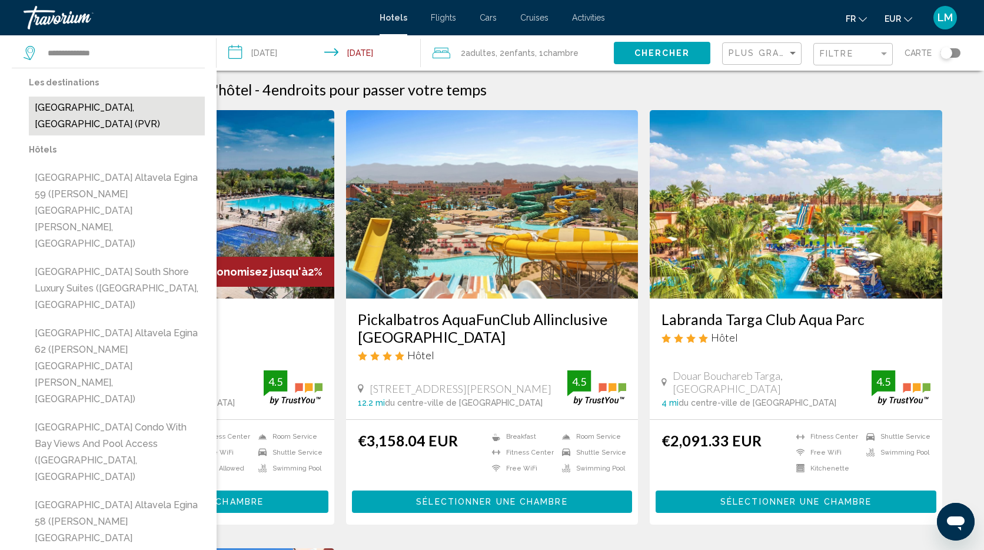
click at [140, 109] on button "[GEOGRAPHIC_DATA], [GEOGRAPHIC_DATA] (PVR)" at bounding box center [117, 116] width 176 height 39
type input "**********"
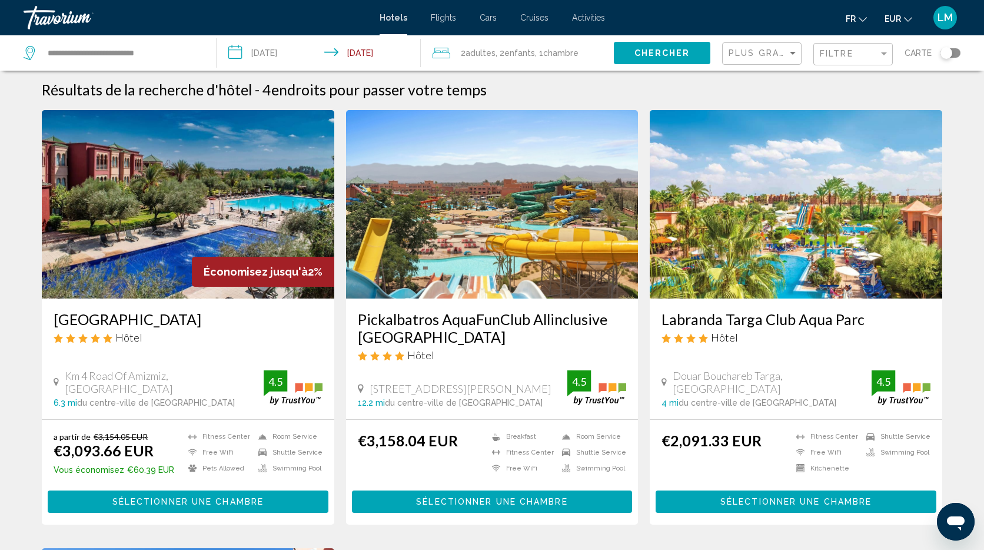
click at [684, 51] on span "Chercher" at bounding box center [662, 53] width 56 height 9
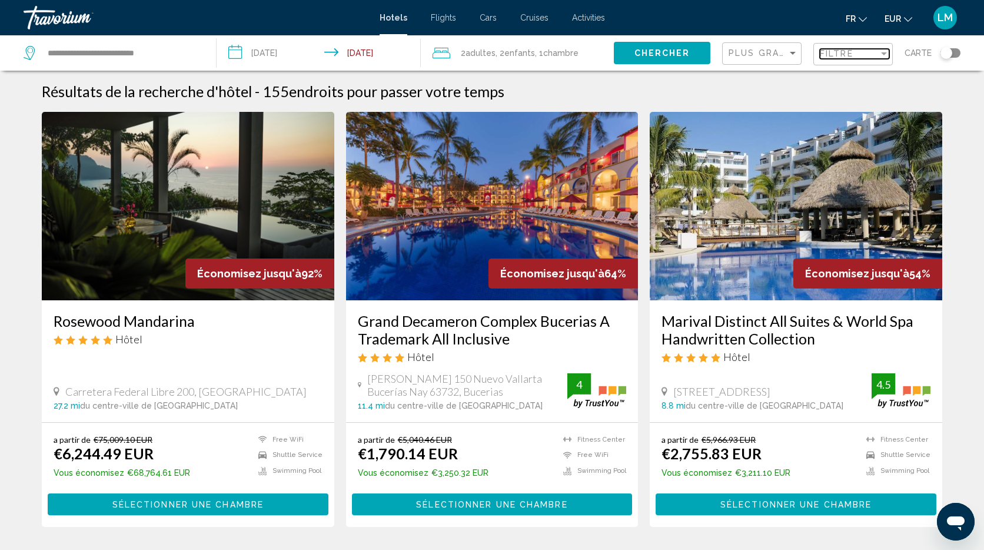
click at [846, 57] on span "Filtre" at bounding box center [837, 53] width 34 height 9
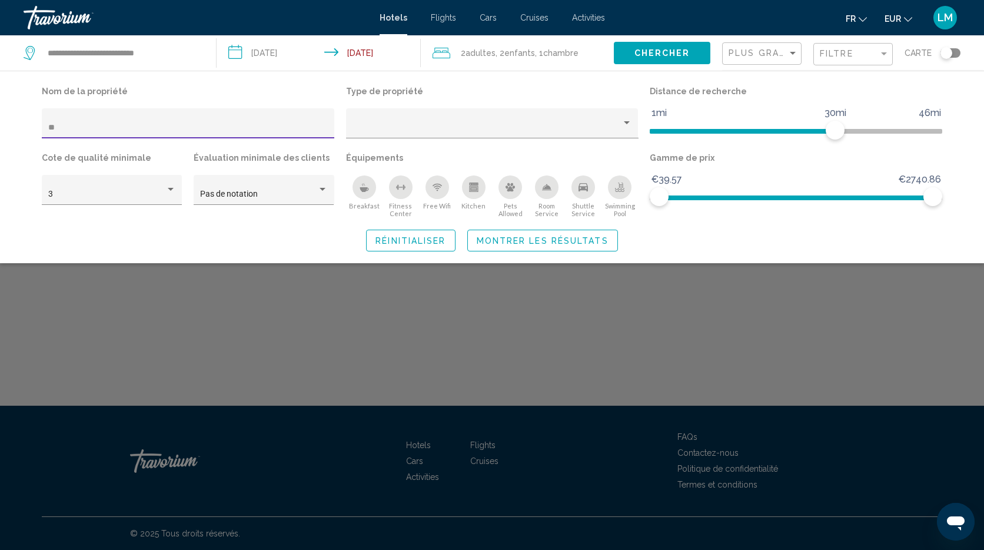
type input "*"
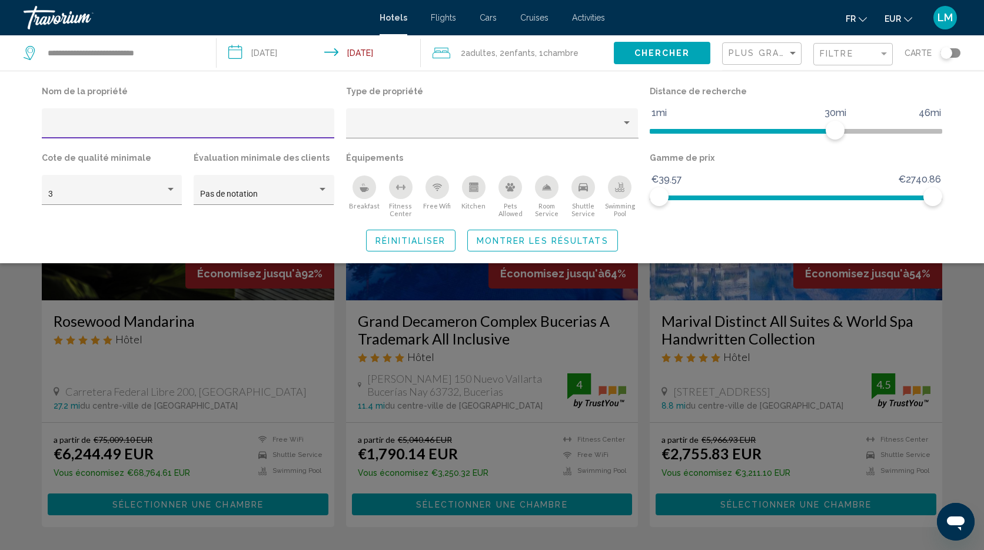
click at [502, 238] on span "Montrer les résultats" at bounding box center [543, 240] width 132 height 9
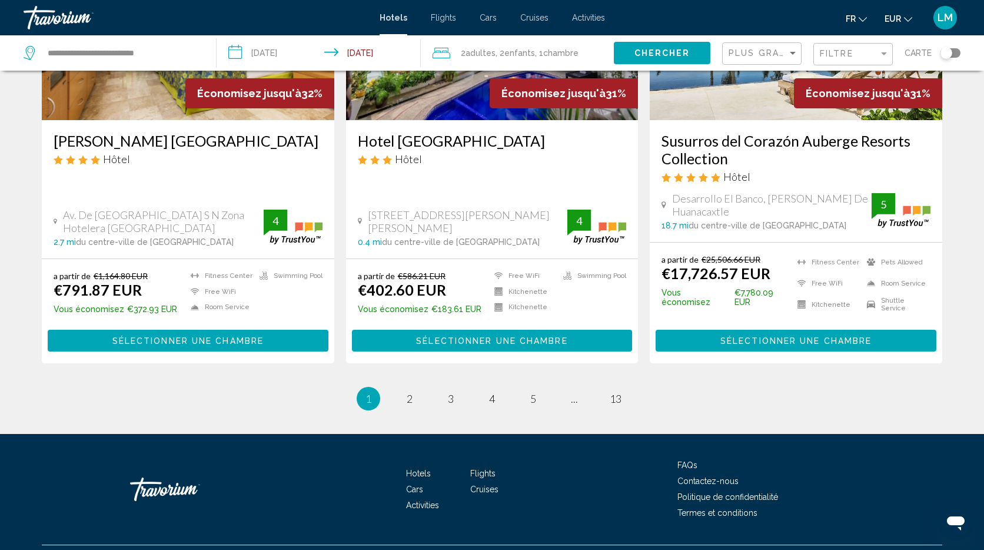
scroll to position [1520, 0]
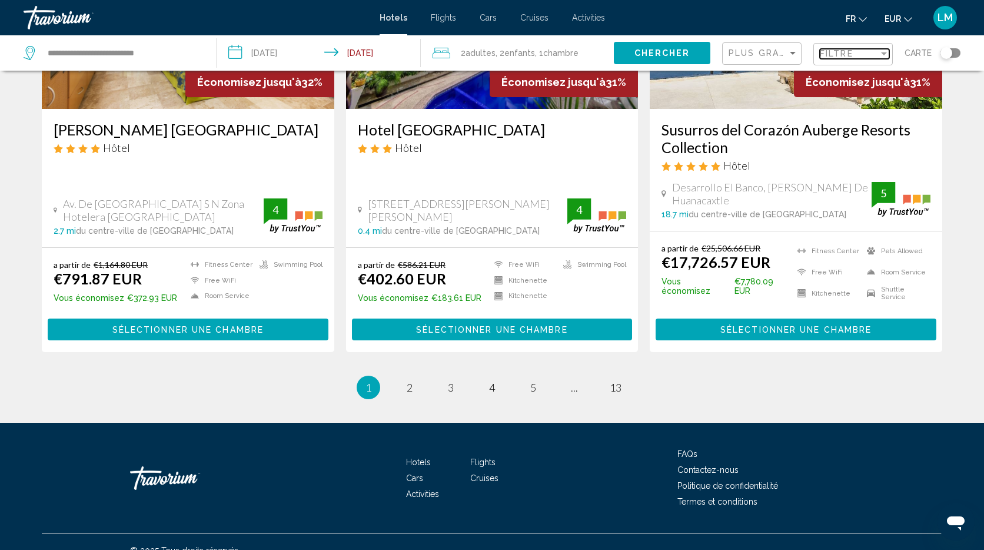
click at [843, 57] on span "Filtre" at bounding box center [837, 53] width 34 height 9
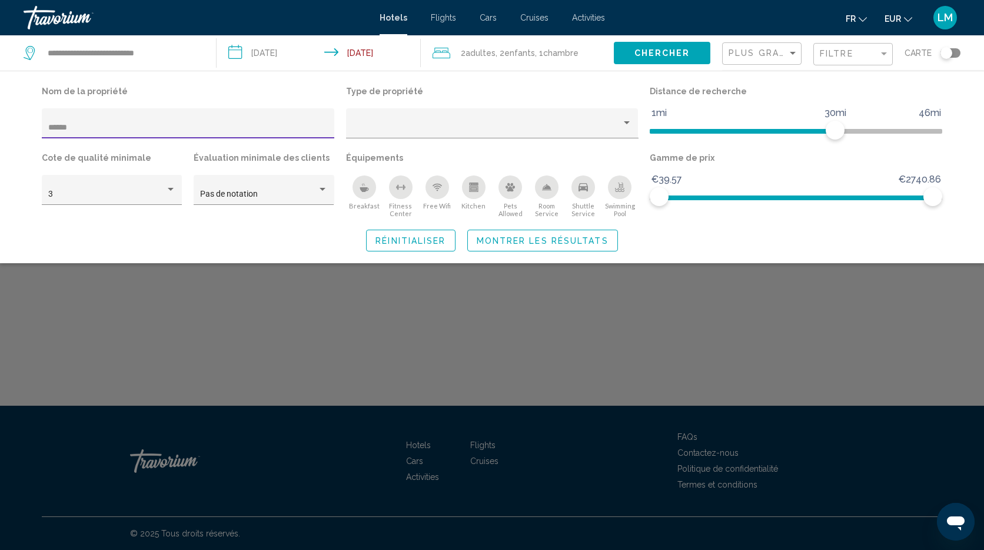
type input "******"
click at [514, 243] on span "Montrer les résultats" at bounding box center [543, 240] width 132 height 9
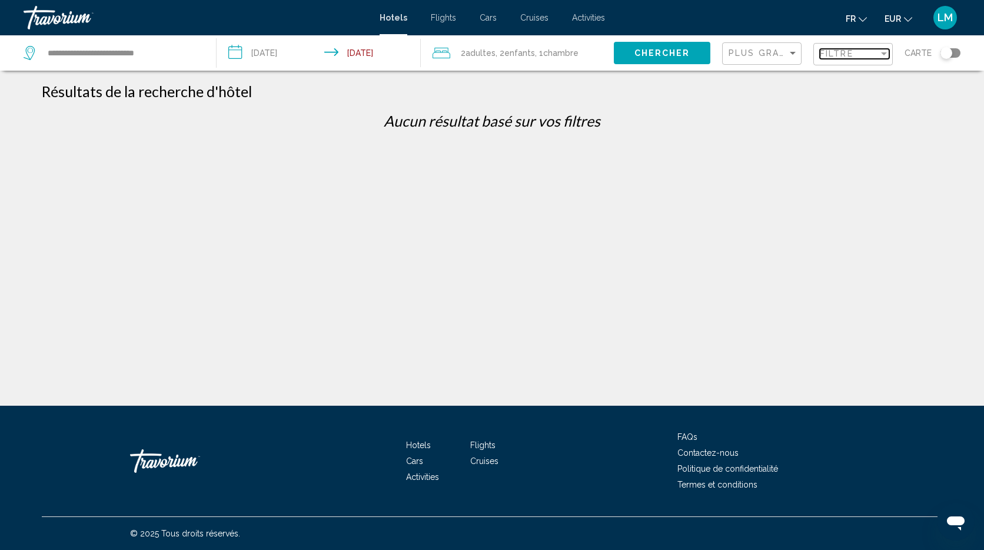
click at [873, 53] on div "Filtre" at bounding box center [849, 53] width 59 height 9
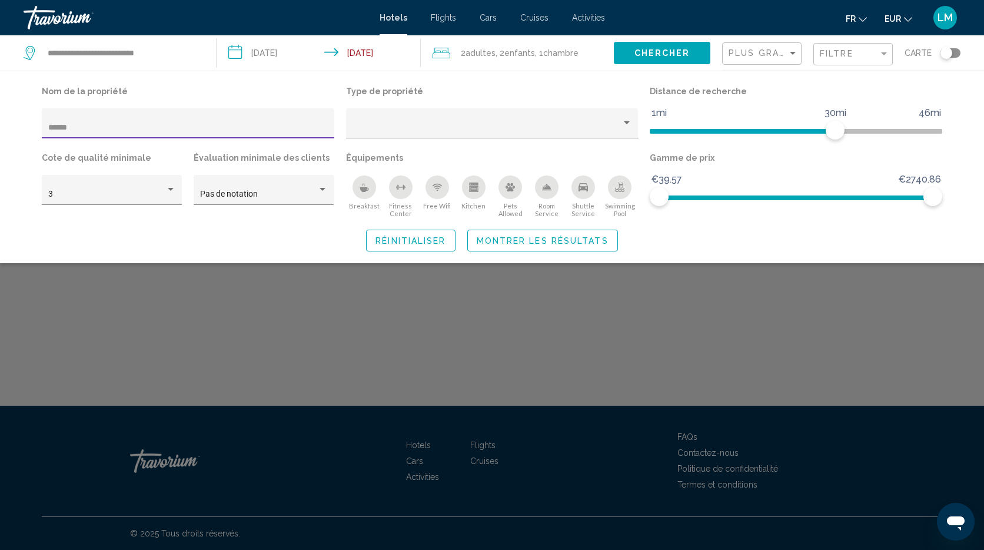
click at [204, 115] on div "******" at bounding box center [188, 127] width 280 height 24
type input "*"
type input "******"
click at [546, 239] on span "Montrer les résultats" at bounding box center [543, 240] width 132 height 9
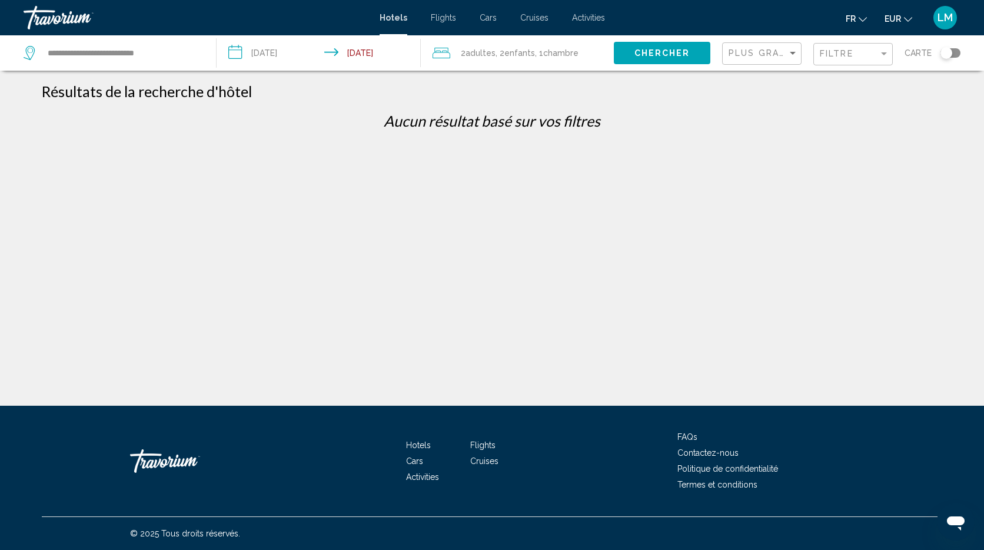
drag, startPoint x: 829, startPoint y: 59, endPoint x: 770, endPoint y: 69, distance: 59.8
click at [829, 59] on div "Filtre" at bounding box center [854, 55] width 69 height 22
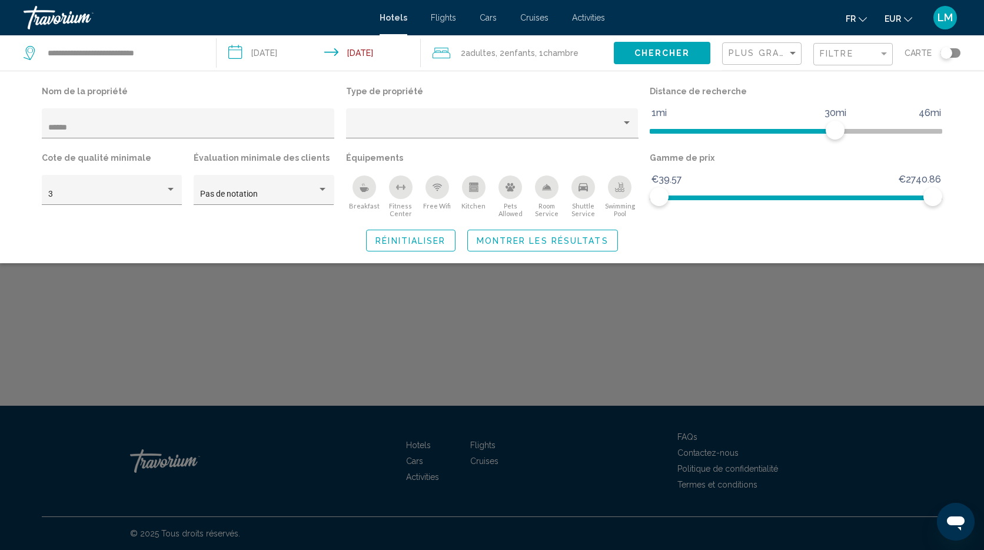
drag, startPoint x: 109, startPoint y: 120, endPoint x: 34, endPoint y: 125, distance: 75.5
click at [34, 125] on div "Nom de la propriété ****** Type de propriété Distance de recherche 1mi 46mi 30m…" at bounding box center [492, 167] width 948 height 168
drag, startPoint x: 87, startPoint y: 125, endPoint x: 35, endPoint y: 125, distance: 51.8
click at [35, 125] on div "Nom de la propriété ****** Type de propriété Distance de recherche 1mi 46mi 30m…" at bounding box center [492, 167] width 948 height 168
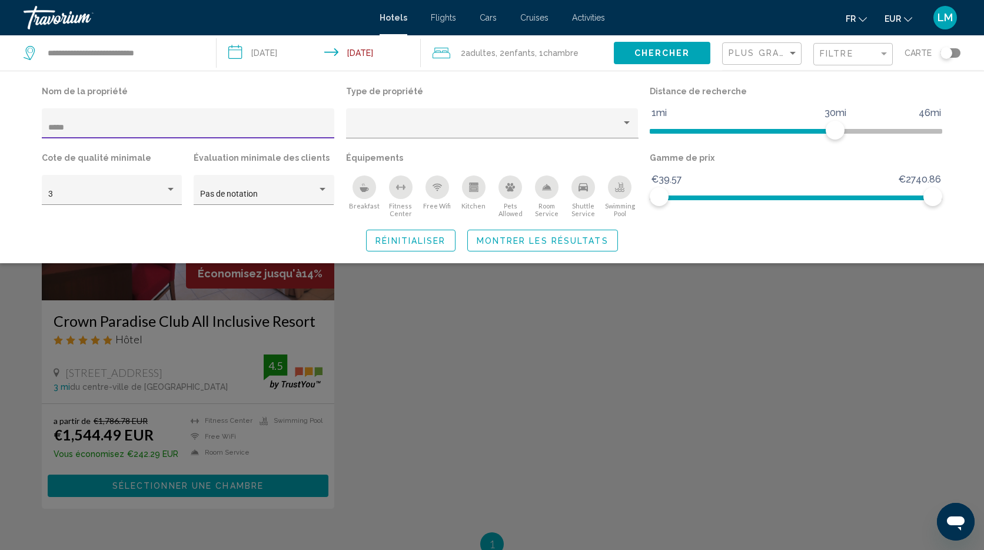
type input "*****"
click at [433, 393] on div "Search widget" at bounding box center [492, 363] width 984 height 373
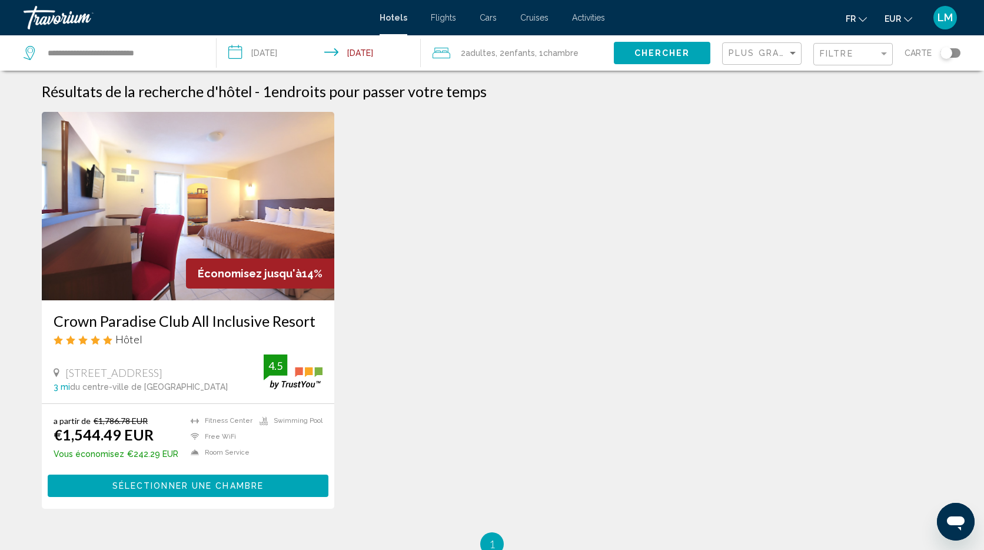
click at [153, 198] on img "Main content" at bounding box center [188, 206] width 293 height 188
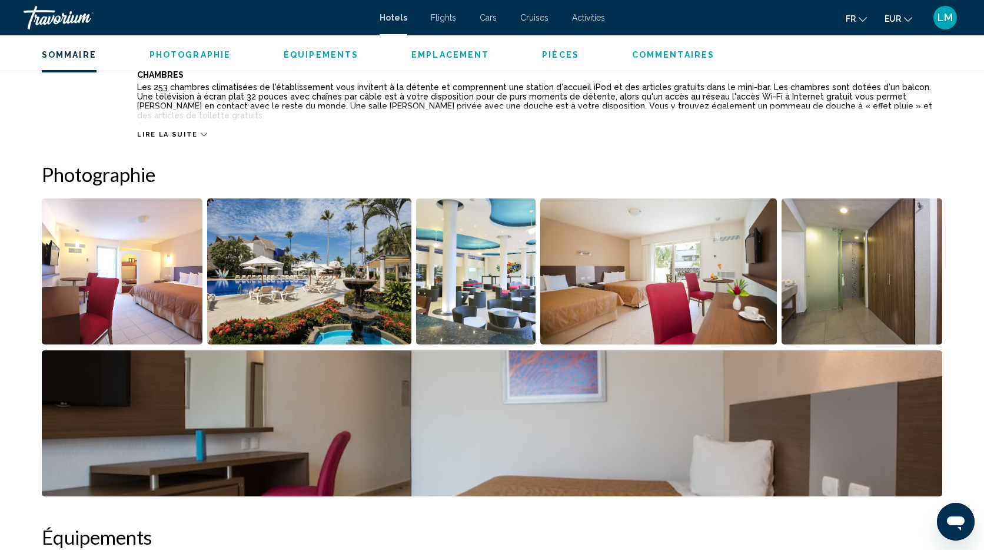
scroll to position [487, 0]
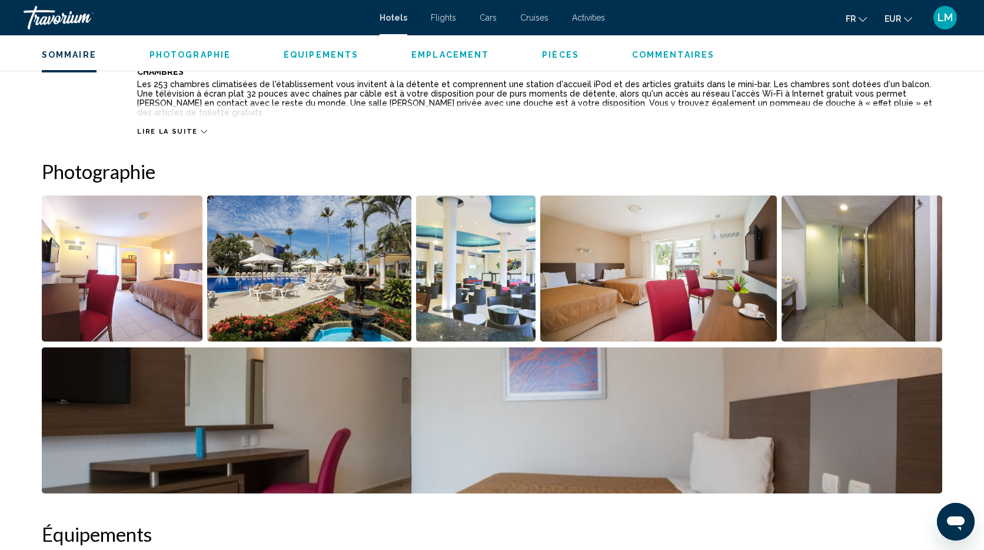
click at [771, 417] on img "Open full-screen image slider" at bounding box center [492, 420] width 901 height 146
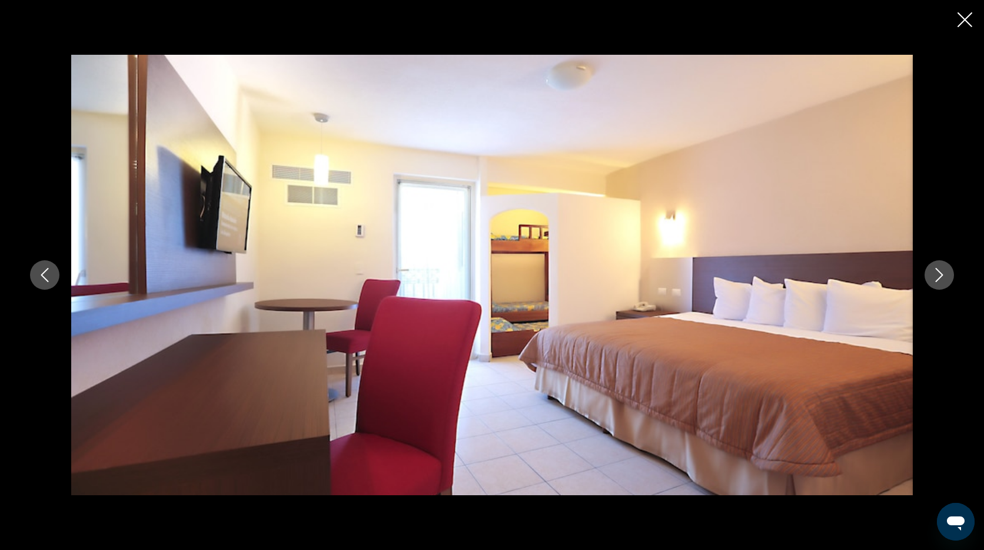
click at [650, 177] on img "Main content" at bounding box center [492, 275] width 842 height 440
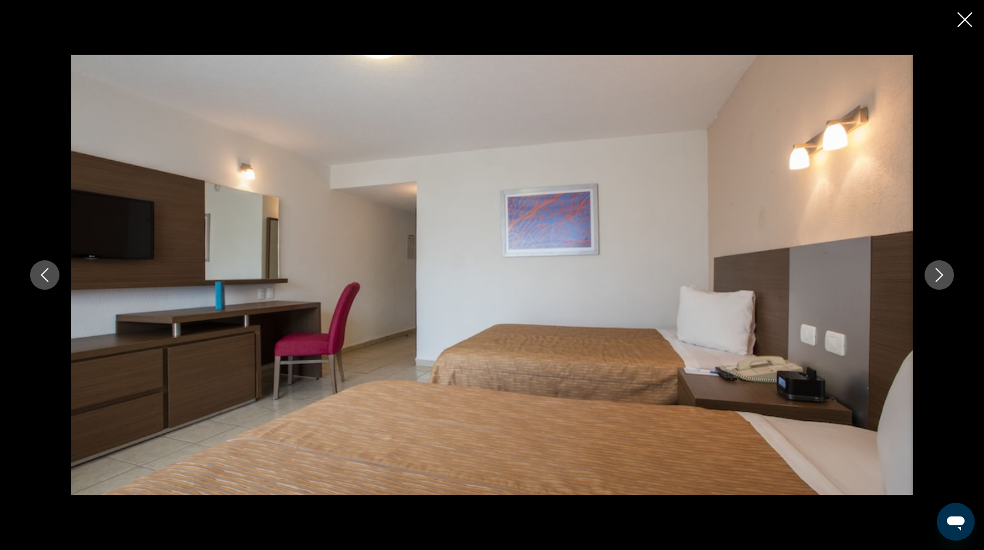
click at [942, 271] on icon "Next image" at bounding box center [939, 275] width 14 height 14
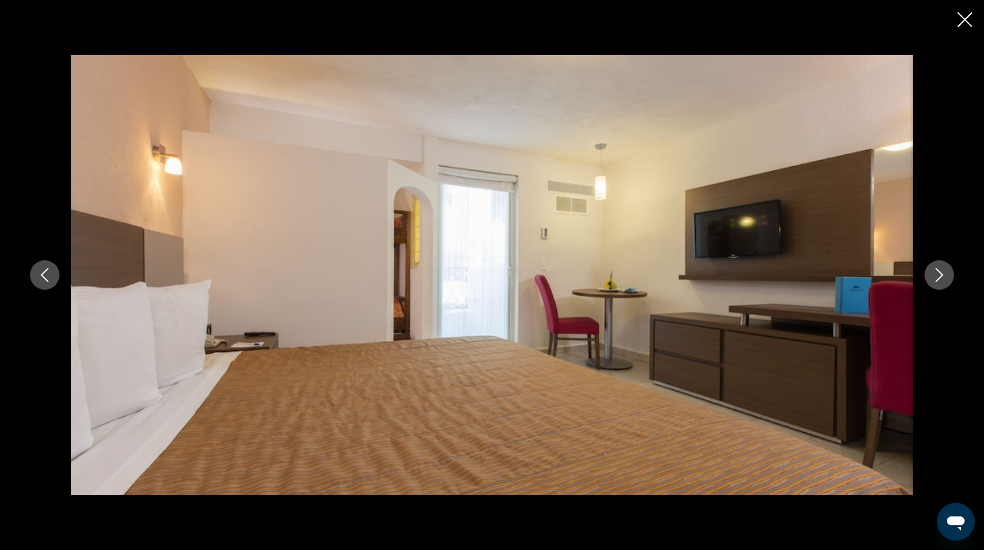
click at [938, 275] on icon "Next image" at bounding box center [939, 275] width 14 height 14
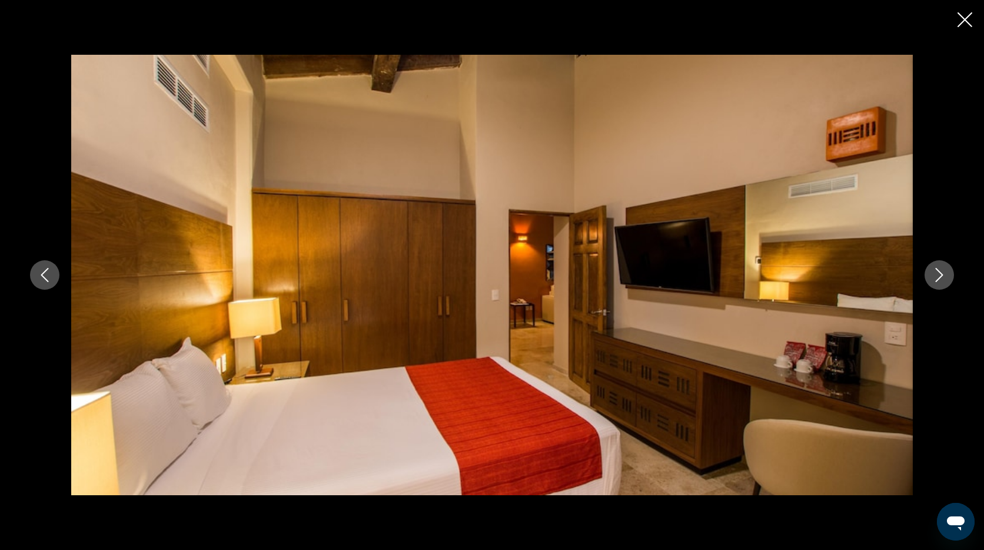
scroll to position [730, 0]
click at [938, 275] on icon "Next image" at bounding box center [939, 275] width 14 height 14
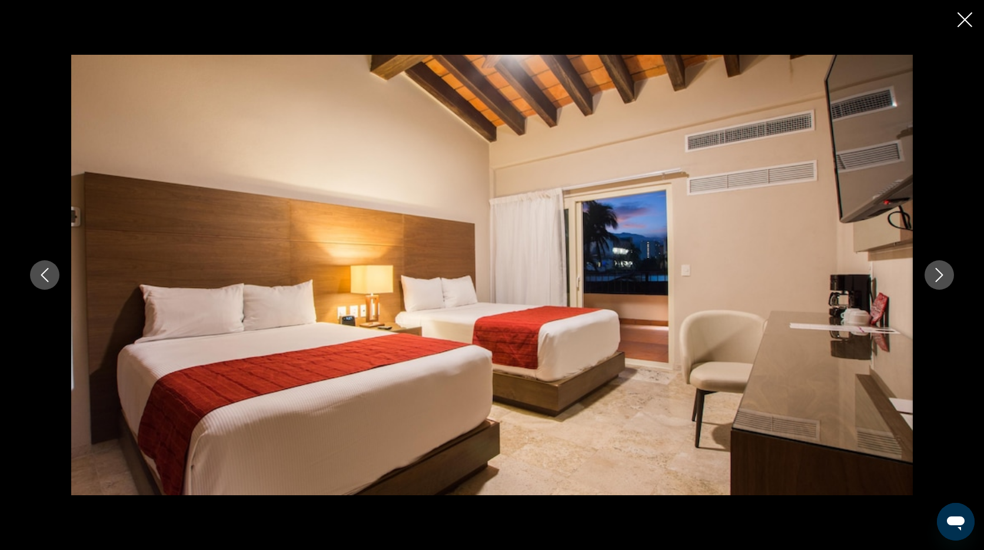
click at [938, 275] on icon "Next image" at bounding box center [939, 275] width 14 height 14
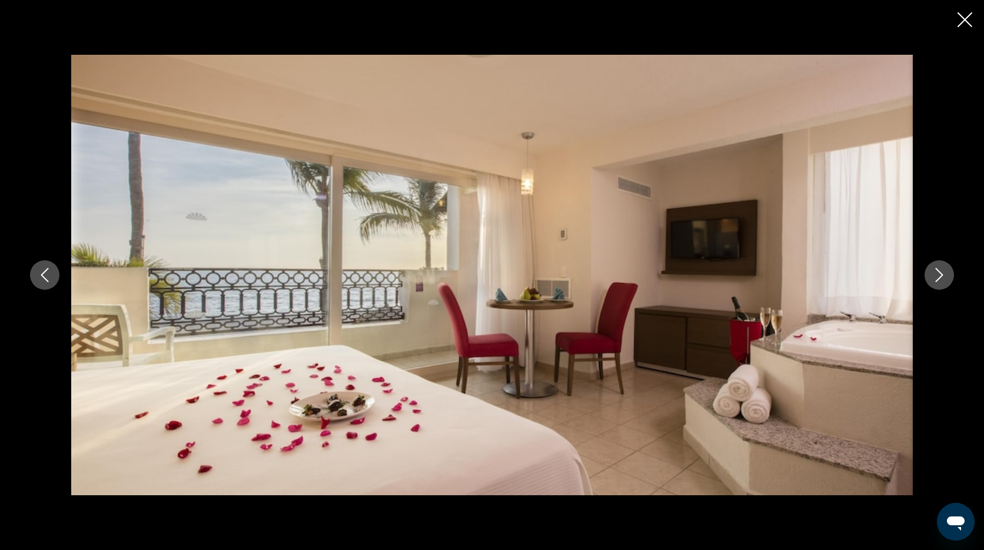
click at [938, 275] on icon "Next image" at bounding box center [939, 275] width 14 height 14
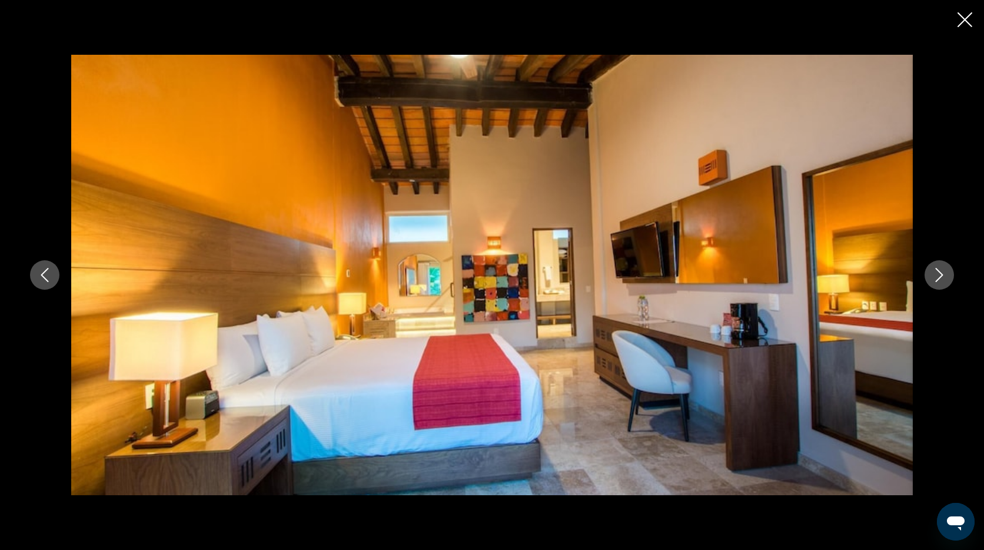
click at [938, 275] on icon "Next image" at bounding box center [939, 275] width 14 height 14
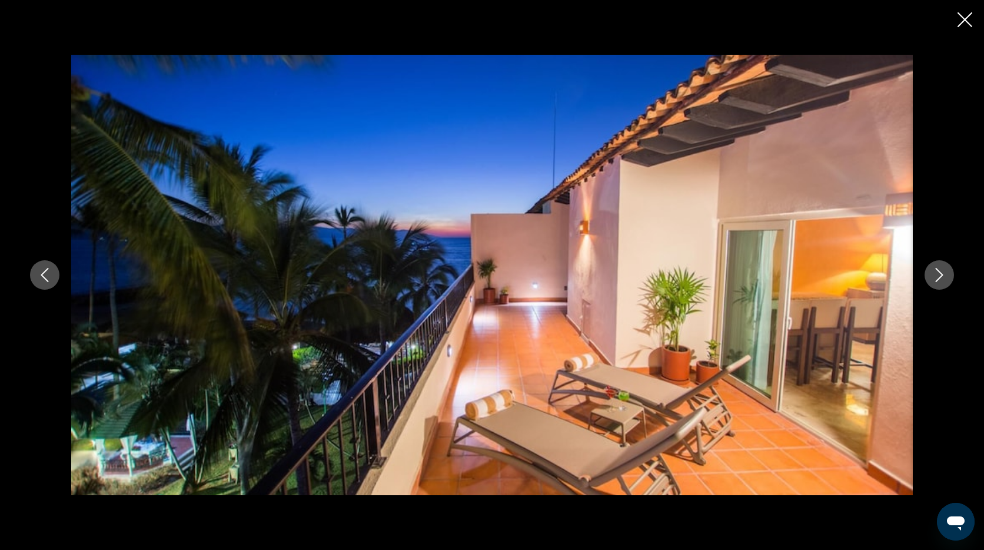
click at [938, 275] on icon "Next image" at bounding box center [939, 275] width 14 height 14
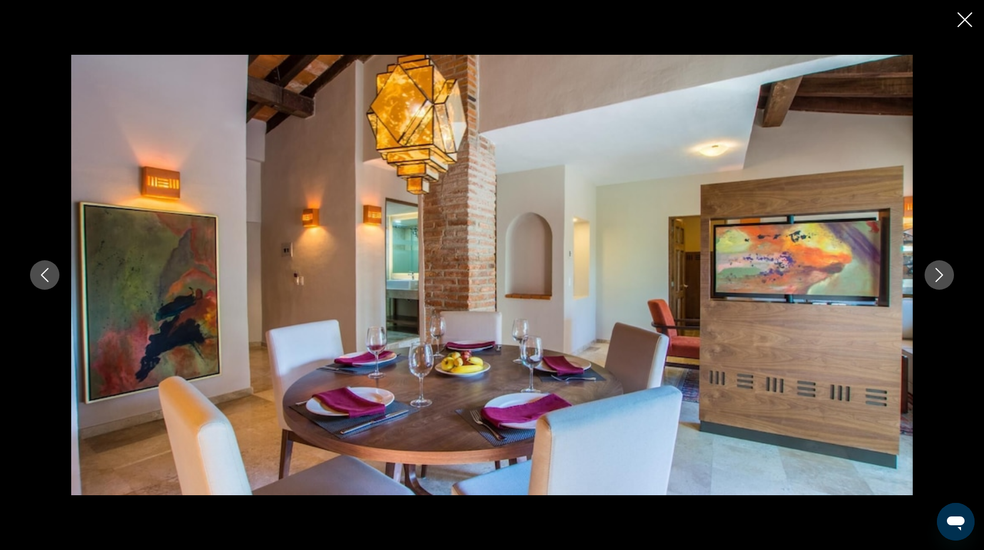
click at [938, 275] on icon "Next image" at bounding box center [939, 275] width 14 height 14
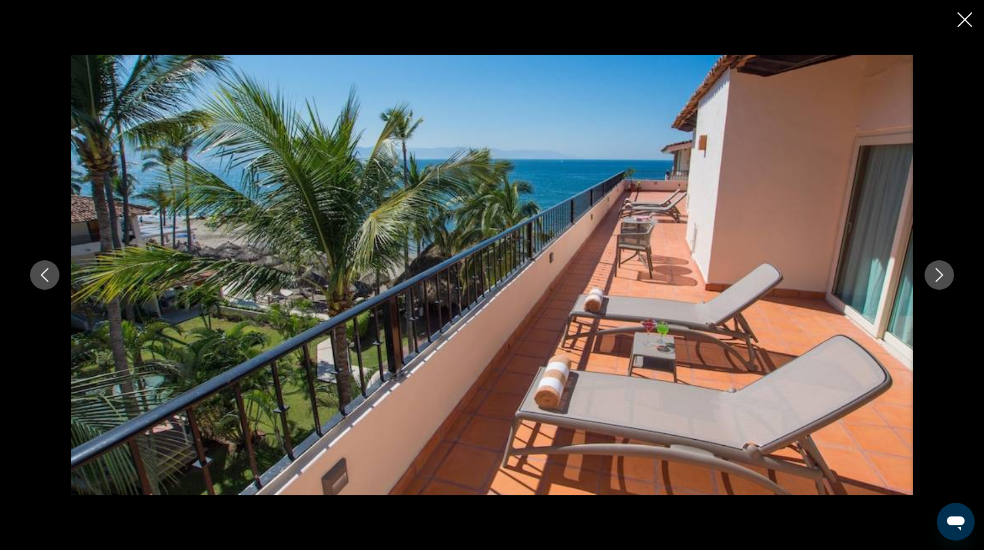
click at [938, 275] on icon "Next image" at bounding box center [939, 275] width 14 height 14
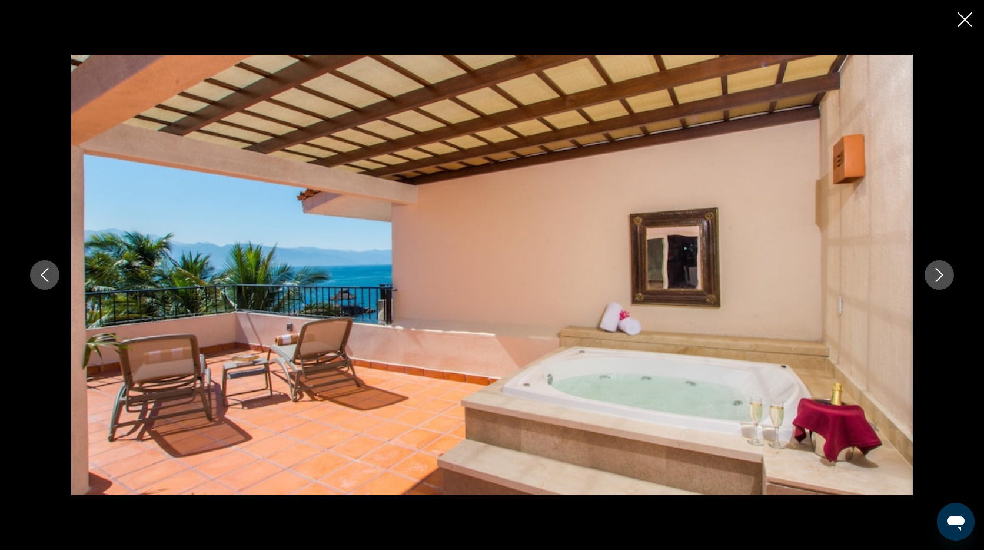
click at [938, 275] on icon "Next image" at bounding box center [939, 275] width 14 height 14
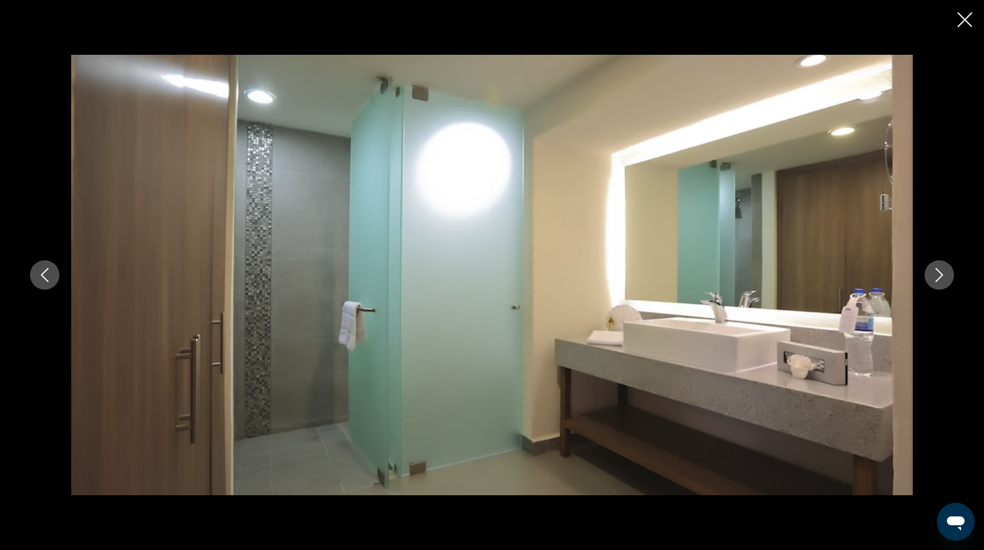
click at [938, 275] on icon "Next image" at bounding box center [939, 275] width 14 height 14
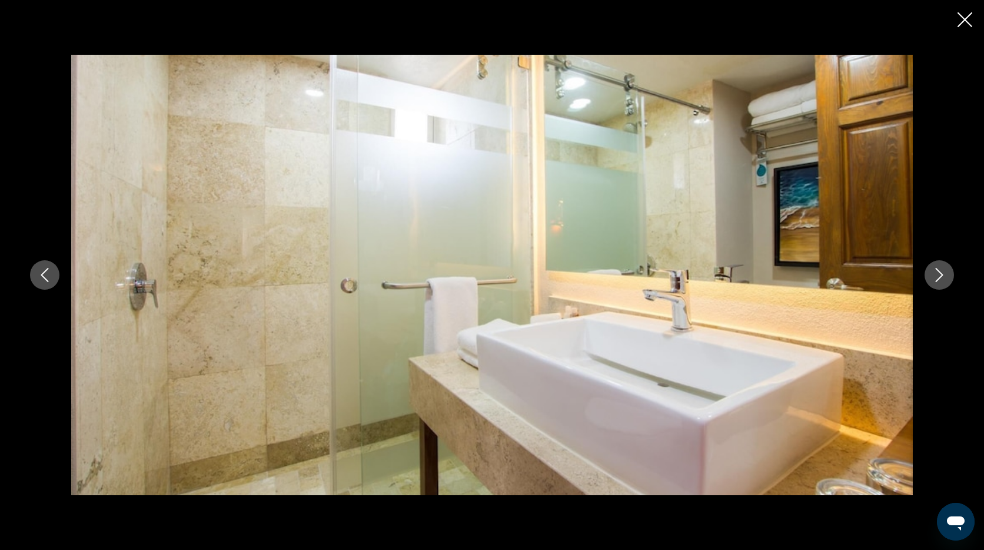
click at [938, 275] on icon "Next image" at bounding box center [939, 275] width 14 height 14
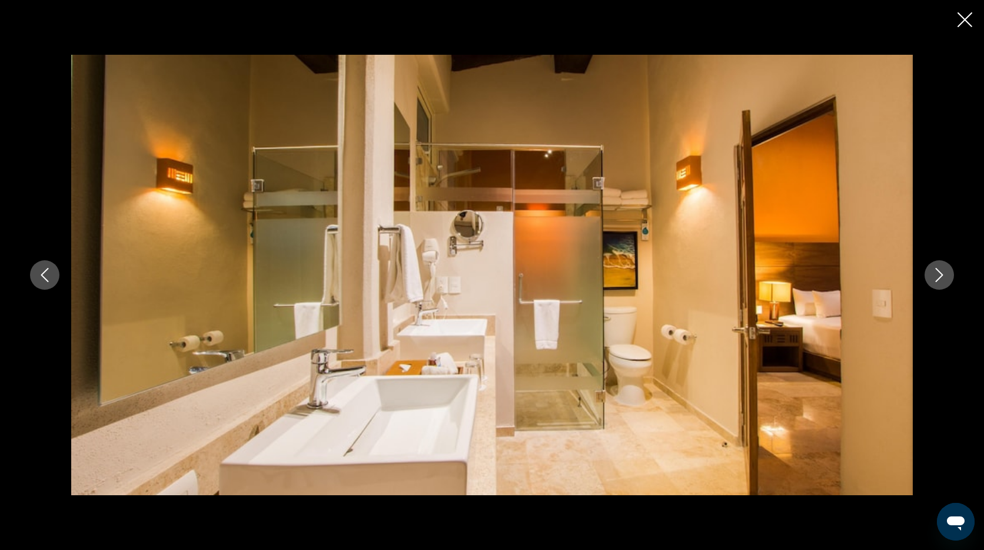
click at [938, 275] on icon "Next image" at bounding box center [939, 275] width 14 height 14
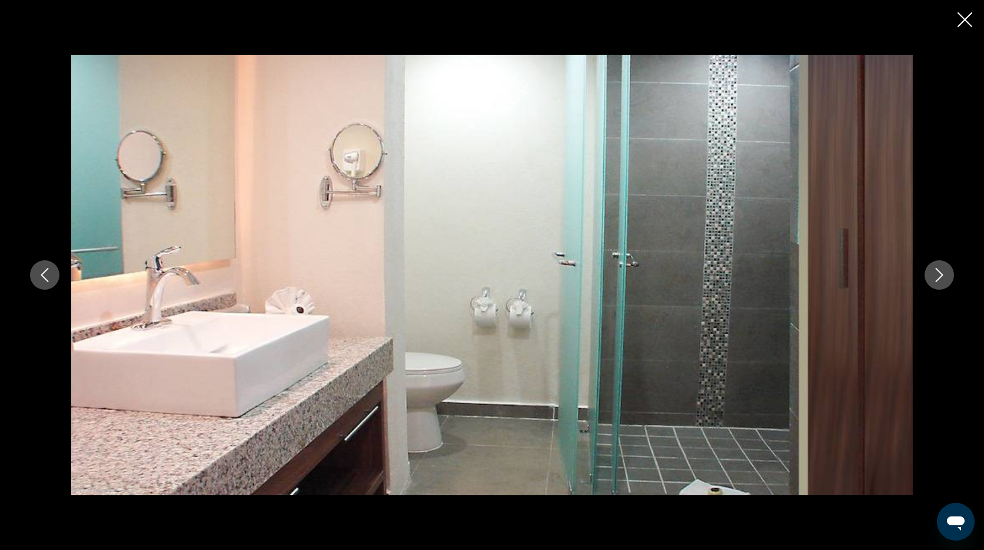
click at [938, 275] on icon "Next image" at bounding box center [939, 275] width 14 height 14
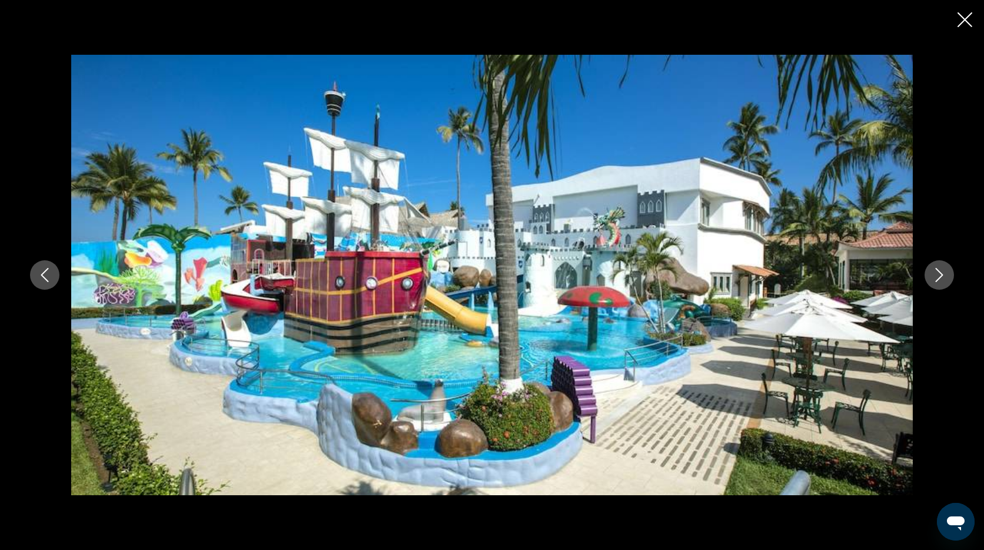
click at [935, 275] on icon "Next image" at bounding box center [939, 275] width 14 height 14
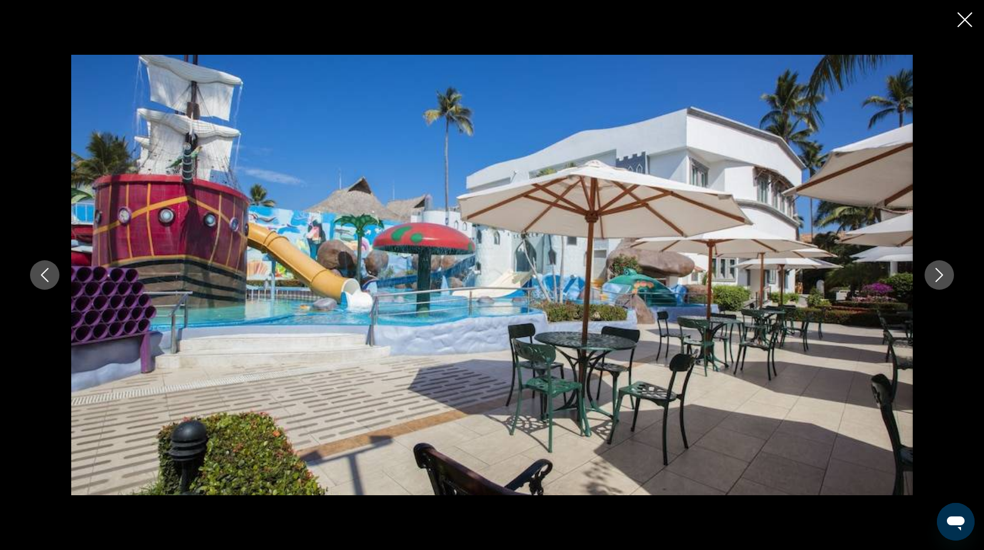
click at [947, 274] on button "Next image" at bounding box center [939, 274] width 29 height 29
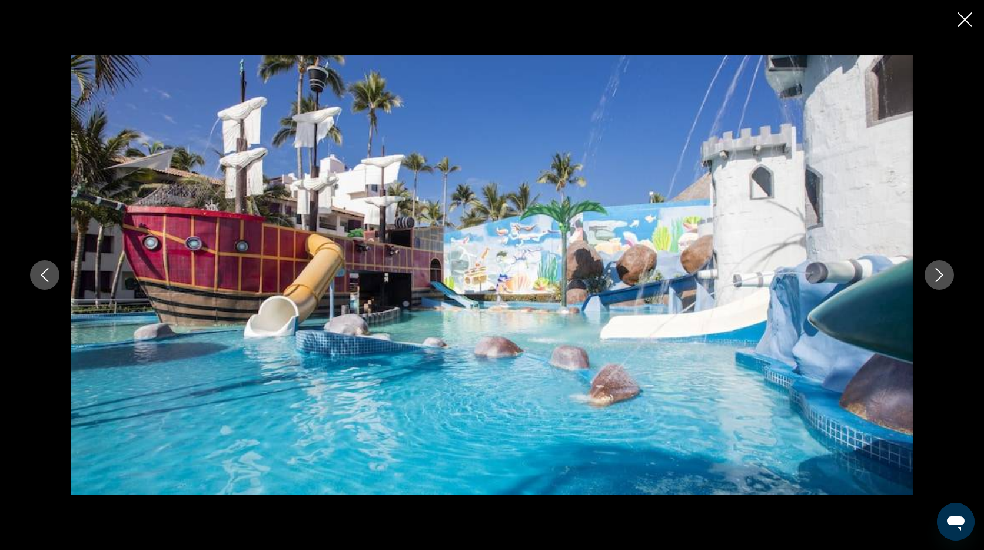
click at [947, 274] on button "Next image" at bounding box center [939, 274] width 29 height 29
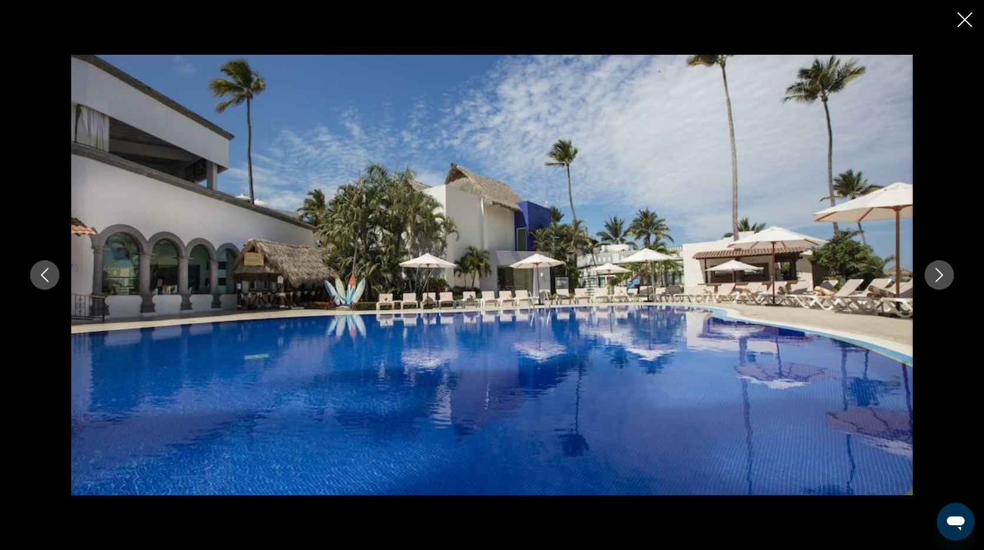
click at [947, 274] on button "Next image" at bounding box center [939, 274] width 29 height 29
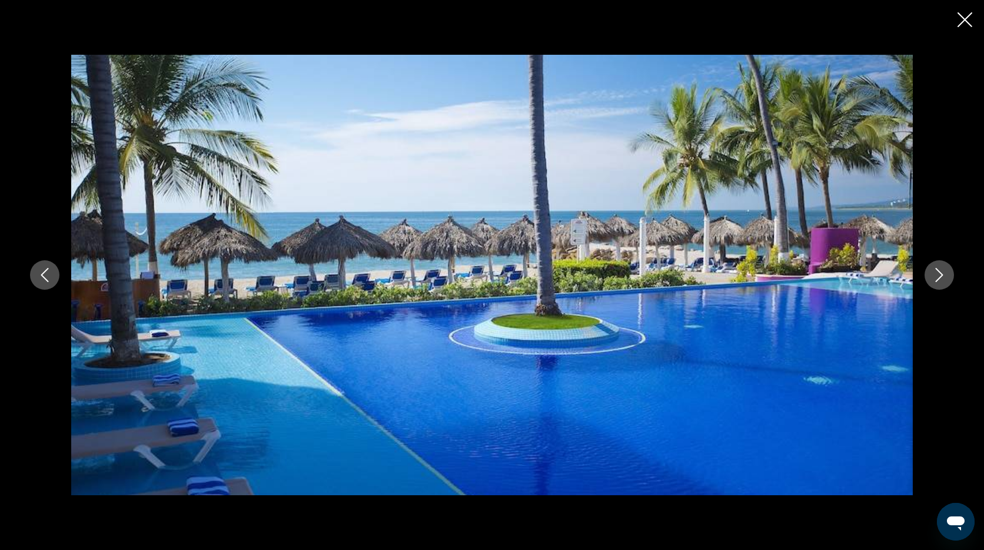
click at [947, 274] on button "Next image" at bounding box center [939, 274] width 29 height 29
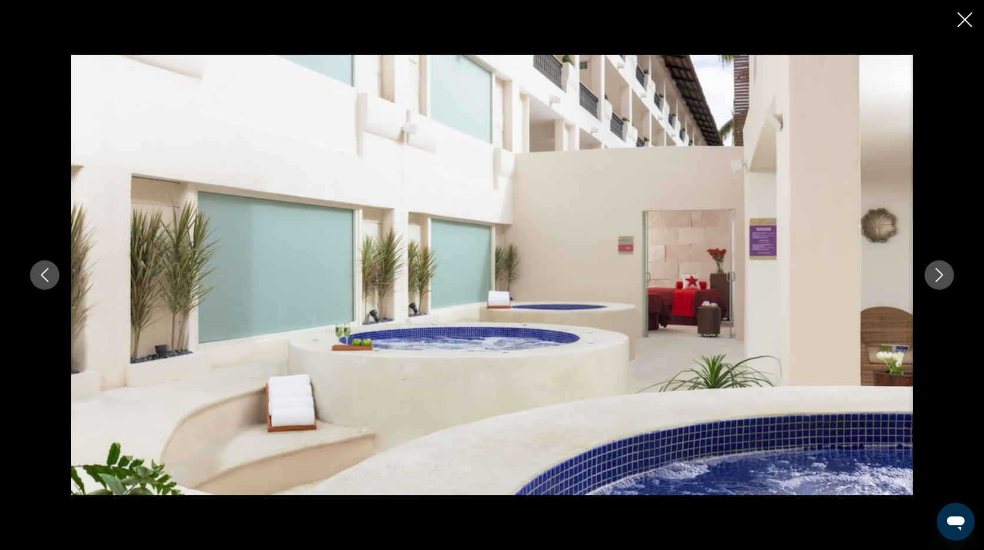
click at [947, 274] on button "Next image" at bounding box center [939, 274] width 29 height 29
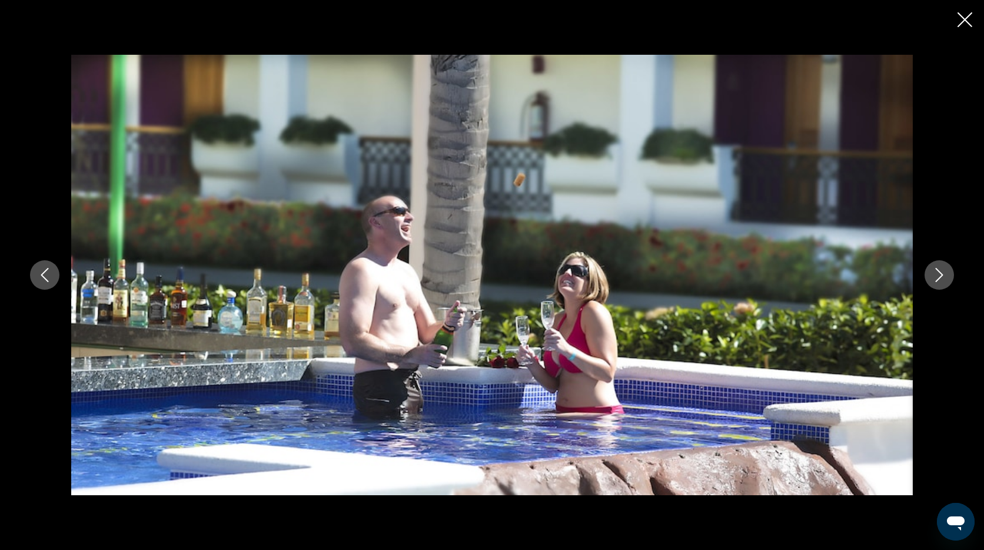
click at [959, 21] on icon "Close slideshow" at bounding box center [965, 19] width 15 height 15
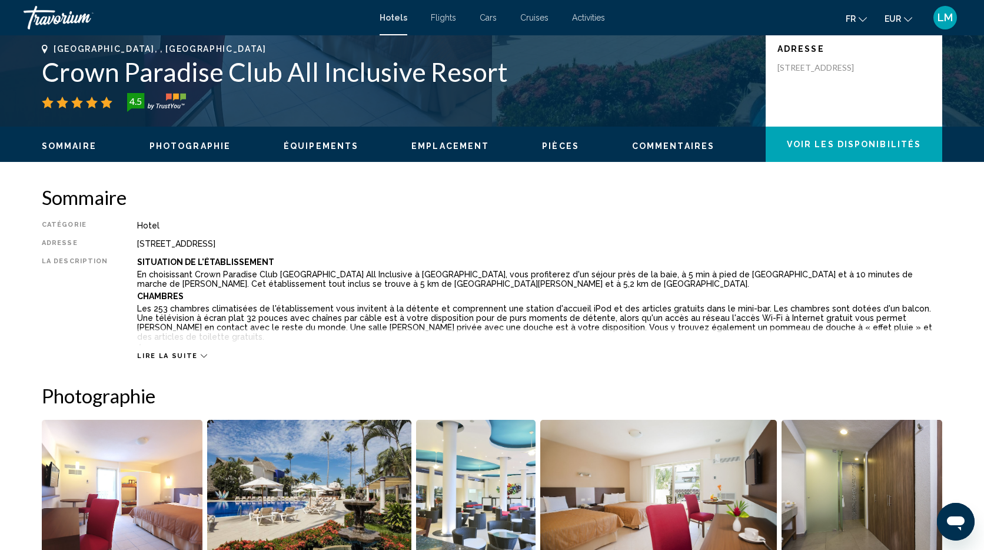
scroll to position [0, 0]
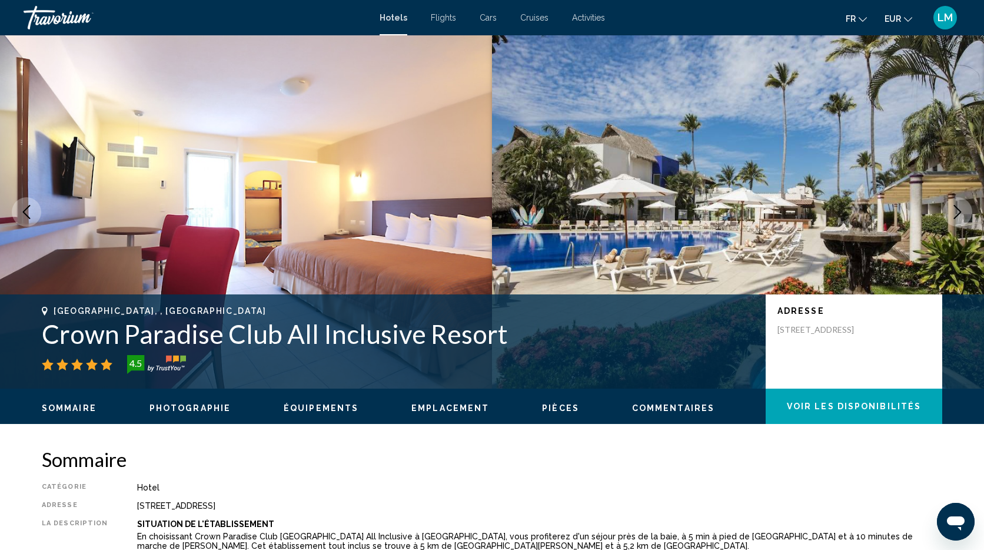
drag, startPoint x: 394, startPoint y: 338, endPoint x: 25, endPoint y: 338, distance: 369.6
click at [26, 337] on div "[GEOGRAPHIC_DATA], , [GEOGRAPHIC_DATA] Crown Paradise Club All Inclusive Resort…" at bounding box center [492, 341] width 948 height 71
copy h1 "Crown Paradise Club All Inclusive Resort"
click at [840, 170] on img "Main content" at bounding box center [738, 211] width 492 height 353
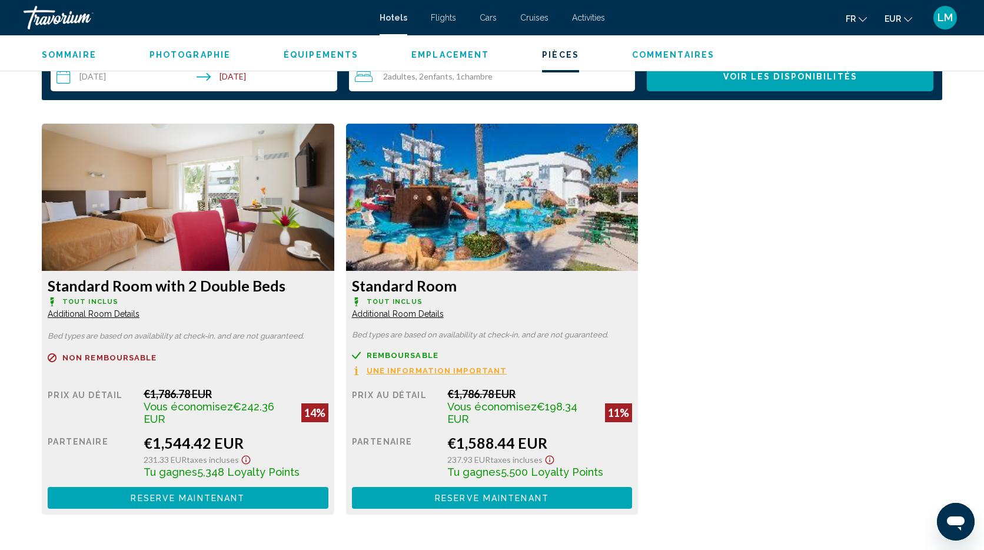
scroll to position [1518, 0]
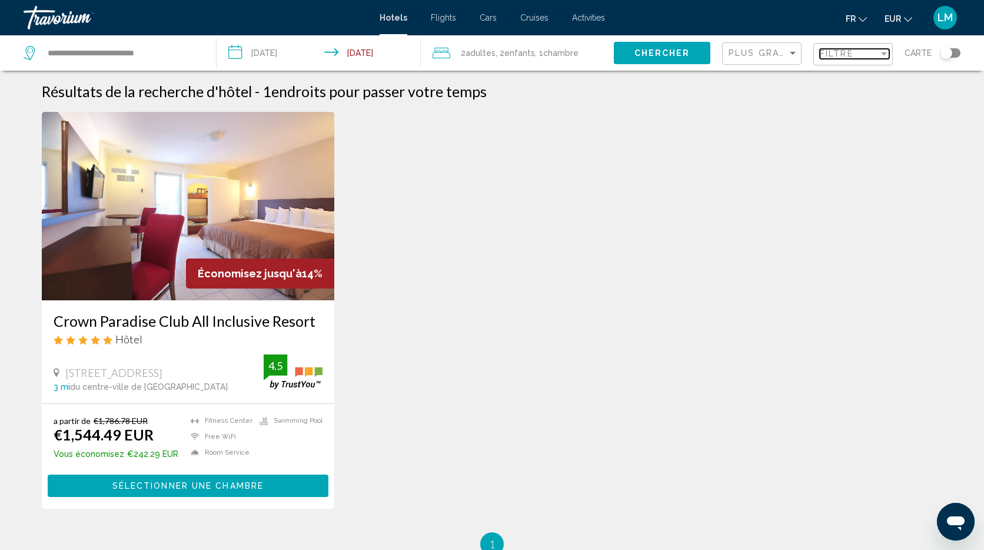
click at [889, 57] on div "Filter" at bounding box center [884, 53] width 11 height 9
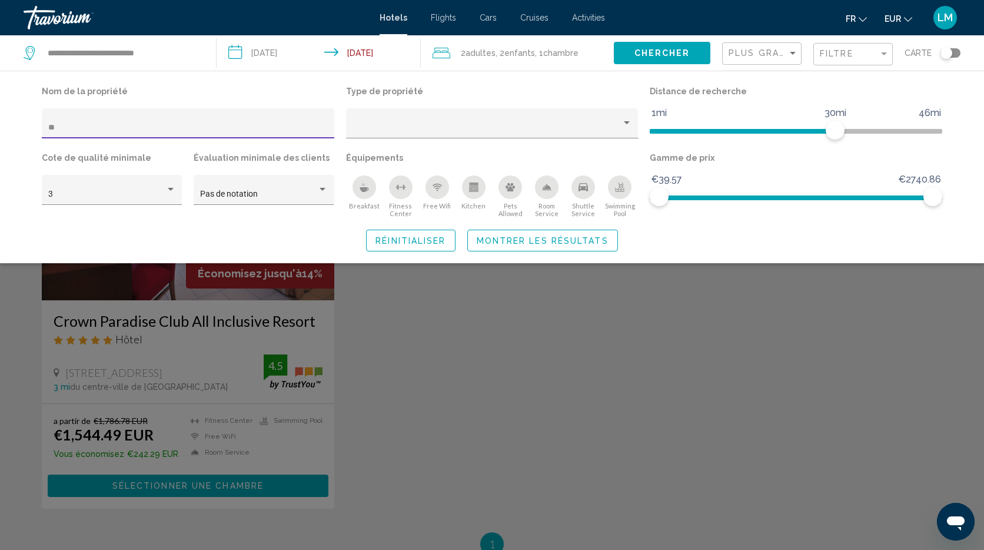
type input "*"
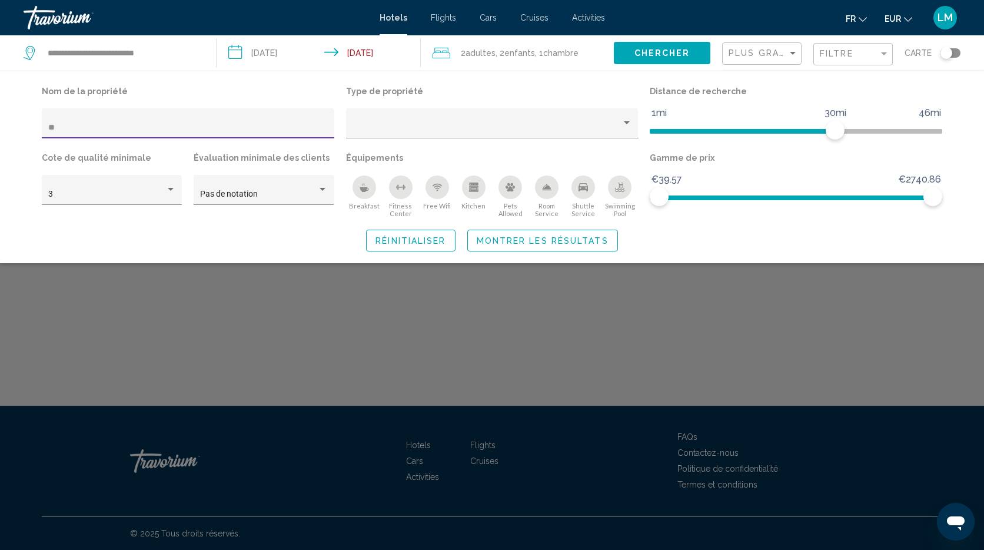
type input "*"
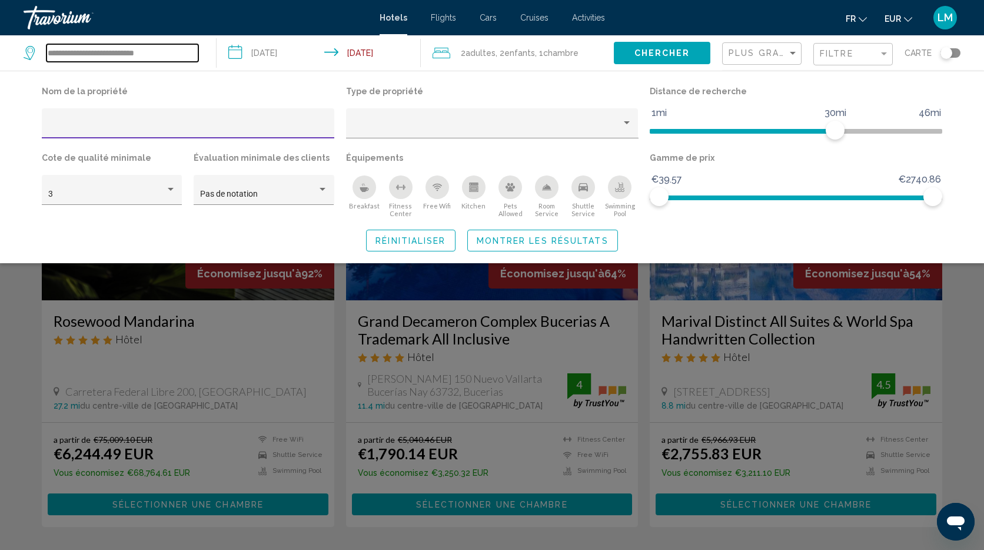
click at [120, 52] on input "**********" at bounding box center [122, 53] width 152 height 18
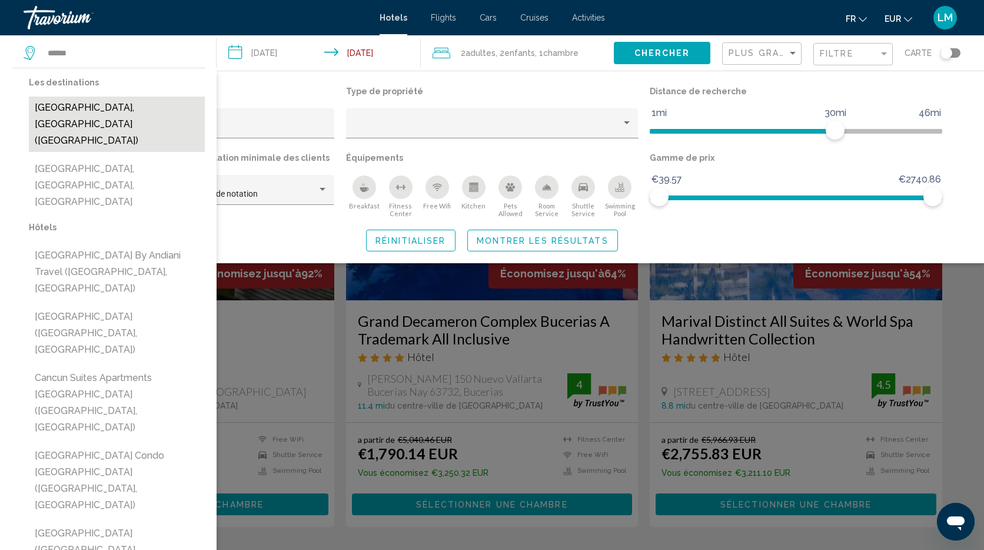
click at [112, 101] on button "[GEOGRAPHIC_DATA], [GEOGRAPHIC_DATA] ([GEOGRAPHIC_DATA])" at bounding box center [117, 124] width 176 height 55
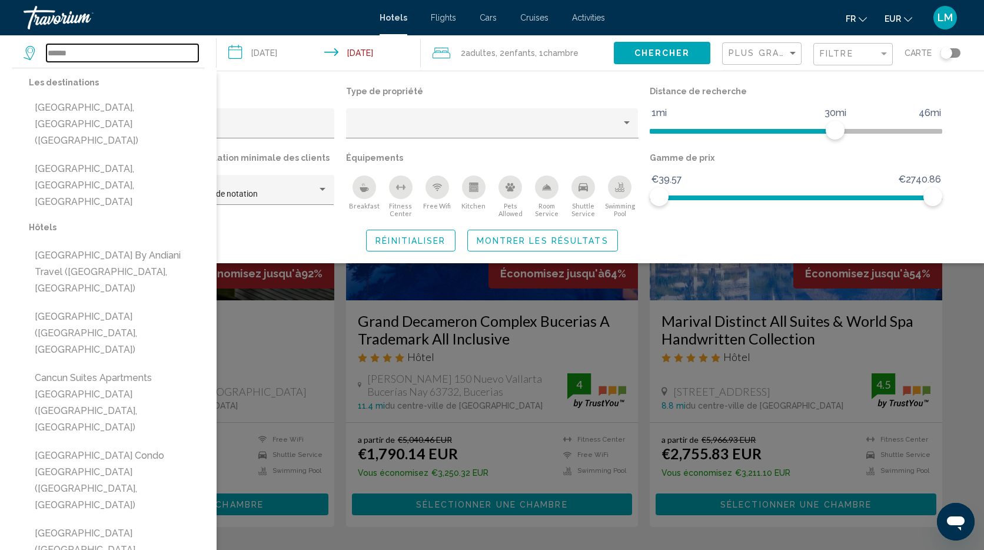
type input "**********"
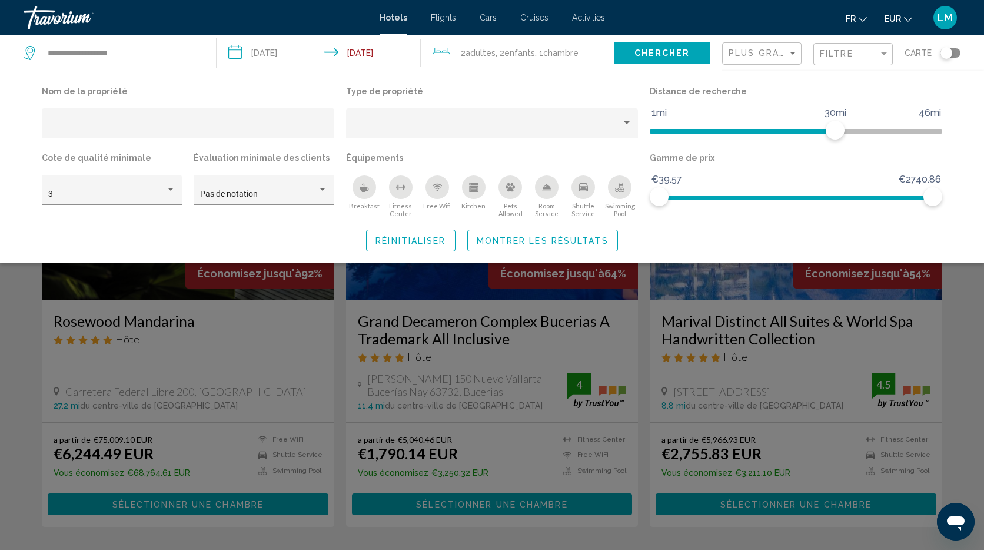
click at [649, 52] on span "Chercher" at bounding box center [662, 53] width 56 height 9
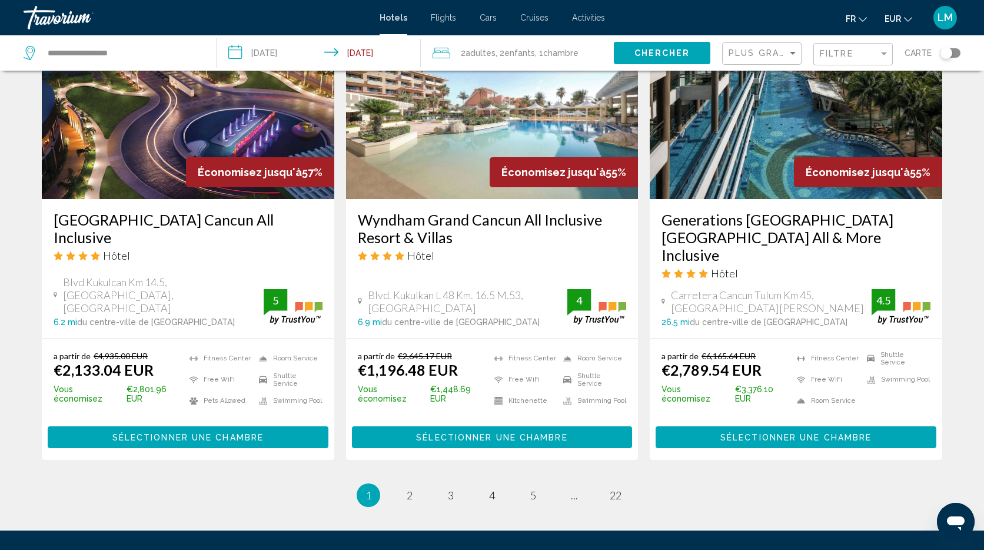
scroll to position [1525, 0]
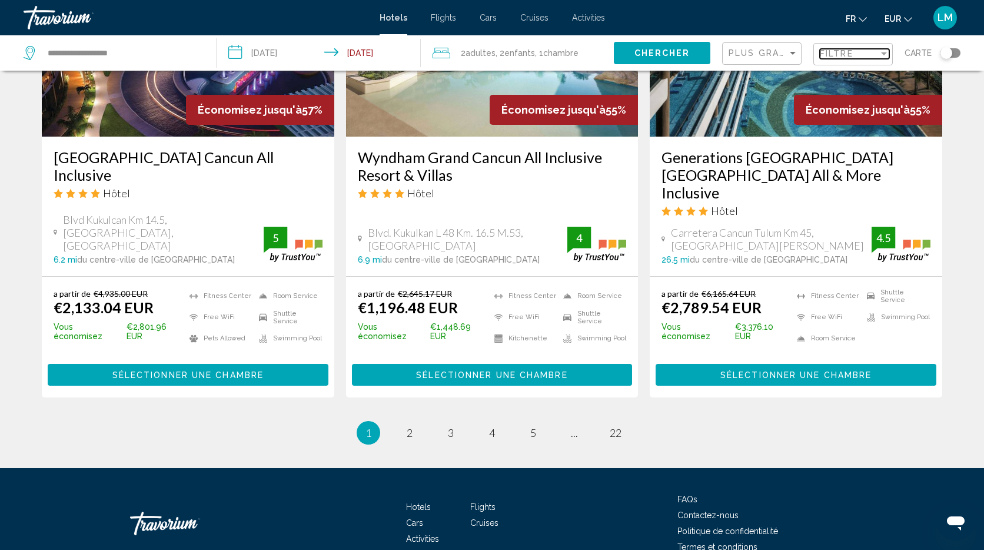
click at [860, 55] on div "Filtre" at bounding box center [849, 53] width 59 height 9
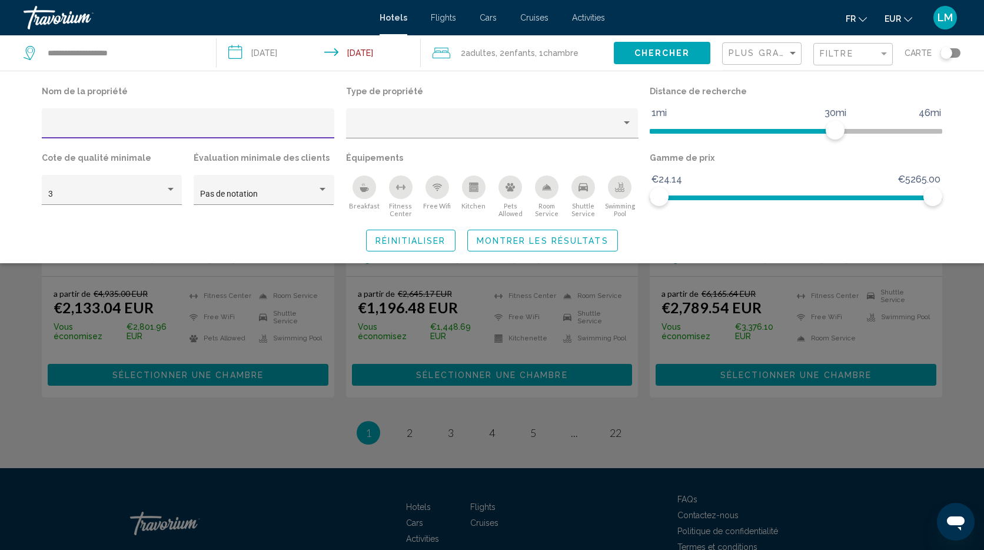
click at [258, 117] on div "Hotel Filters" at bounding box center [188, 127] width 280 height 24
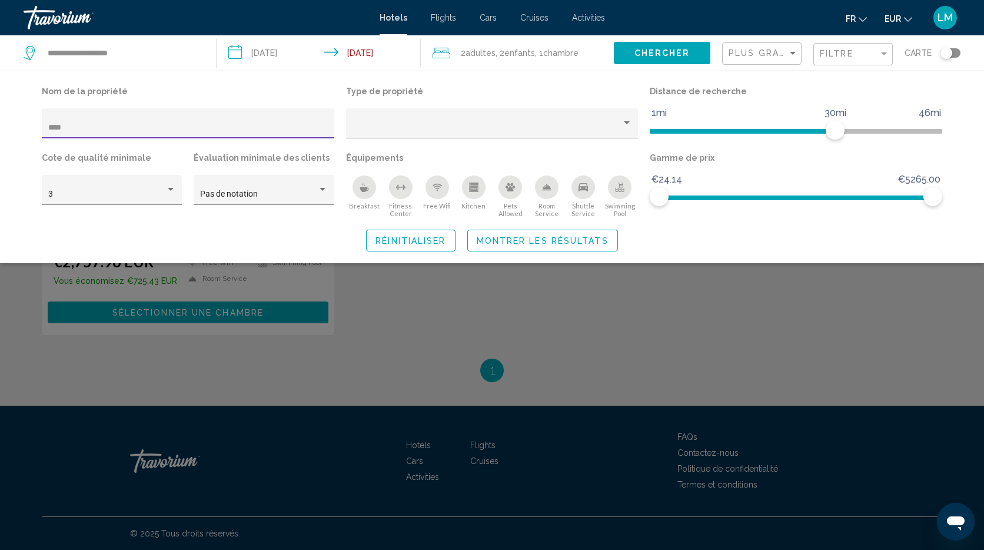
scroll to position [174, 0]
type input "****"
click at [588, 233] on button "Montrer les résultats" at bounding box center [542, 241] width 151 height 22
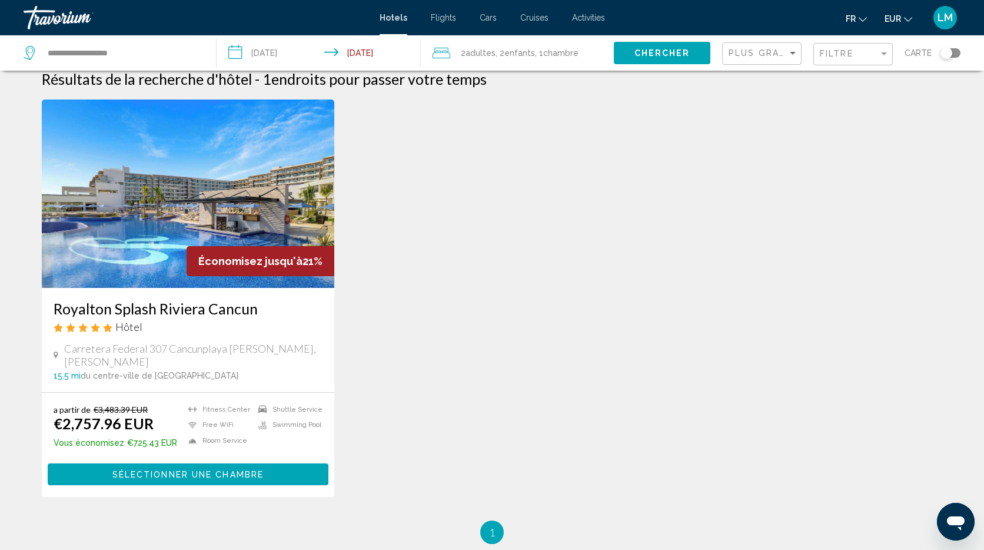
scroll to position [8, 0]
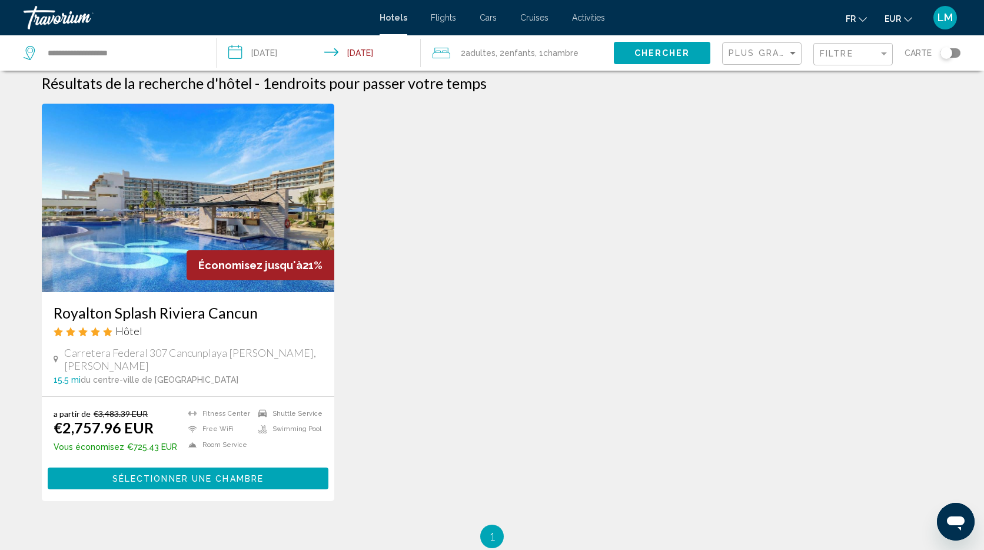
click at [212, 158] on img "Main content" at bounding box center [188, 198] width 293 height 188
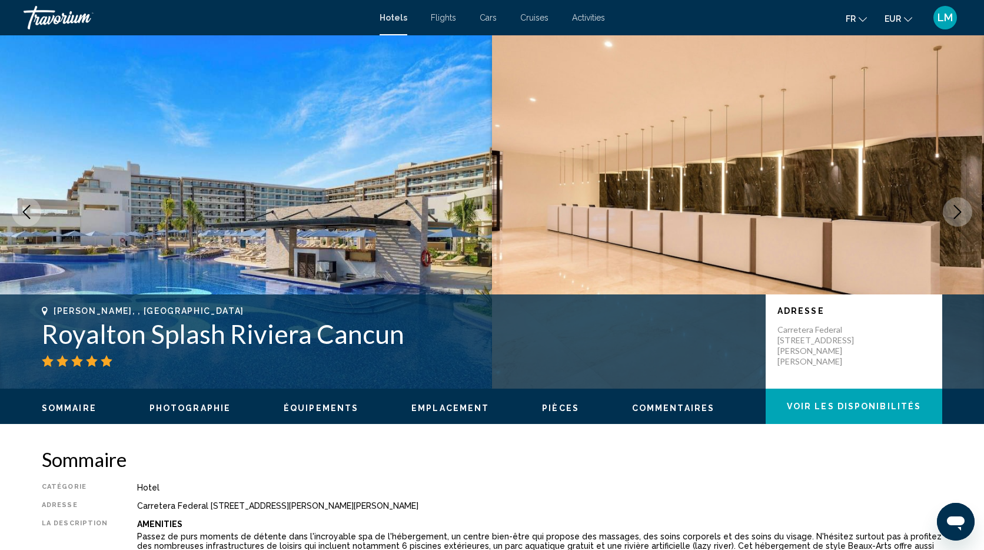
drag, startPoint x: 363, startPoint y: 339, endPoint x: 38, endPoint y: 347, distance: 324.4
click at [38, 347] on div "[PERSON_NAME], , Mexico Royalton Splash Riviera [GEOGRAPHIC_DATA] Adresse [STRE…" at bounding box center [492, 341] width 948 height 71
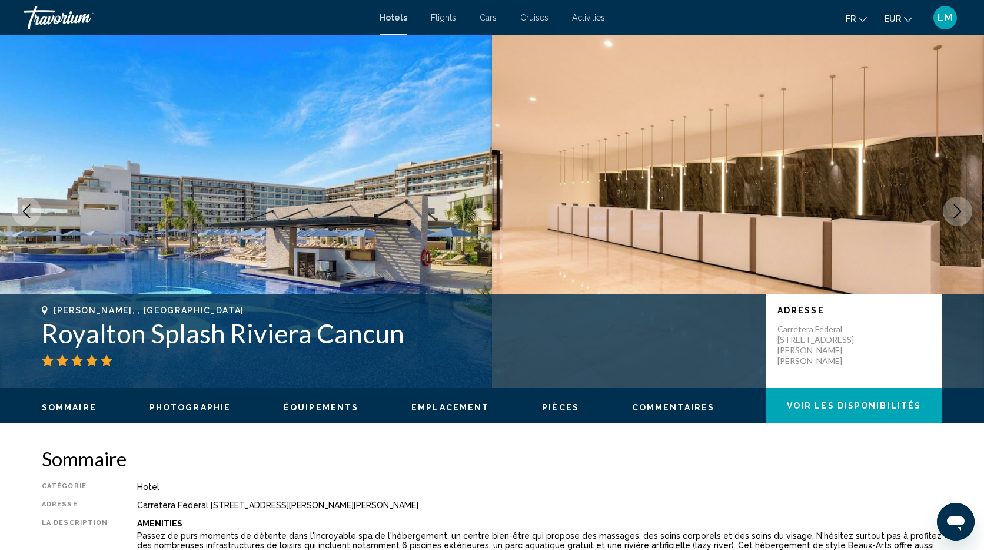
copy h1 "Royalton Splash Riviera Cancun"
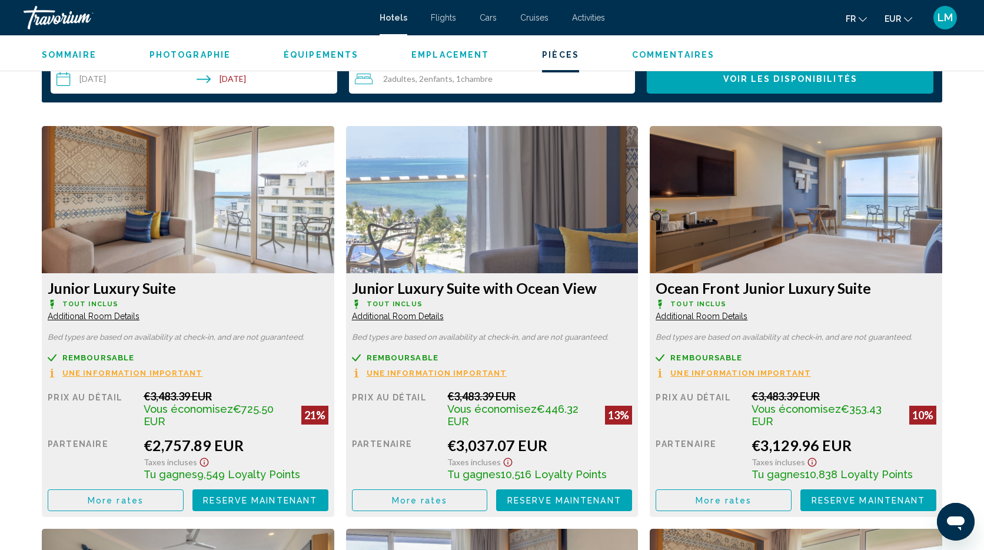
scroll to position [1539, 0]
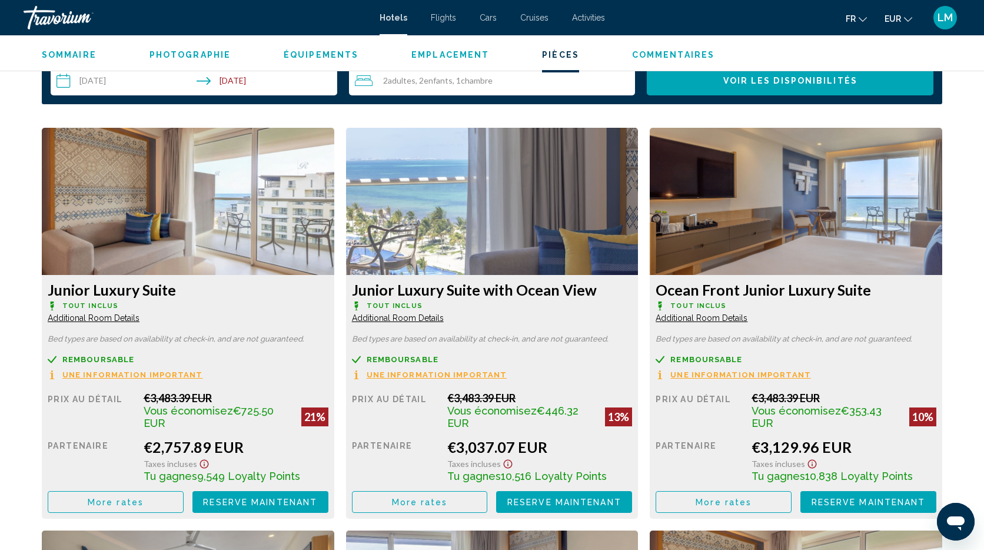
click at [340, 204] on div "Junior Luxury Suite with Ocean View Tout inclus Additional Room Details Bed typ…" at bounding box center [492, 323] width 304 height 391
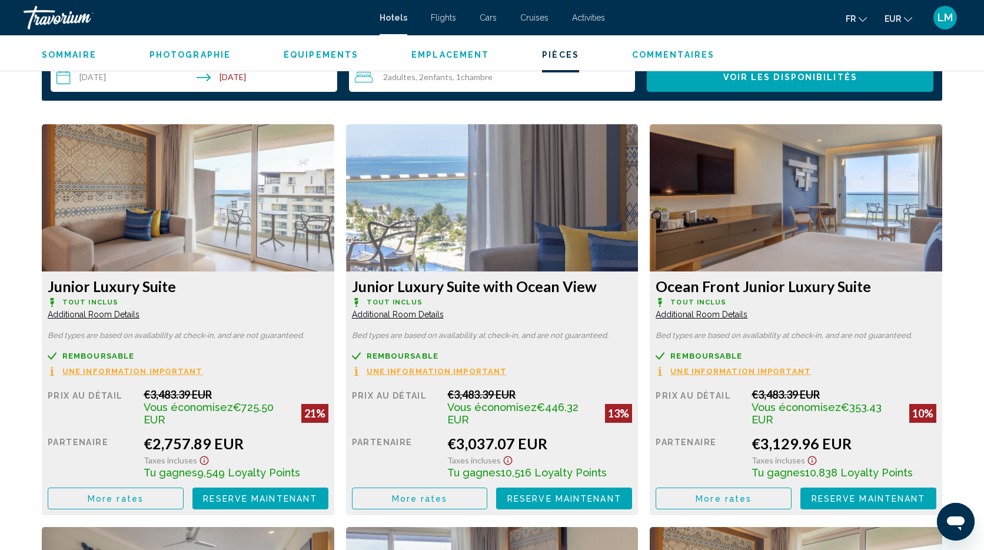
scroll to position [1559, 0]
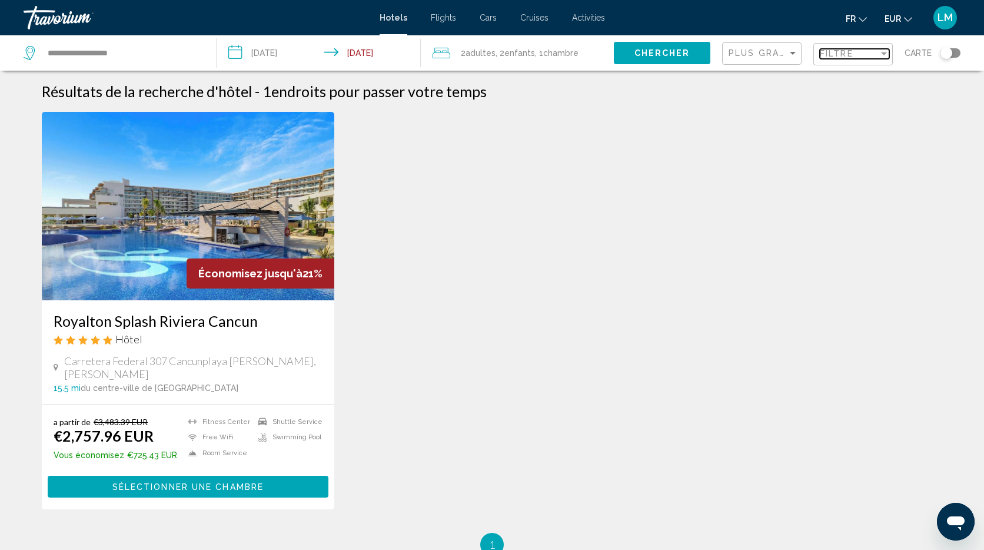
click at [833, 57] on span "Filtre" at bounding box center [837, 53] width 34 height 9
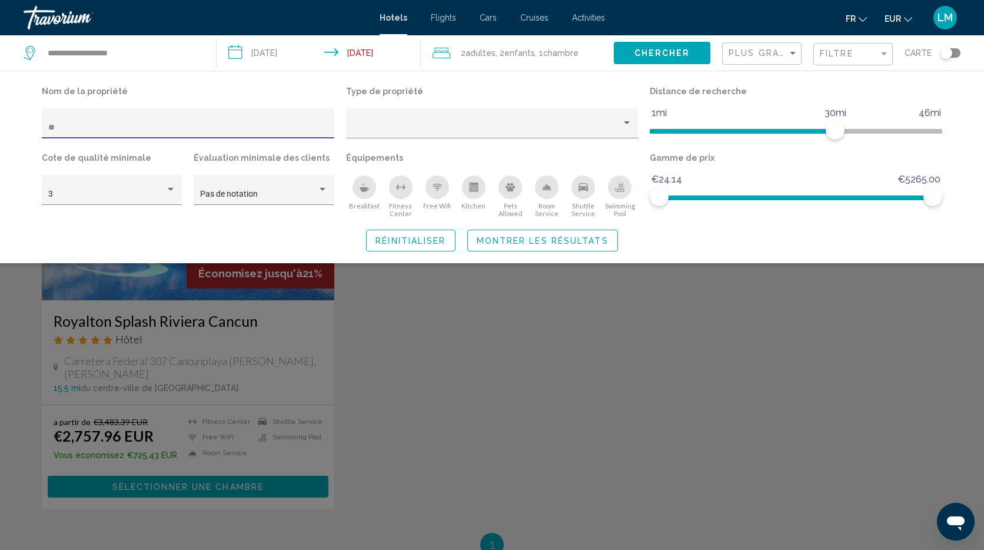
type input "*"
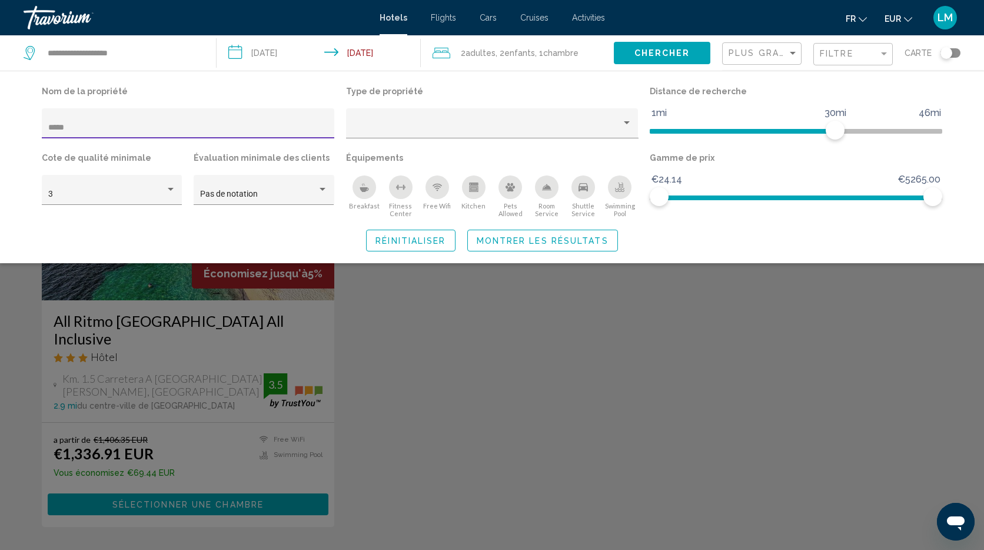
type input "*****"
click at [453, 367] on div "Search widget" at bounding box center [492, 363] width 984 height 373
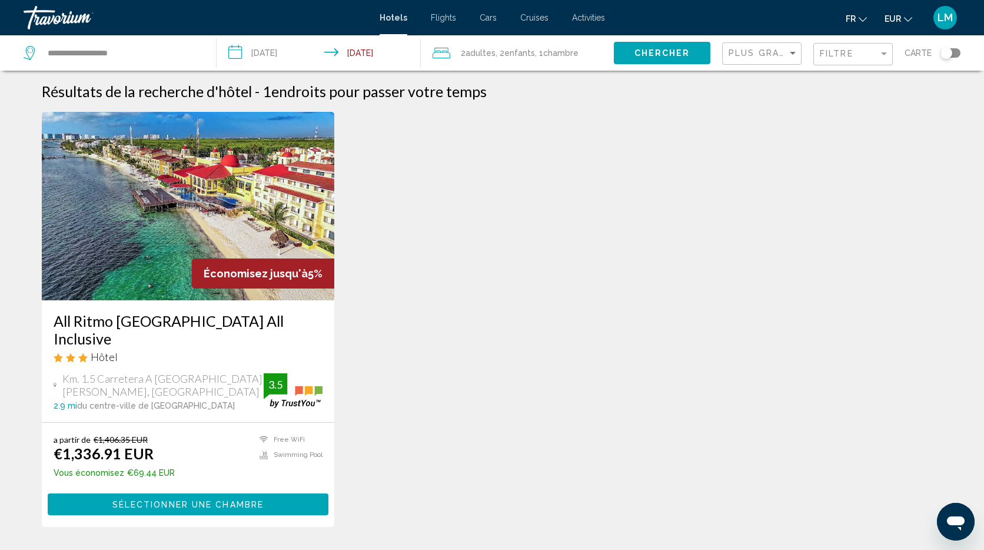
click at [226, 204] on img "Main content" at bounding box center [188, 206] width 293 height 188
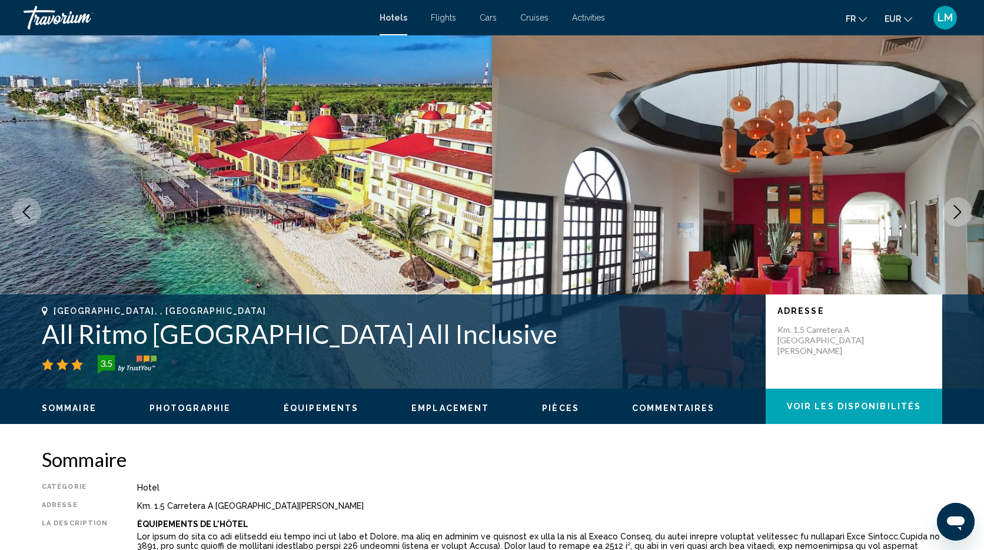
drag, startPoint x: 624, startPoint y: 340, endPoint x: 39, endPoint y: 334, distance: 584.5
click at [41, 334] on div "[GEOGRAPHIC_DATA], , [GEOGRAPHIC_DATA] All Ritmo [GEOGRAPHIC_DATA] All Inclusiv…" at bounding box center [492, 341] width 948 height 71
copy h1 "All Ritmo [GEOGRAPHIC_DATA] All Inclusive"
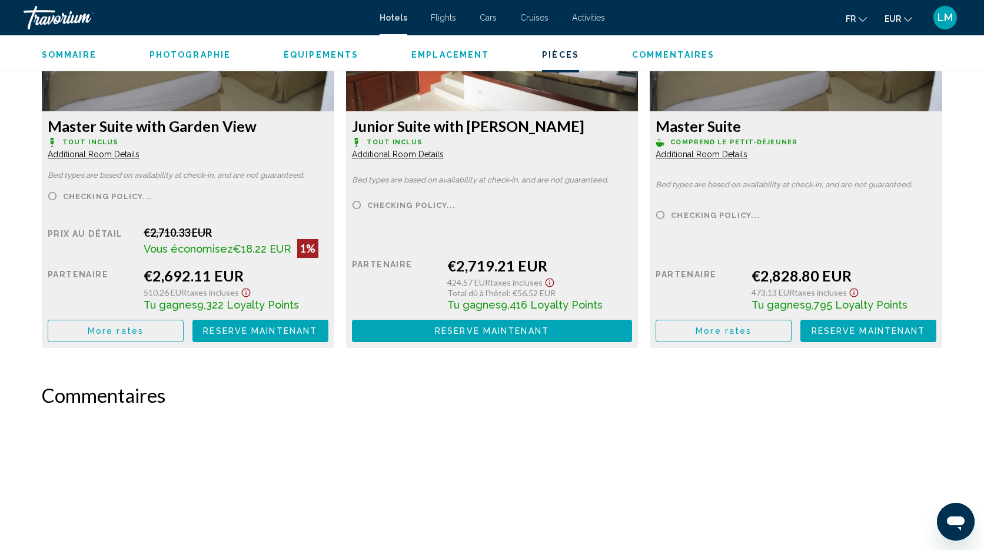
scroll to position [3255, 0]
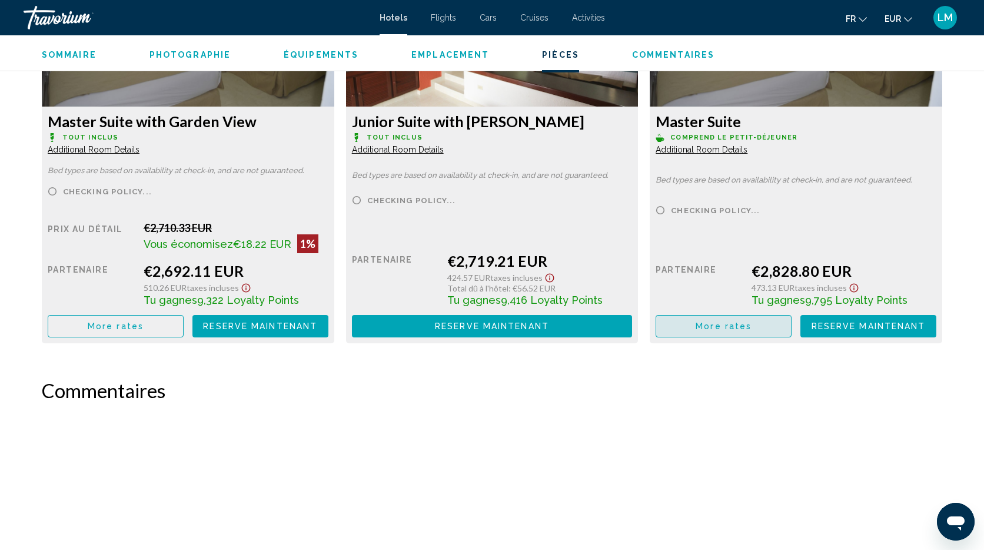
click at [710, 327] on span "More rates" at bounding box center [724, 326] width 56 height 9
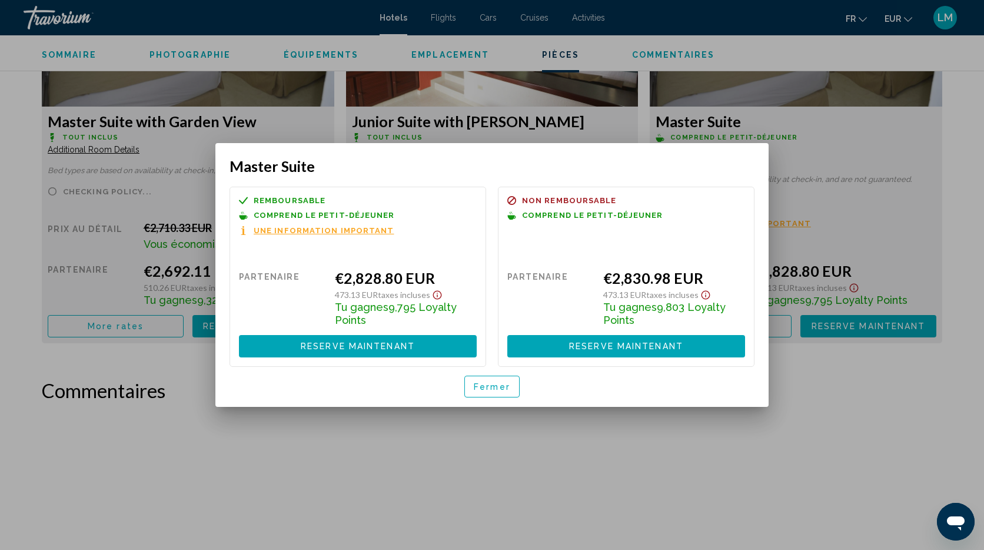
click at [493, 394] on button "Fermer" at bounding box center [491, 387] width 55 height 22
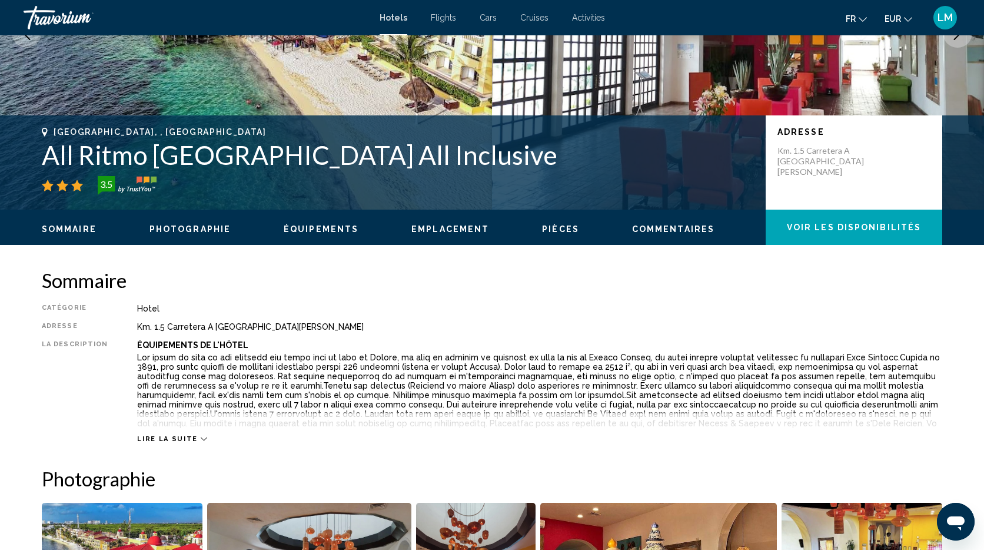
scroll to position [178, 0]
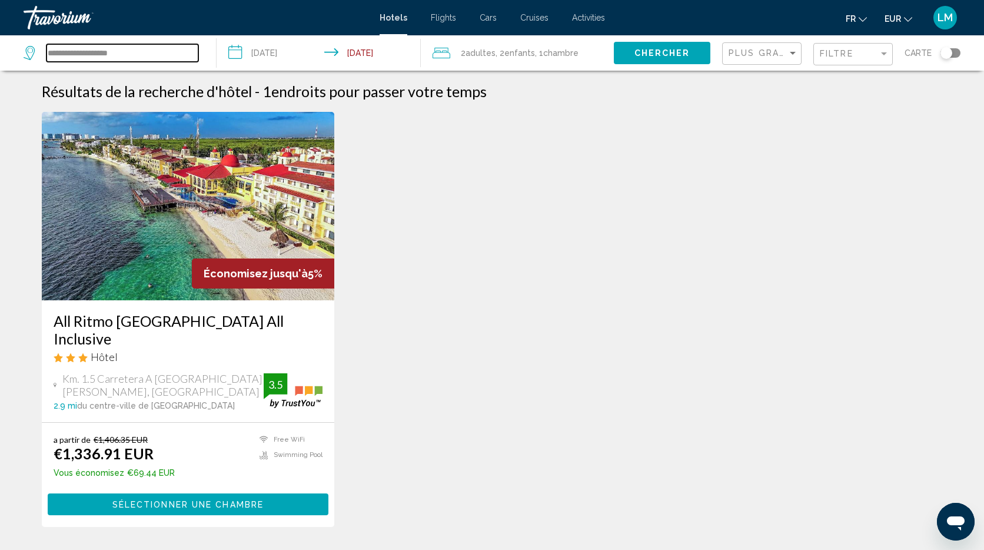
click at [154, 54] on input "**********" at bounding box center [122, 53] width 152 height 18
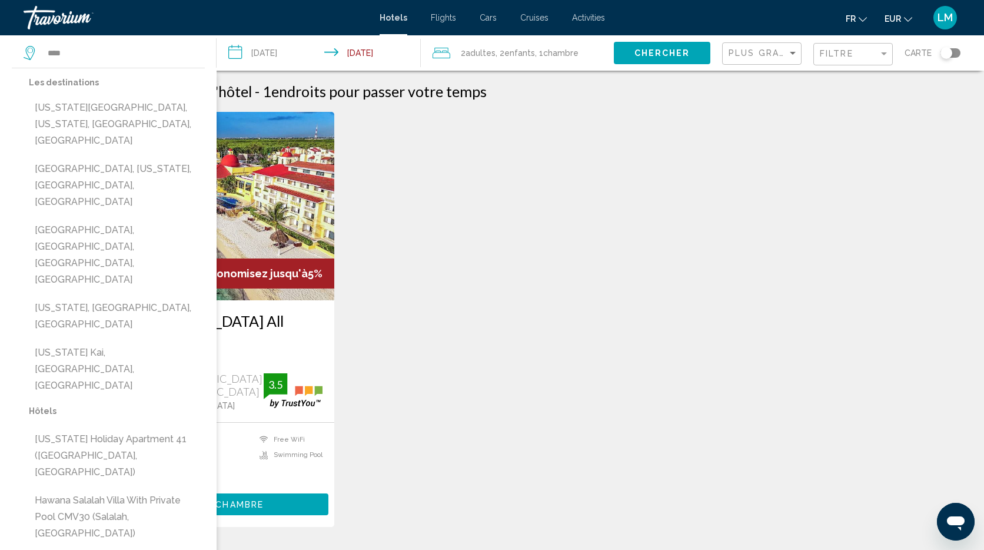
click at [142, 297] on button "[US_STATE], [GEOGRAPHIC_DATA], [GEOGRAPHIC_DATA]" at bounding box center [117, 316] width 176 height 39
type input "**********"
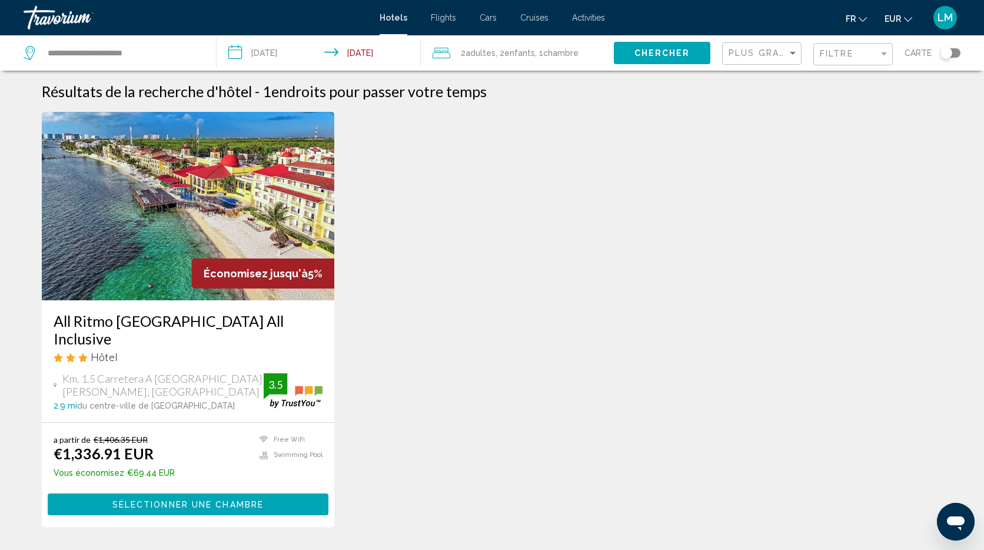
click at [669, 49] on span "Chercher" at bounding box center [662, 53] width 56 height 9
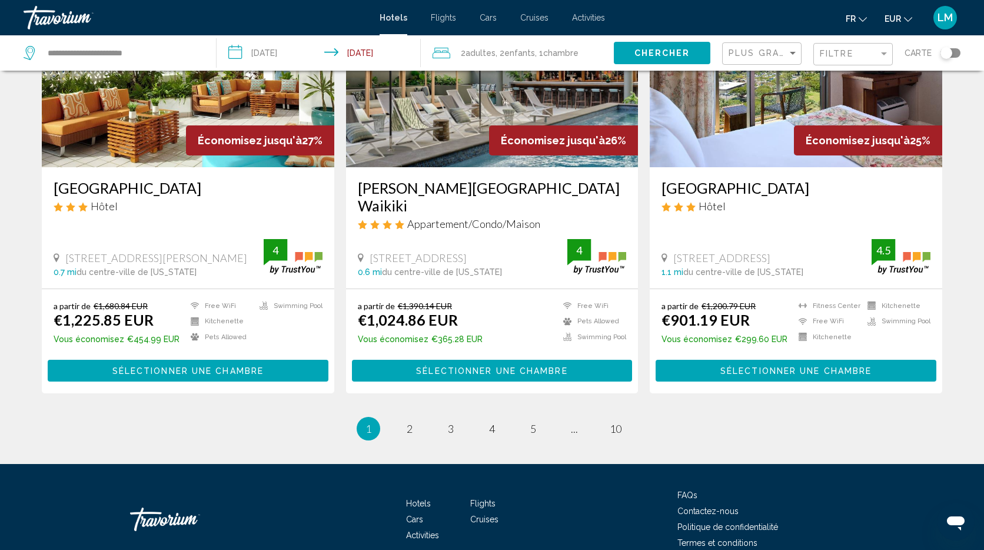
scroll to position [1469, 0]
